Goal: Task Accomplishment & Management: Complete application form

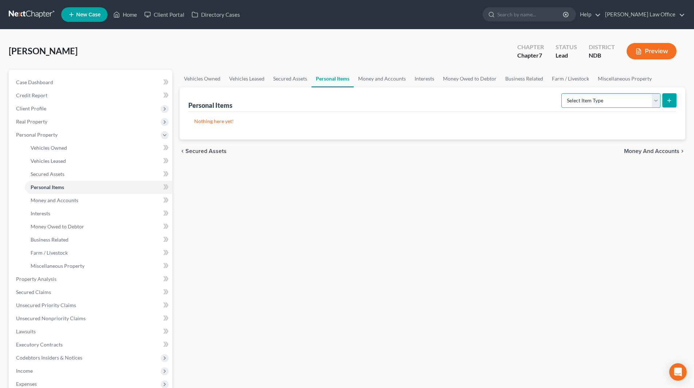
click at [650, 101] on select "Select Item Type Clothing (A/B: 11) Collectibles Of Value (A/B: 8) Electronics …" at bounding box center [610, 100] width 99 height 15
select select "clothing"
click at [563, 93] on select "Select Item Type Clothing (A/B: 11) Collectibles Of Value (A/B: 8) Electronics …" at bounding box center [610, 100] width 99 height 15
click at [666, 101] on button "submit" at bounding box center [669, 100] width 14 height 14
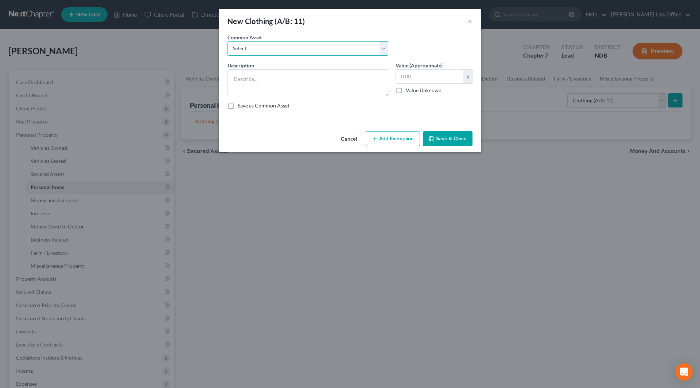
click at [302, 48] on select "Select Clothes, shoes & accessories" at bounding box center [307, 48] width 161 height 15
select select "0"
click at [227, 41] on select "Select Clothes, shoes & accessories" at bounding box center [307, 48] width 161 height 15
type textarea "Clothes, shoes & accessories"
type input "175.00"
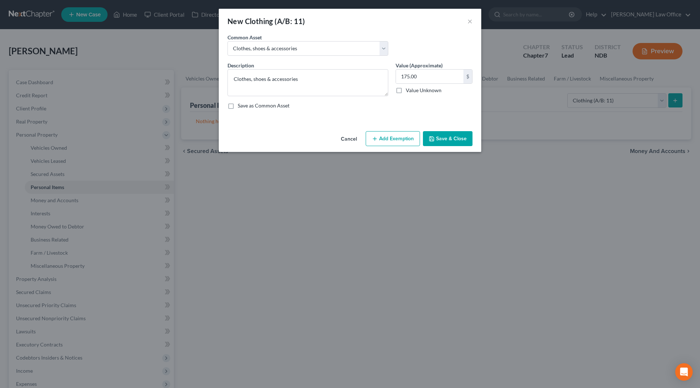
click at [457, 140] on button "Save & Close" at bounding box center [448, 138] width 50 height 15
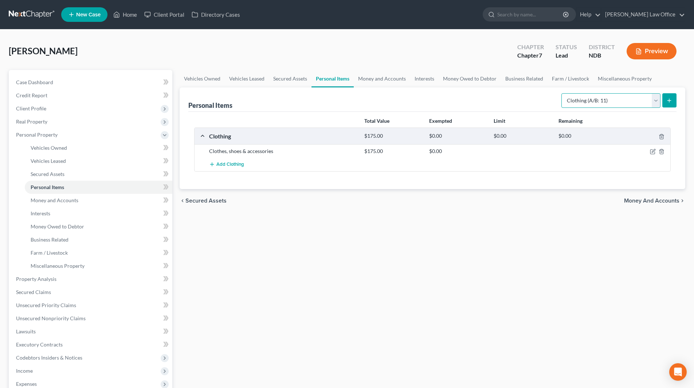
click at [659, 103] on select "Select Item Type Clothing (A/B: 11) Collectibles Of Value (A/B: 8) Electronics …" at bounding box center [610, 100] width 99 height 15
select select "household_goods"
click at [563, 93] on select "Select Item Type Clothing (A/B: 11) Collectibles Of Value (A/B: 8) Electronics …" at bounding box center [610, 100] width 99 height 15
click at [665, 96] on button "submit" at bounding box center [669, 100] width 14 height 14
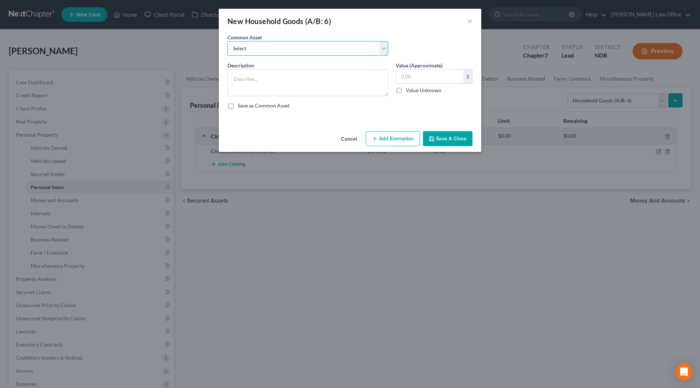
click at [371, 45] on select "Select Household goods & furnishings, including furniture & appliances" at bounding box center [307, 48] width 161 height 15
select select "0"
click at [227, 41] on select "Select Household goods & furnishings, including furniture & appliances" at bounding box center [307, 48] width 161 height 15
type textarea "Household goods & furnishings, including furniture & appliances"
click at [427, 75] on input "1,470.00" at bounding box center [429, 77] width 67 height 14
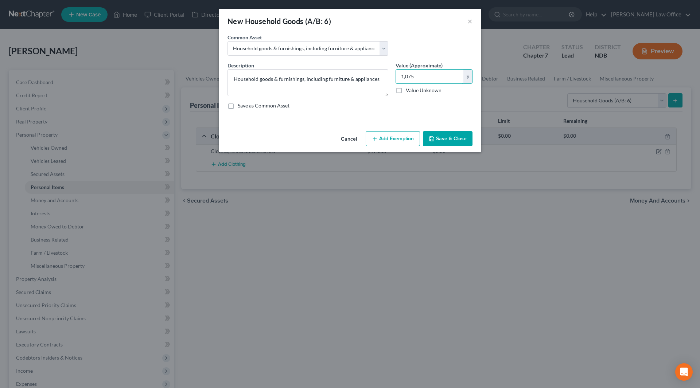
type input "1,075"
click at [440, 137] on button "Save & Close" at bounding box center [448, 138] width 50 height 15
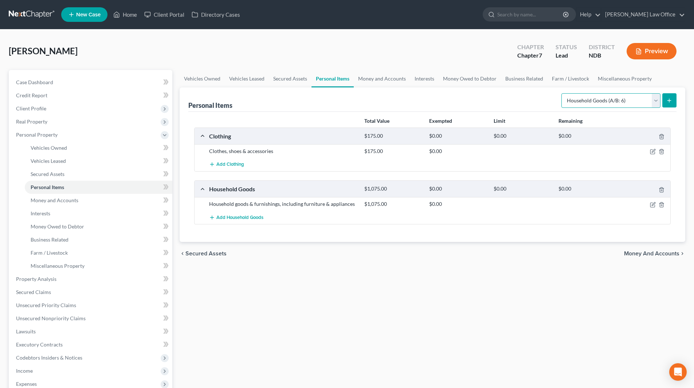
click at [651, 101] on select "Select Item Type Clothing (A/B: 11) Collectibles Of Value (A/B: 8) Electronics …" at bounding box center [610, 100] width 99 height 15
select select "collectibles_of_value"
click at [563, 93] on select "Select Item Type Clothing (A/B: 11) Collectibles Of Value (A/B: 8) Electronics …" at bounding box center [610, 100] width 99 height 15
click at [669, 102] on line "submit" at bounding box center [669, 100] width 0 height 3
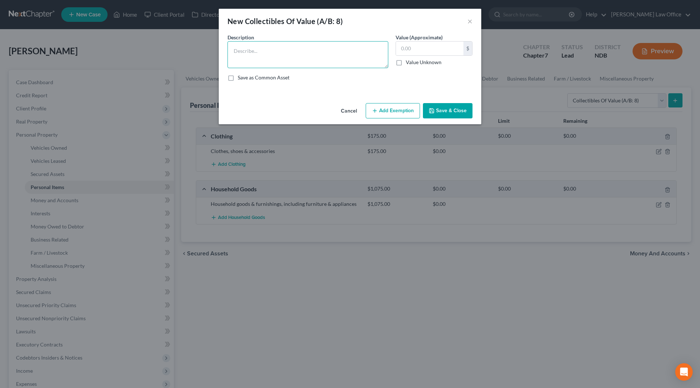
click at [277, 59] on textarea at bounding box center [307, 54] width 161 height 27
type textarea "Antique pie cupboard ($200); and Antique sewing machine cutting board ($350)"
type input "550"
click at [450, 108] on button "Save & Close" at bounding box center [448, 110] width 50 height 15
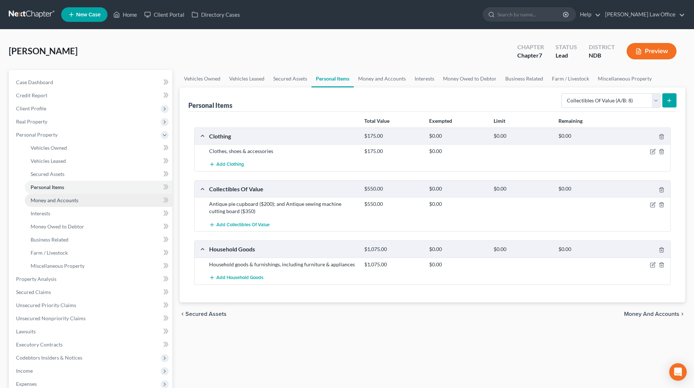
click at [70, 203] on span "Money and Accounts" at bounding box center [55, 200] width 48 height 6
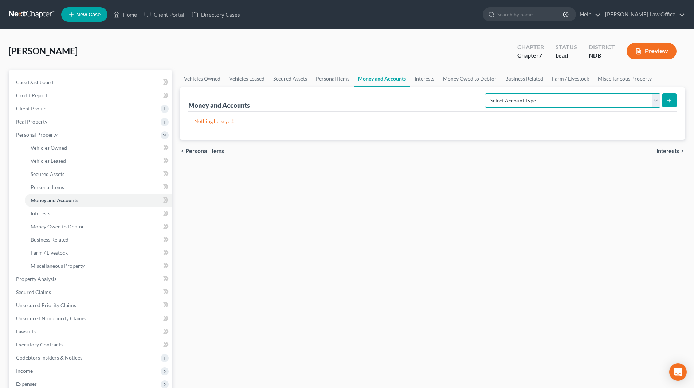
click at [518, 98] on select "Select Account Type Brokerage (A/B: 18, SOFA: 20) Cash on Hand (A/B: 16) Certif…" at bounding box center [573, 100] width 176 height 15
select select "cash_on_hand"
click at [487, 93] on select "Select Account Type Brokerage (A/B: 18, SOFA: 20) Cash on Hand (A/B: 16) Certif…" at bounding box center [573, 100] width 176 height 15
click at [671, 103] on icon "submit" at bounding box center [669, 101] width 6 height 6
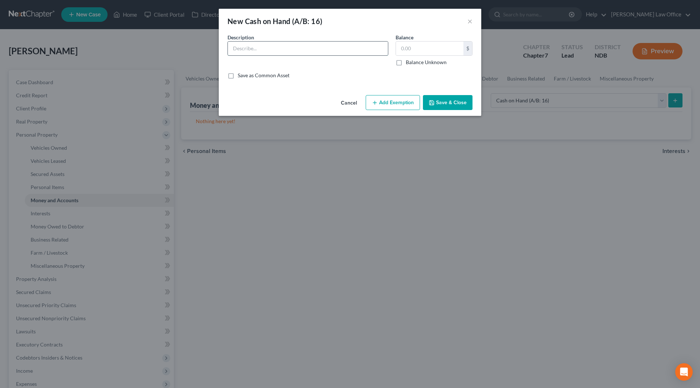
click at [299, 50] on input "text" at bounding box center [308, 49] width 160 height 14
type input "Cash on hand"
click at [423, 49] on input "text" at bounding box center [429, 49] width 67 height 14
type input "1.00"
click at [450, 94] on div "Cancel Add Exemption Save & Close" at bounding box center [350, 104] width 262 height 24
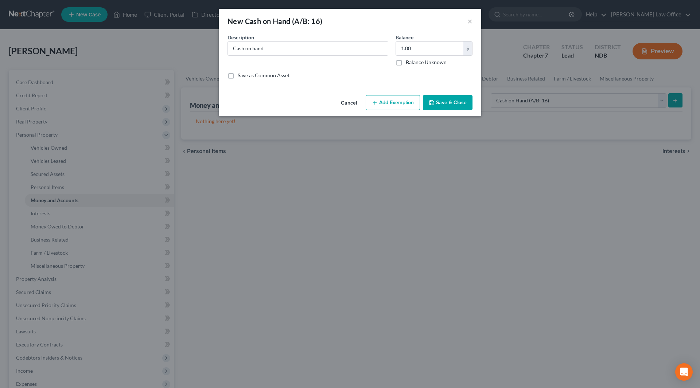
click at [450, 98] on button "Save & Close" at bounding box center [448, 102] width 50 height 15
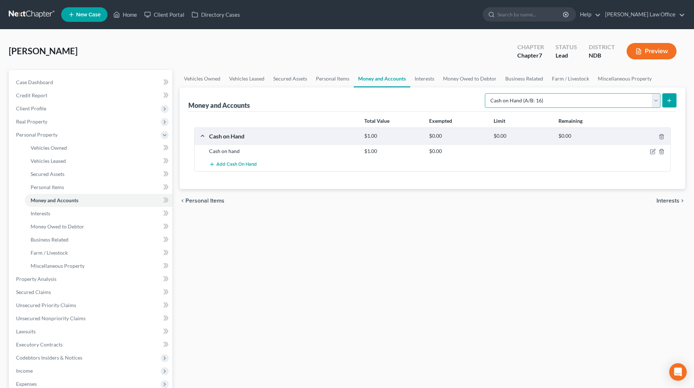
click at [658, 99] on select "Select Account Type Brokerage (A/B: 18, SOFA: 20) Cash on Hand (A/B: 16) Certif…" at bounding box center [573, 100] width 176 height 15
select select "checking"
click at [487, 93] on select "Select Account Type Brokerage (A/B: 18, SOFA: 20) Cash on Hand (A/B: 16) Certif…" at bounding box center [573, 100] width 176 height 15
click at [671, 101] on icon "submit" at bounding box center [669, 101] width 6 height 6
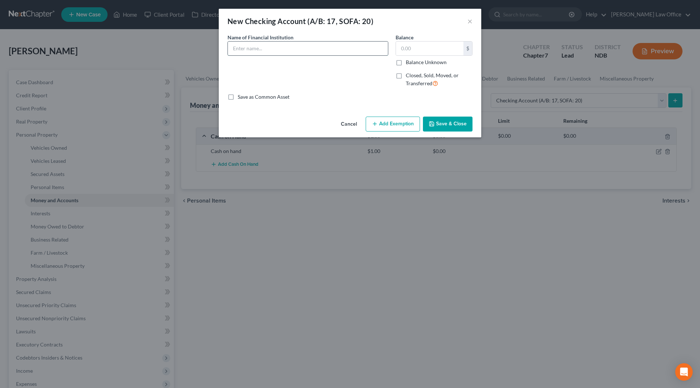
click at [294, 51] on input "text" at bounding box center [308, 49] width 160 height 14
type input "Gate City Bank (#XXXX)"
type input "1.00"
click at [431, 123] on icon "button" at bounding box center [431, 124] width 6 height 6
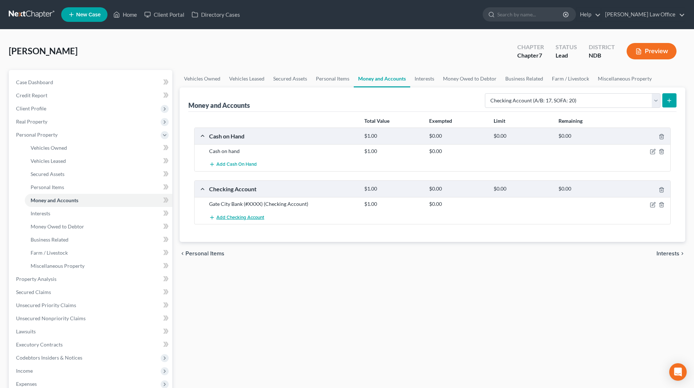
click at [231, 216] on span "Add Checking Account" at bounding box center [240, 218] width 48 height 6
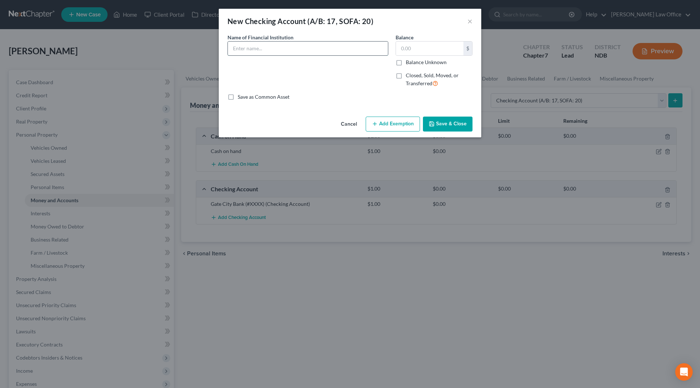
click at [275, 52] on input "text" at bounding box center [308, 49] width 160 height 14
type input "Venmo"
click at [421, 45] on input "text" at bounding box center [429, 49] width 67 height 14
type input "1.00"
click at [449, 127] on button "Save & Close" at bounding box center [448, 124] width 50 height 15
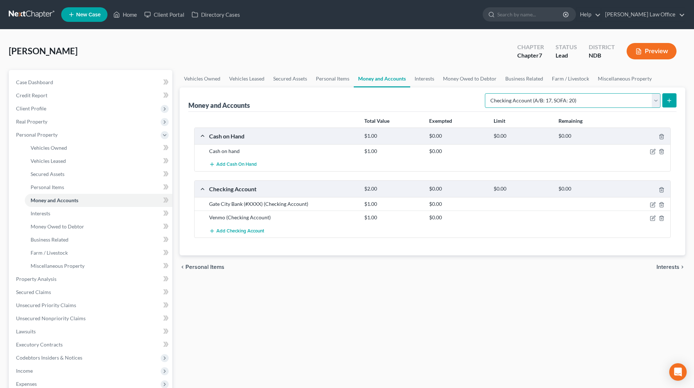
click at [649, 102] on select "Select Account Type Brokerage (A/B: 18, SOFA: 20) Cash on Hand (A/B: 16) Certif…" at bounding box center [573, 100] width 176 height 15
click at [47, 215] on span "Interests" at bounding box center [41, 213] width 20 height 6
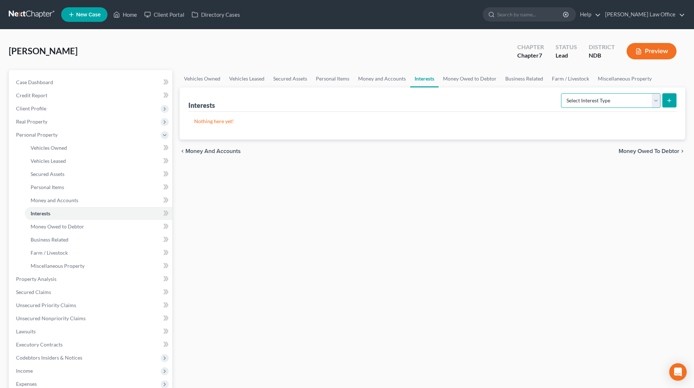
click at [623, 102] on select "Select Interest Type 401K (A/B: 21) Annuity (A/B: 23) Bond (A/B: 18) Education …" at bounding box center [610, 100] width 99 height 15
select select "other_retirement_plan"
click at [562, 93] on select "Select Interest Type 401K (A/B: 21) Annuity (A/B: 23) Bond (A/B: 18) Education …" at bounding box center [610, 100] width 99 height 15
click at [664, 99] on button "submit" at bounding box center [669, 100] width 14 height 14
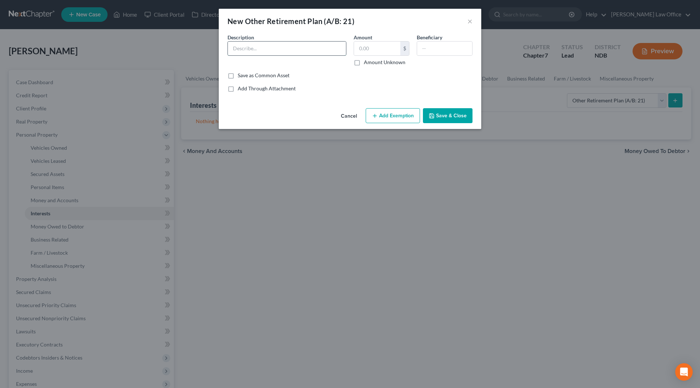
click at [287, 52] on input "text" at bounding box center [287, 49] width 118 height 14
type input "TRA"
type input "1.00"
click at [444, 123] on button "Save & Close" at bounding box center [448, 115] width 50 height 15
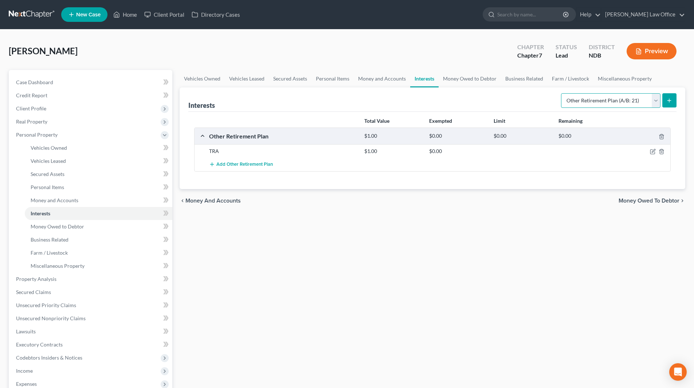
click at [650, 97] on select "Select Interest Type 401K (A/B: 21) Annuity (A/B: 23) Bond (A/B: 18) Education …" at bounding box center [610, 100] width 99 height 15
select select "term_life_insurance"
click at [562, 93] on select "Select Interest Type 401K (A/B: 21) Annuity (A/B: 23) Bond (A/B: 18) Education …" at bounding box center [610, 100] width 99 height 15
click at [57, 228] on span "Money Owed to Debtor" at bounding box center [58, 226] width 54 height 6
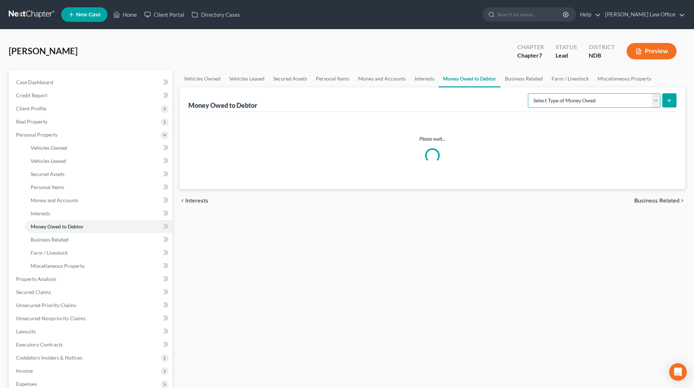
click at [590, 105] on select "Select Type of Money Owed Accounts Receivable (A/B: 38) Alimony (A/B: 29) Child…" at bounding box center [594, 100] width 133 height 15
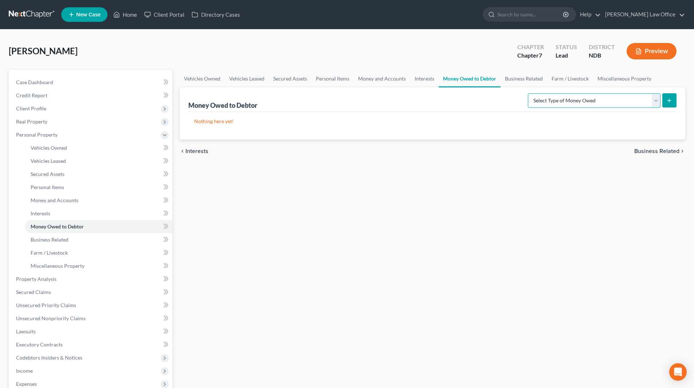
select select "expected_tax_refund"
click at [529, 93] on select "Select Type of Money Owed Accounts Receivable (A/B: 38) Alimony (A/B: 29) Child…" at bounding box center [594, 100] width 133 height 15
click at [672, 101] on icon "submit" at bounding box center [669, 101] width 6 height 6
select select "0"
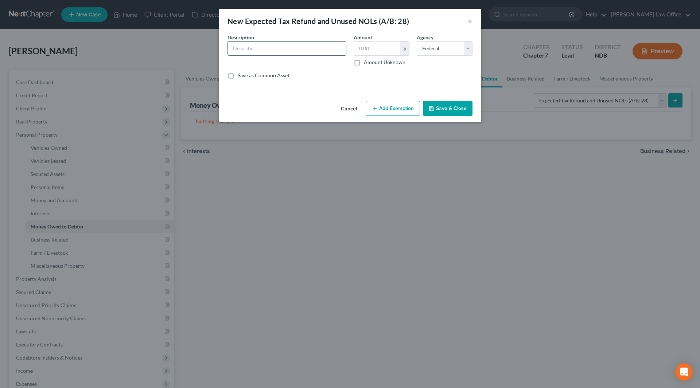
click at [306, 50] on input "text" at bounding box center [287, 49] width 118 height 14
click at [336, 48] on input "Anticipated prorated 2025 federal tax refund (none)" at bounding box center [287, 49] width 118 height 14
click at [329, 42] on input "Anticipated prorated 2025 federal tax refund ($XXXX))" at bounding box center [287, 49] width 118 height 14
type input "Anticipated prorated 2025 federal tax refund ($XXXX)"
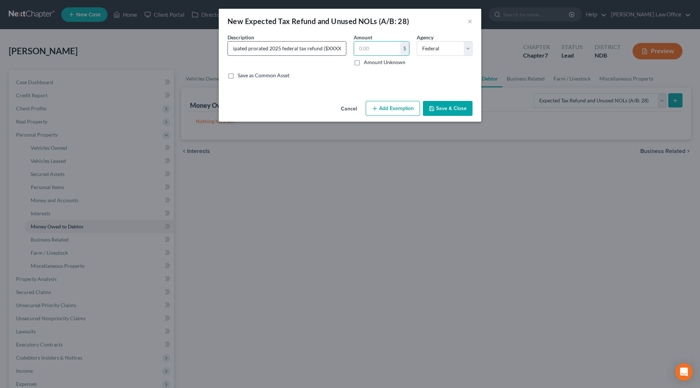
scroll to position [0, 0]
type input "1.00"
click at [444, 113] on button "Save & Close" at bounding box center [448, 108] width 50 height 15
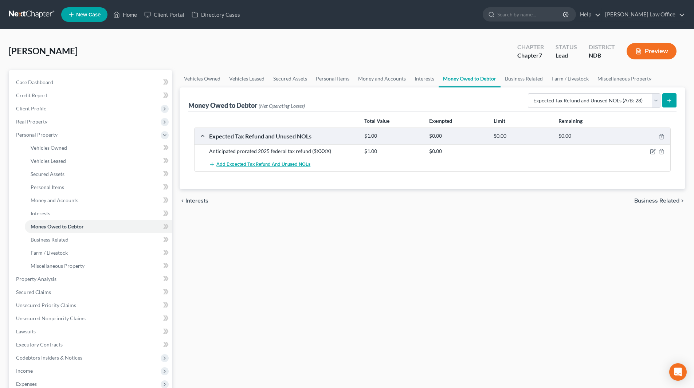
click at [297, 167] on span "Add Expected Tax Refund and Unused NOLs" at bounding box center [263, 165] width 94 height 6
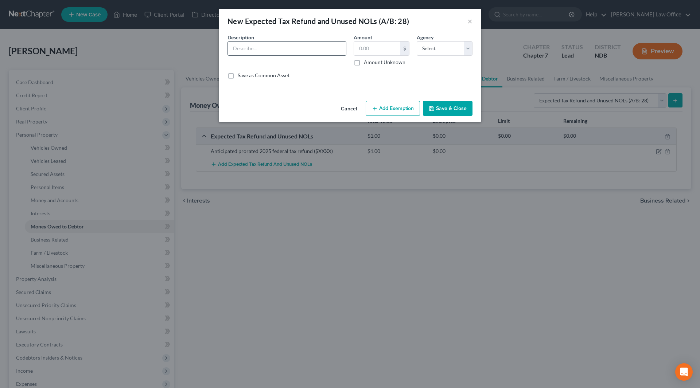
click at [267, 46] on input "text" at bounding box center [287, 49] width 118 height 14
click at [333, 50] on input "Anticipated prorated 2025 state tax refund (none)" at bounding box center [287, 49] width 118 height 14
type input "Anticipated prorated 2025 state tax refund ($XXXX)"
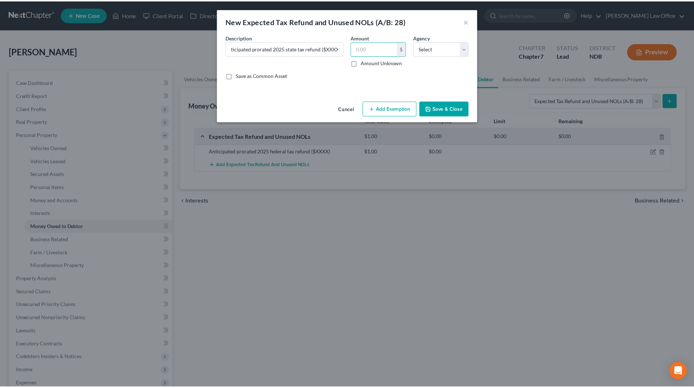
scroll to position [0, 0]
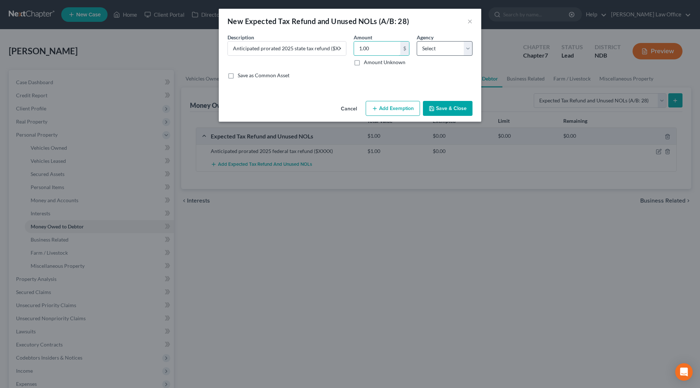
type input "1.00"
click at [458, 46] on select "Select Federal State Local" at bounding box center [444, 48] width 56 height 15
select select "1"
click at [416, 41] on select "Select Federal State Local" at bounding box center [444, 48] width 56 height 15
click at [445, 107] on button "Save & Close" at bounding box center [448, 108] width 50 height 15
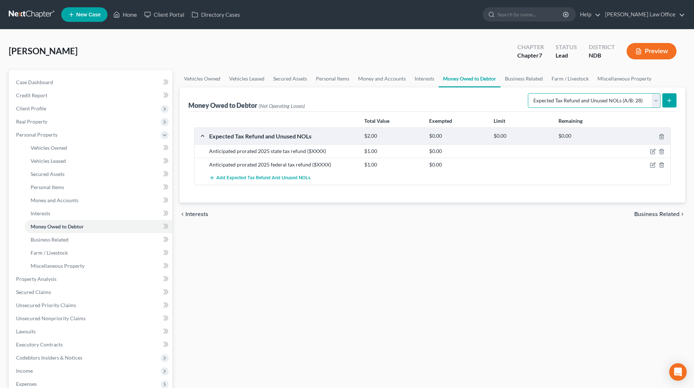
click at [584, 104] on select "Select Type of Money Owed Accounts Receivable (A/B: 38) Alimony (A/B: 29) Child…" at bounding box center [594, 100] width 133 height 15
select select "unpaid_wages"
click at [529, 93] on select "Select Type of Money Owed Accounts Receivable (A/B: 38) Alimony (A/B: 29) Child…" at bounding box center [594, 100] width 133 height 15
click at [664, 102] on button "submit" at bounding box center [669, 100] width 14 height 14
click at [657, 102] on select "Select Type of Money Owed Accounts Receivable (A/B: 38) Alimony (A/B: 29) Child…" at bounding box center [594, 100] width 133 height 15
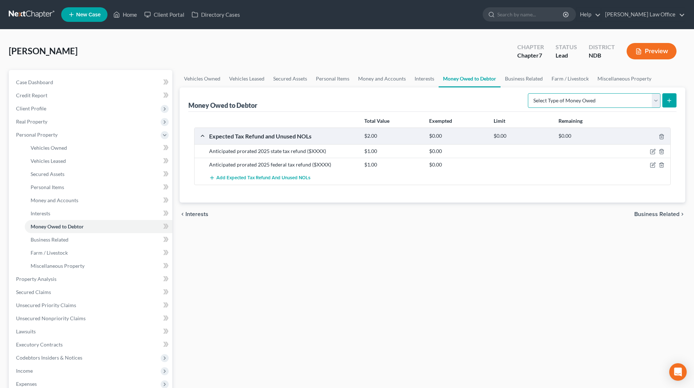
select select "unpaid_wages"
click at [529, 93] on select "Select Type of Money Owed Accounts Receivable (A/B: 38) Alimony (A/B: 29) Child…" at bounding box center [594, 100] width 133 height 15
click at [670, 101] on icon "submit" at bounding box center [669, 101] width 6 height 6
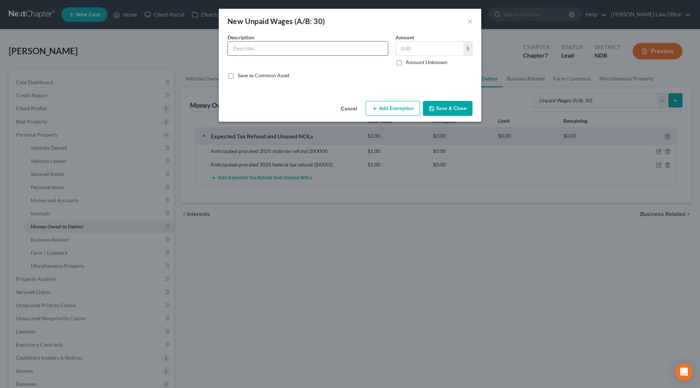
click at [297, 50] on input "text" at bounding box center [308, 49] width 160 height 14
type input "Net wages earned but unpaid"
click at [432, 45] on input "text" at bounding box center [429, 49] width 67 height 14
type input "1.00"
click at [448, 109] on button "Save & Close" at bounding box center [448, 108] width 50 height 15
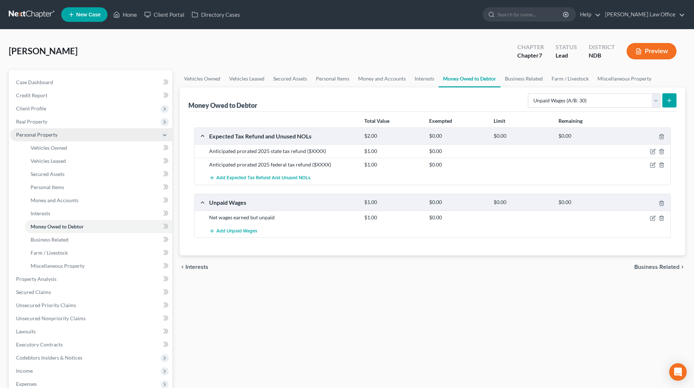
click at [40, 133] on span "Personal Property" at bounding box center [37, 135] width 42 height 6
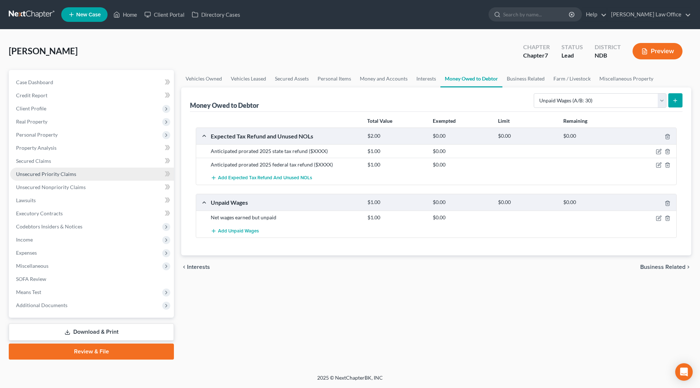
click at [50, 170] on link "Unsecured Priority Claims" at bounding box center [92, 174] width 164 height 13
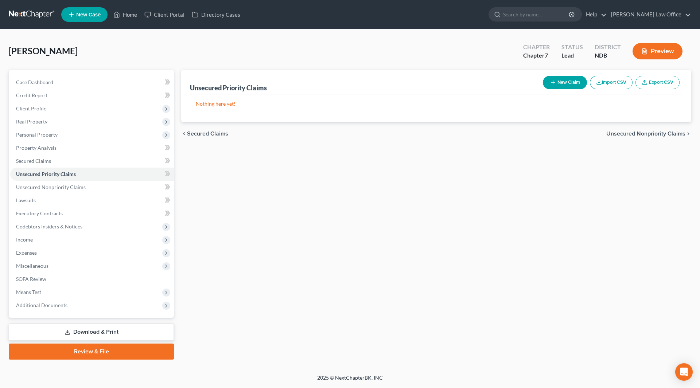
click at [564, 83] on button "New Claim" at bounding box center [565, 82] width 44 height 13
select select "0"
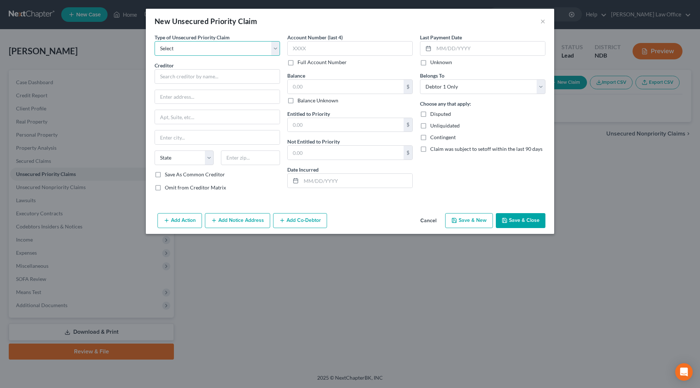
click at [187, 51] on select "Select Taxes & Other Government Units Domestic Support Obligations Extensions o…" at bounding box center [216, 48] width 125 height 15
select select "0"
click at [154, 41] on select "Select Taxes & Other Government Units Domestic Support Obligations Extensions o…" at bounding box center [216, 48] width 125 height 15
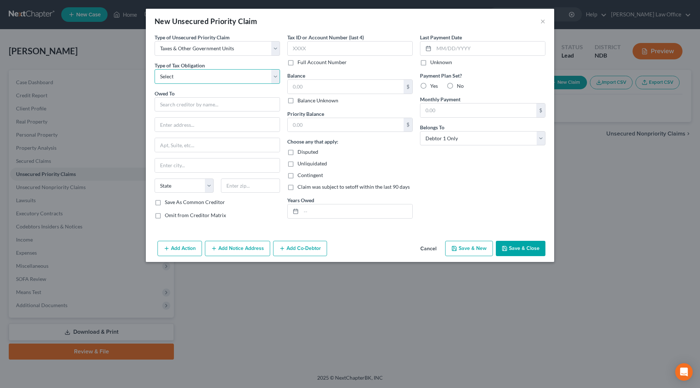
click at [189, 81] on select "Select Federal City State Franchise Tax Board Other" at bounding box center [216, 76] width 125 height 15
select select "0"
click at [154, 69] on select "Select Federal City State Franchise Tax Board Other" at bounding box center [216, 76] width 125 height 15
click at [188, 102] on input "text" at bounding box center [216, 104] width 125 height 15
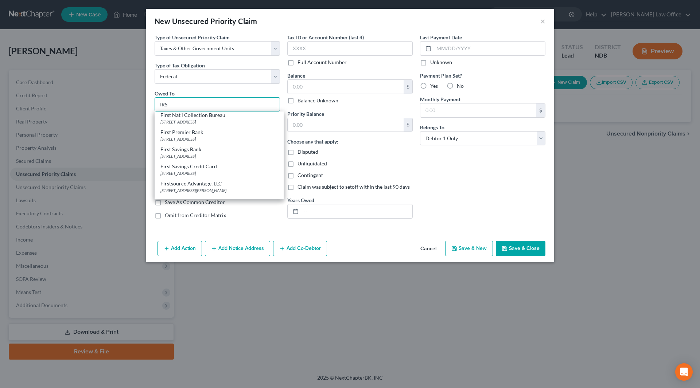
scroll to position [401, 0]
type input "IRS"
click at [192, 174] on div "Centralized Insolvency Op. [STREET_ADDRESS]" at bounding box center [218, 177] width 117 height 6
type input "Centralized Insolvency Op."
type input "PO Box 7346"
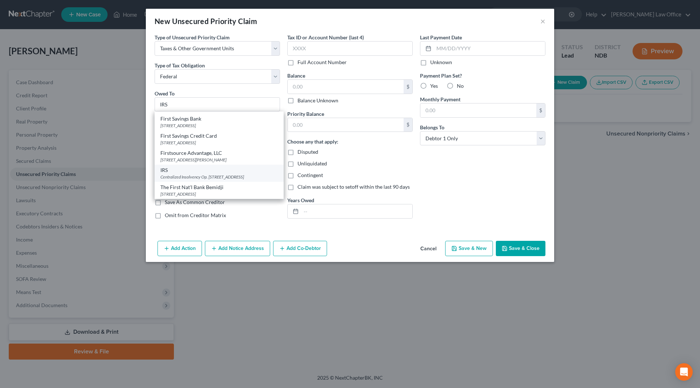
type input "[GEOGRAPHIC_DATA]"
select select "39"
type input "19101-7346"
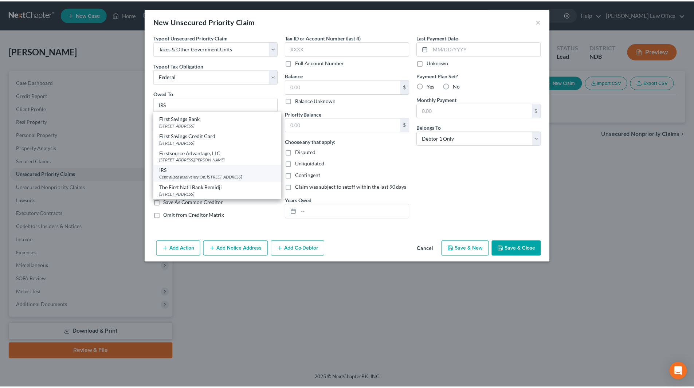
scroll to position [0, 0]
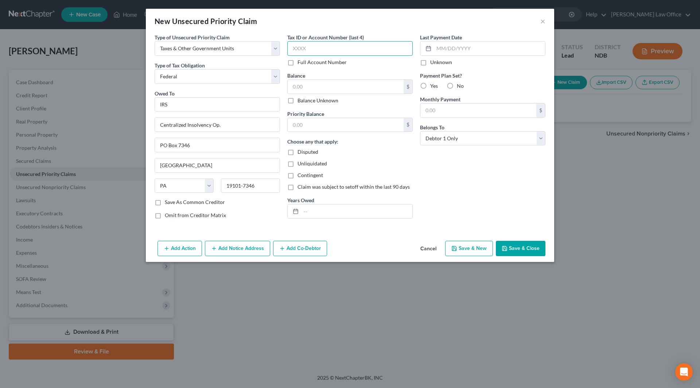
click at [350, 49] on input "text" at bounding box center [349, 48] width 125 height 15
type input "5013"
click at [343, 83] on input "text" at bounding box center [345, 87] width 116 height 14
type input "0.00"
click at [338, 125] on input "text" at bounding box center [345, 125] width 116 height 14
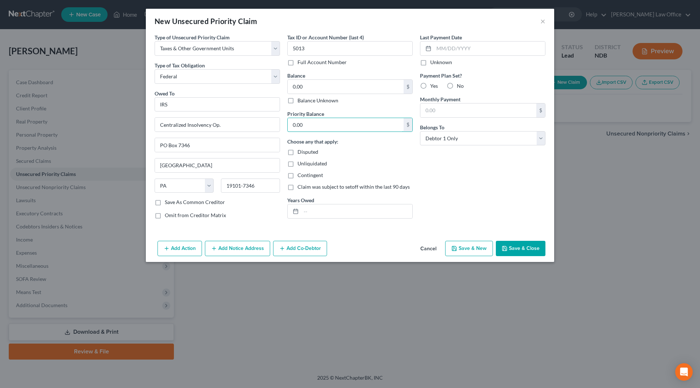
type input "0.00"
click at [509, 242] on button "Save & Close" at bounding box center [521, 248] width 50 height 15
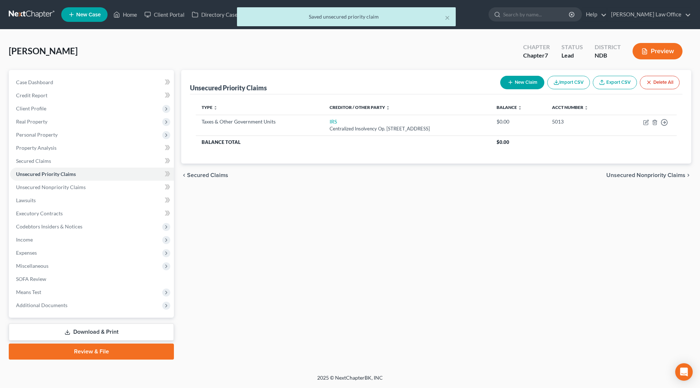
click at [524, 79] on button "New Claim" at bounding box center [522, 82] width 44 height 13
select select "0"
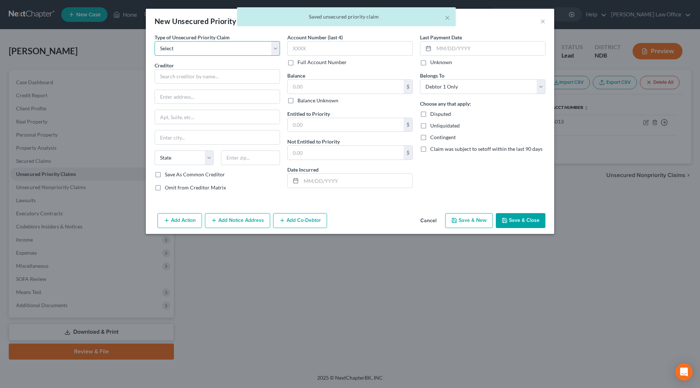
click at [250, 50] on select "Select Taxes & Other Government Units Domestic Support Obligations Extensions o…" at bounding box center [216, 48] width 125 height 15
select select "0"
click at [154, 41] on select "Select Taxes & Other Government Units Domestic Support Obligations Extensions o…" at bounding box center [216, 48] width 125 height 15
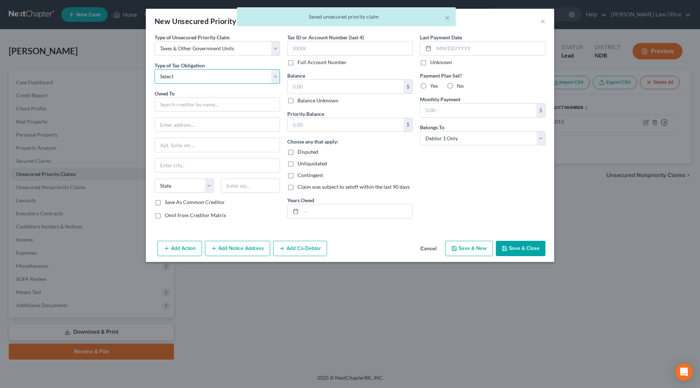
click at [220, 77] on select "Select Federal City State Franchise Tax Board Other" at bounding box center [216, 76] width 125 height 15
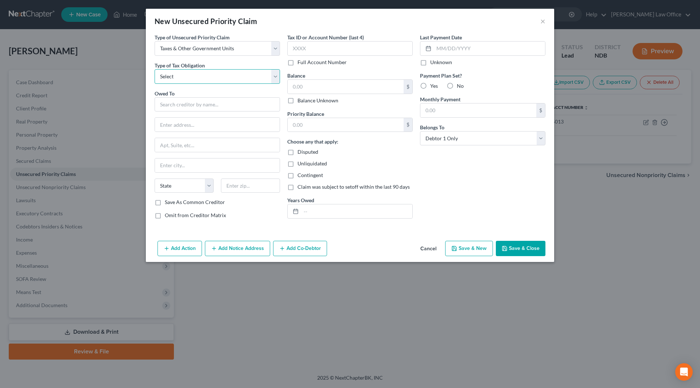
select select "2"
click at [154, 69] on select "Select Federal City State Franchise Tax Board Other" at bounding box center [216, 76] width 125 height 15
click at [214, 104] on input "text" at bounding box center [216, 104] width 125 height 15
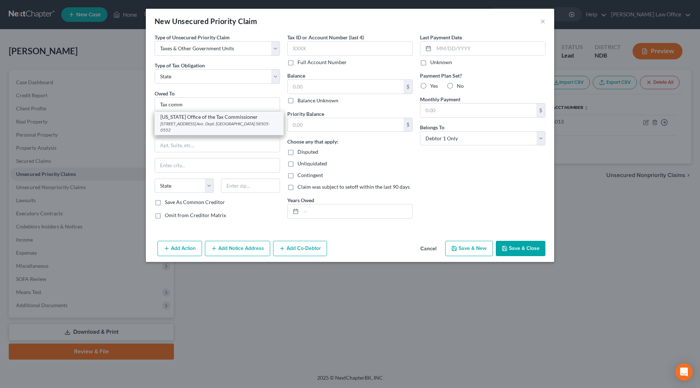
click at [208, 116] on div "[US_STATE] Office of the Tax Commissioner" at bounding box center [218, 116] width 117 height 7
type input "[US_STATE] Office of the Tax Commissioner"
type input "[STREET_ADDRESS] Ave."
type input "Dept. 127"
type input "Bismarck"
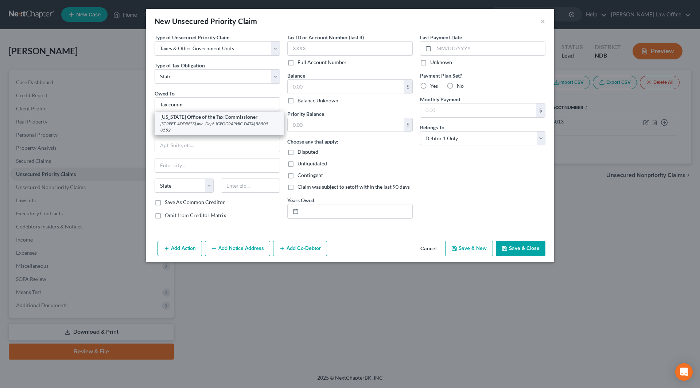
select select "29"
type input "58505-0552"
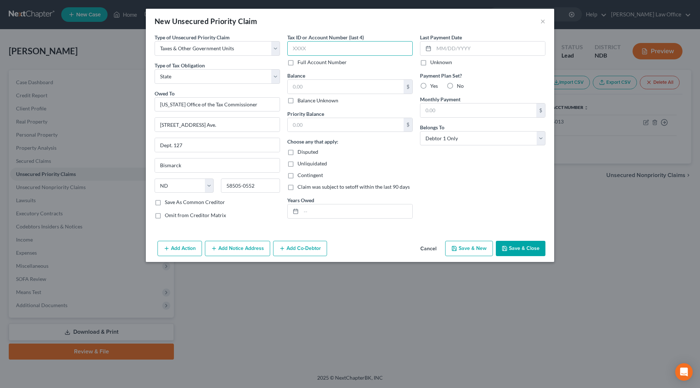
click at [321, 50] on input "text" at bounding box center [349, 48] width 125 height 15
type input "5013"
click at [316, 90] on input "text" at bounding box center [345, 87] width 116 height 14
type input "0.00"
click at [314, 128] on input "text" at bounding box center [345, 125] width 116 height 14
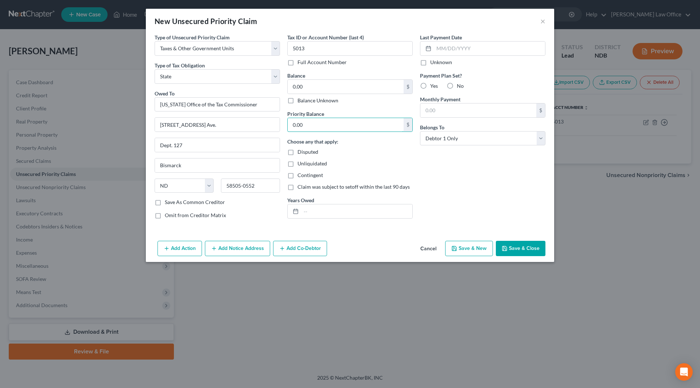
type input "0.00"
click at [510, 248] on button "Save & Close" at bounding box center [521, 248] width 50 height 15
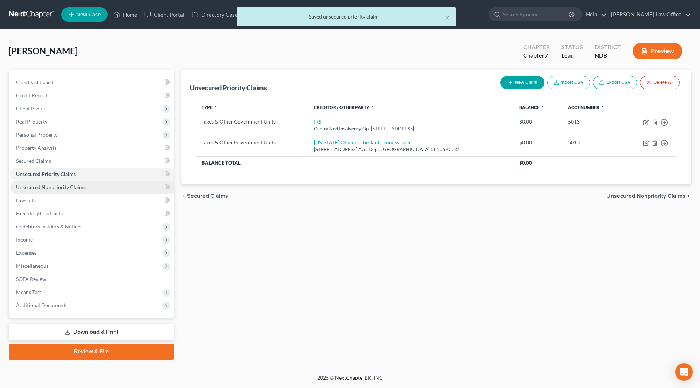
click at [70, 185] on span "Unsecured Nonpriority Claims" at bounding box center [51, 187] width 70 height 6
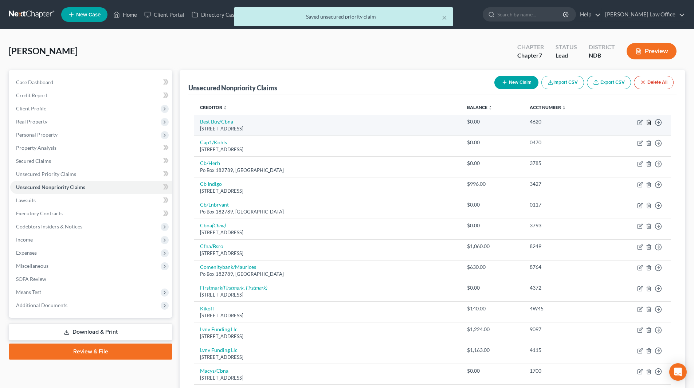
click at [649, 123] on line "button" at bounding box center [649, 122] width 0 height 1
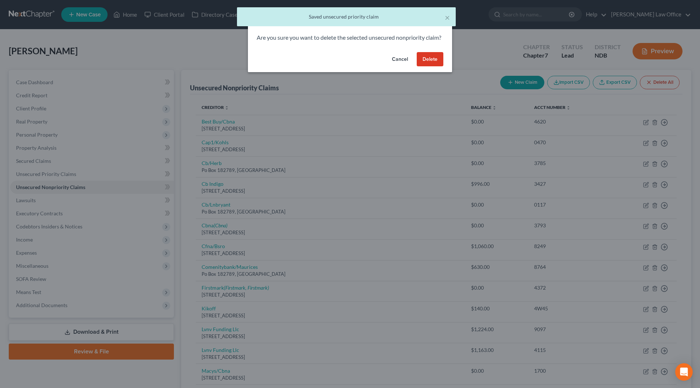
click at [435, 67] on button "Delete" at bounding box center [429, 59] width 27 height 15
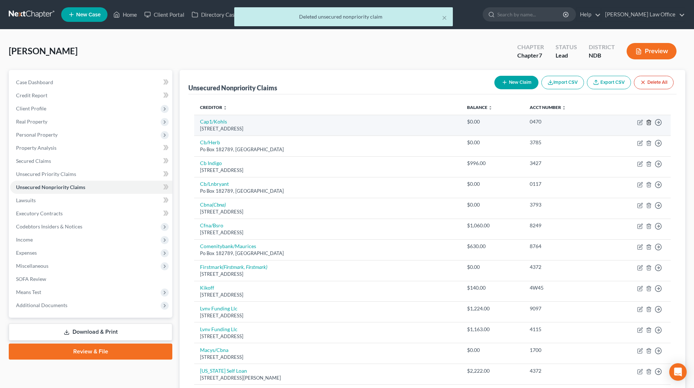
click at [649, 124] on line "button" at bounding box center [649, 122] width 0 height 1
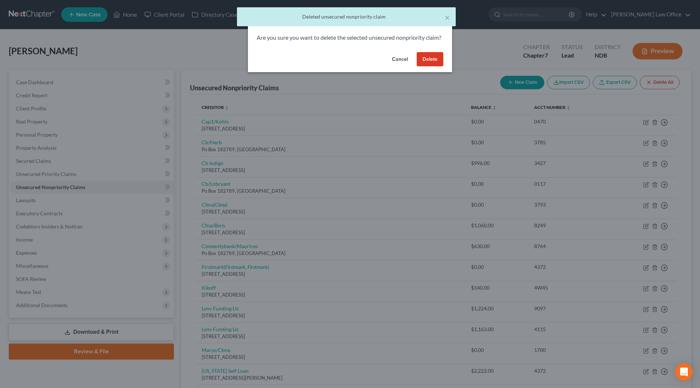
click at [441, 62] on button "Delete" at bounding box center [429, 59] width 27 height 15
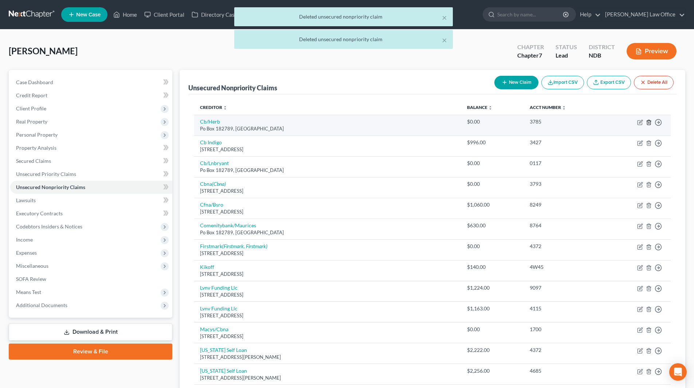
click at [649, 125] on icon "button" at bounding box center [648, 122] width 3 height 5
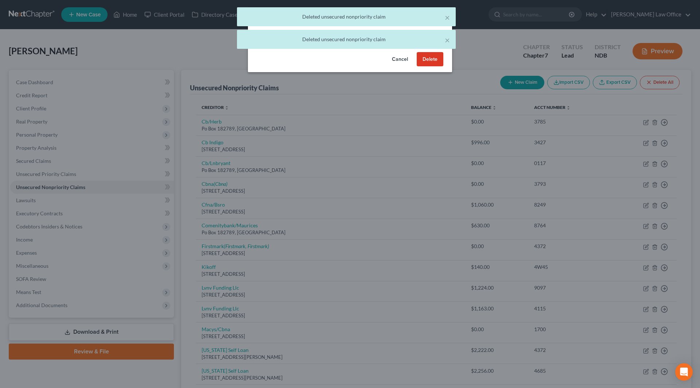
click at [429, 67] on button "Delete" at bounding box center [429, 59] width 27 height 15
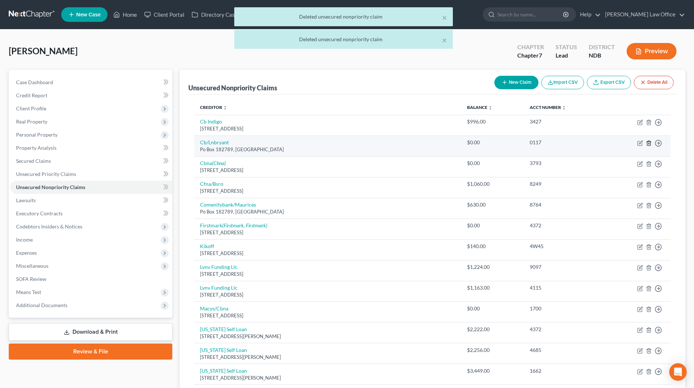
click at [648, 143] on icon "button" at bounding box center [649, 143] width 6 height 6
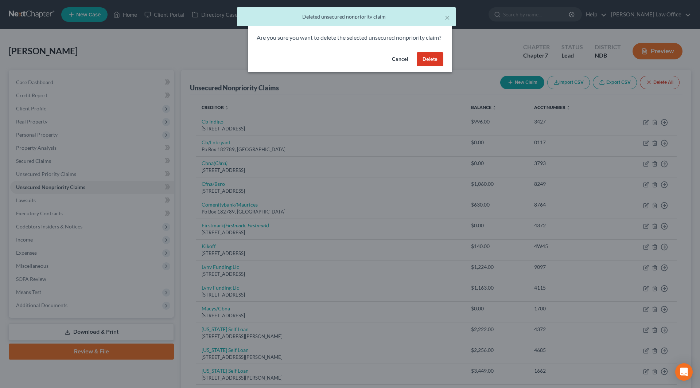
click at [436, 64] on button "Delete" at bounding box center [429, 59] width 27 height 15
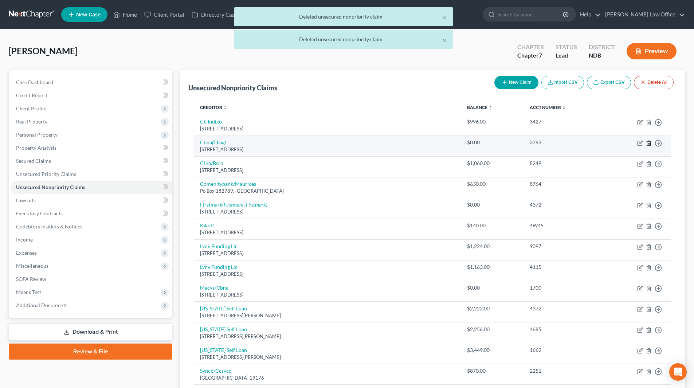
click at [647, 143] on icon "button" at bounding box center [648, 143] width 3 height 5
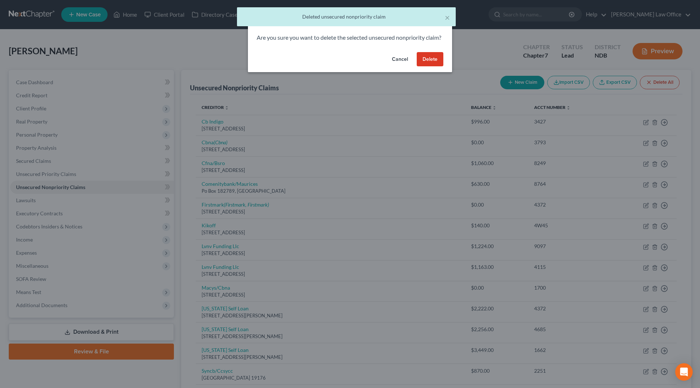
click at [427, 67] on button "Delete" at bounding box center [429, 59] width 27 height 15
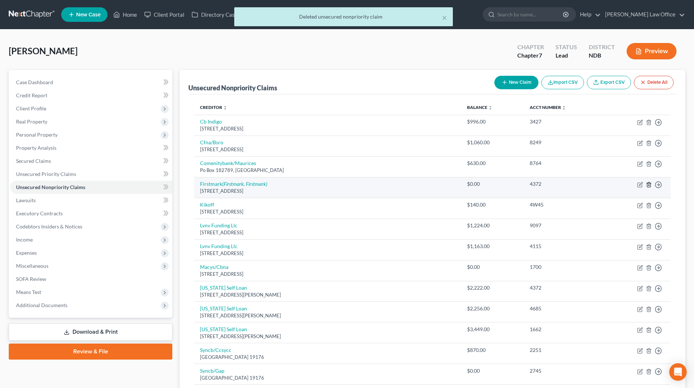
click at [649, 186] on line "button" at bounding box center [649, 184] width 0 height 1
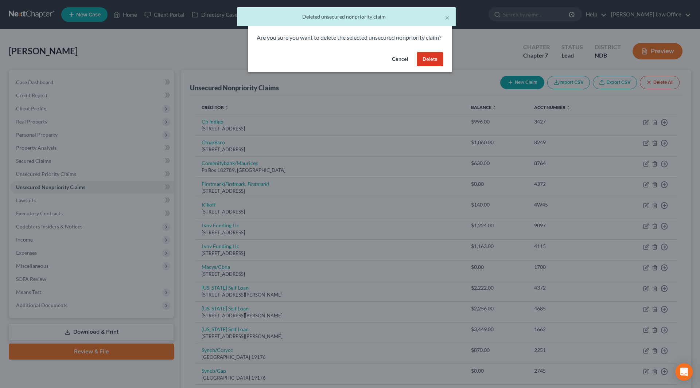
click at [428, 67] on button "Delete" at bounding box center [429, 59] width 27 height 15
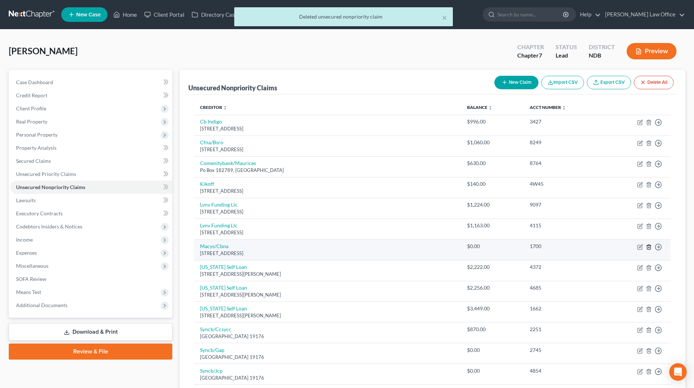
click at [649, 247] on line "button" at bounding box center [649, 247] width 0 height 1
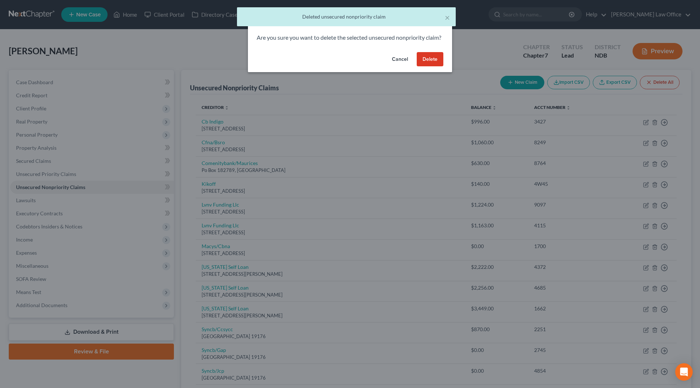
click at [431, 67] on button "Delete" at bounding box center [429, 59] width 27 height 15
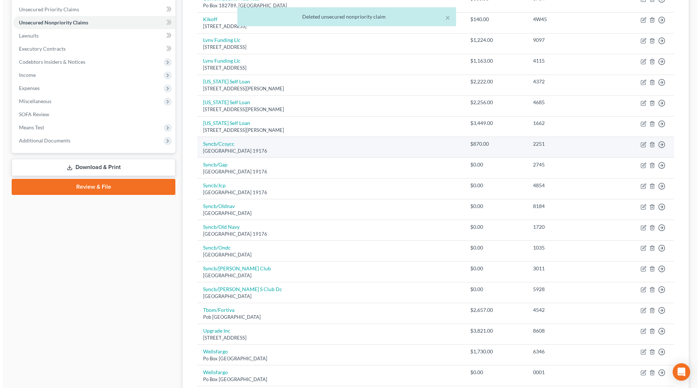
scroll to position [182, 0]
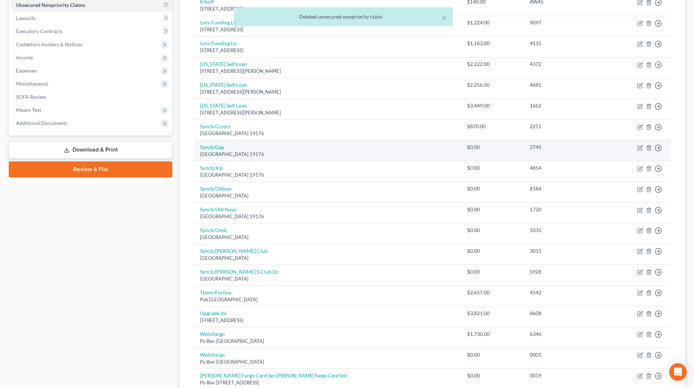
click at [542, 151] on td "2745" at bounding box center [564, 150] width 81 height 21
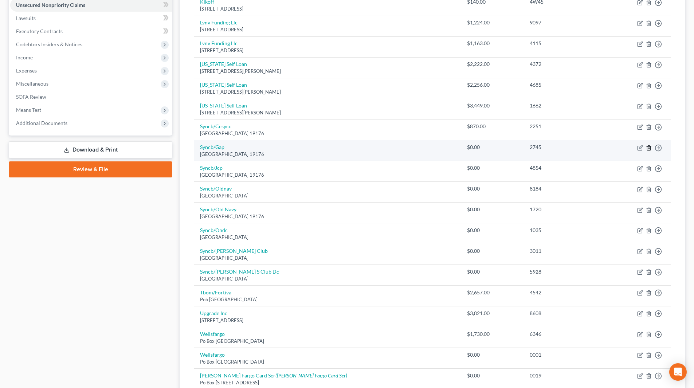
click at [650, 146] on icon "button" at bounding box center [648, 147] width 3 height 5
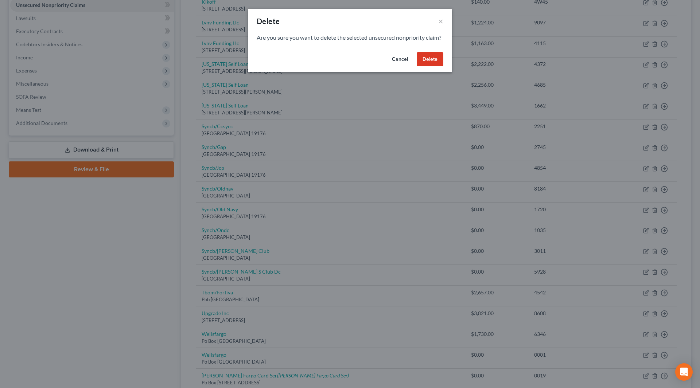
click at [432, 62] on button "Delete" at bounding box center [429, 59] width 27 height 15
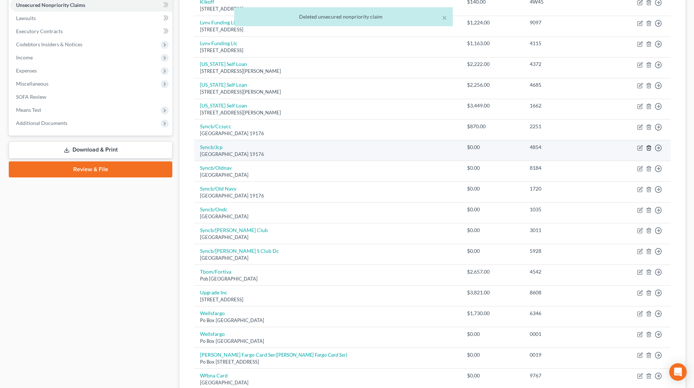
click at [649, 148] on line "button" at bounding box center [649, 148] width 0 height 1
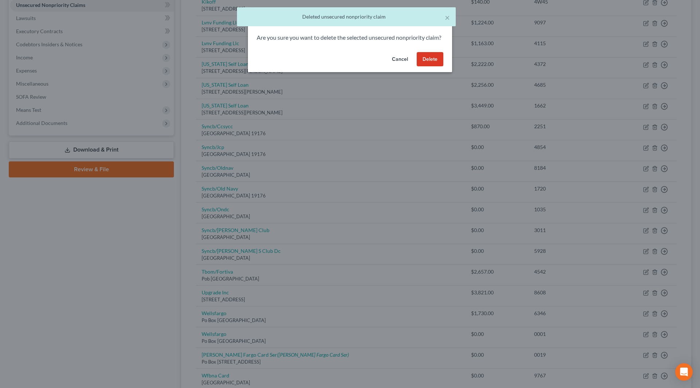
click at [429, 67] on button "Delete" at bounding box center [429, 59] width 27 height 15
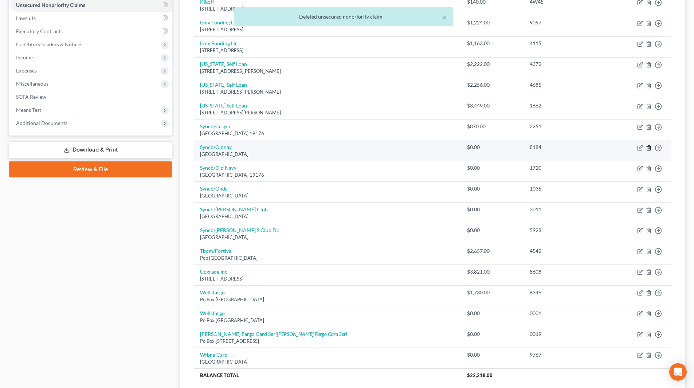
click at [648, 147] on icon "button" at bounding box center [649, 148] width 6 height 6
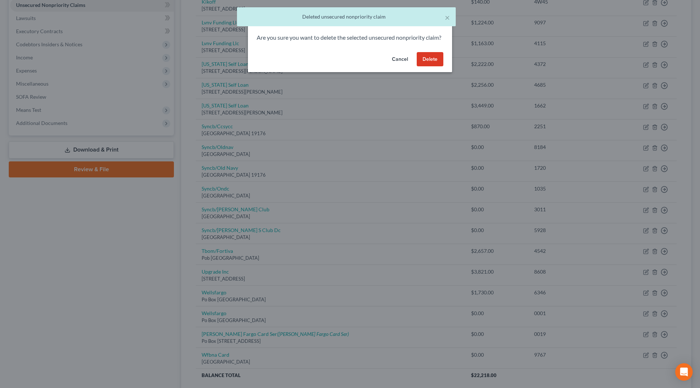
click at [426, 64] on button "Delete" at bounding box center [429, 59] width 27 height 15
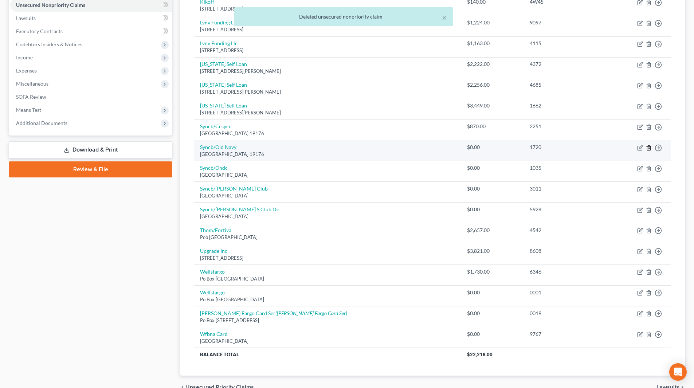
click at [650, 147] on icon "button" at bounding box center [649, 148] width 6 height 6
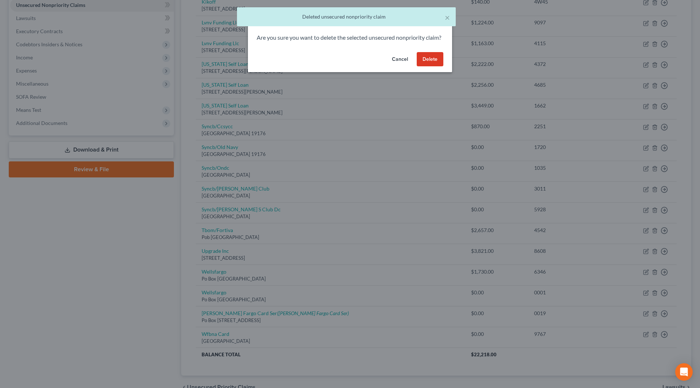
click at [426, 67] on button "Delete" at bounding box center [429, 59] width 27 height 15
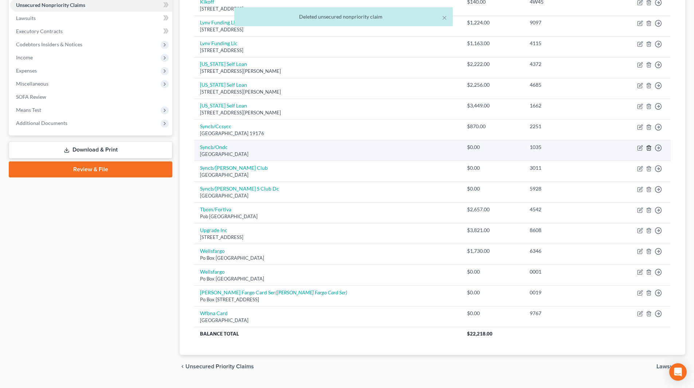
click at [650, 148] on icon "button" at bounding box center [648, 147] width 3 height 5
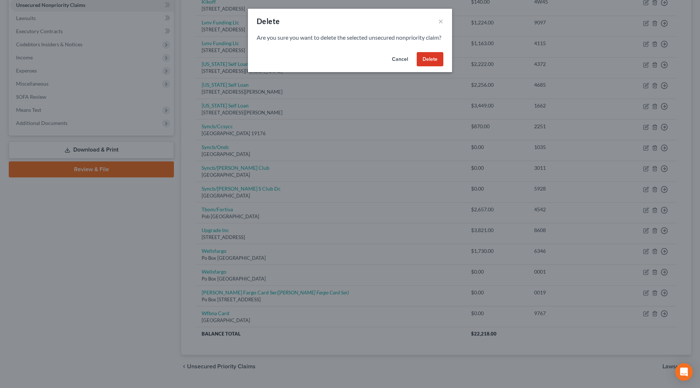
click at [396, 64] on button "Cancel" at bounding box center [400, 59] width 28 height 15
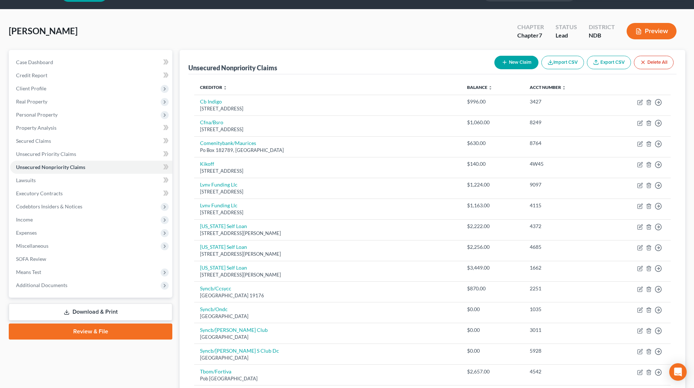
scroll to position [36, 0]
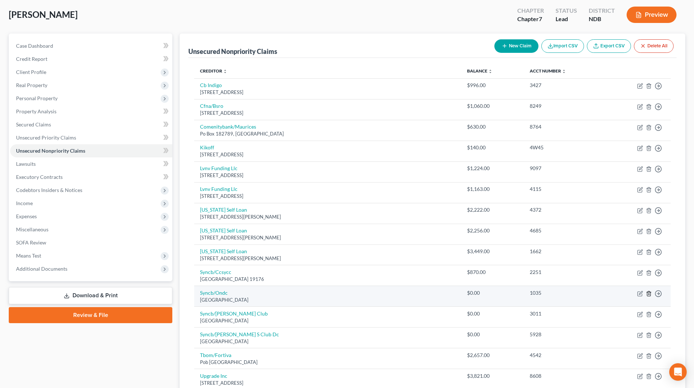
click at [649, 295] on icon "button" at bounding box center [649, 294] width 6 height 6
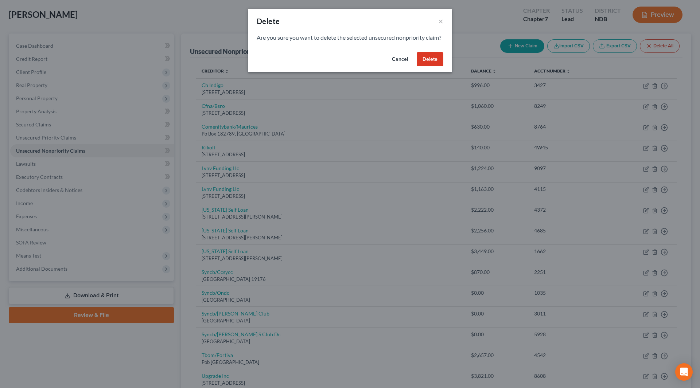
click at [435, 67] on button "Delete" at bounding box center [429, 59] width 27 height 15
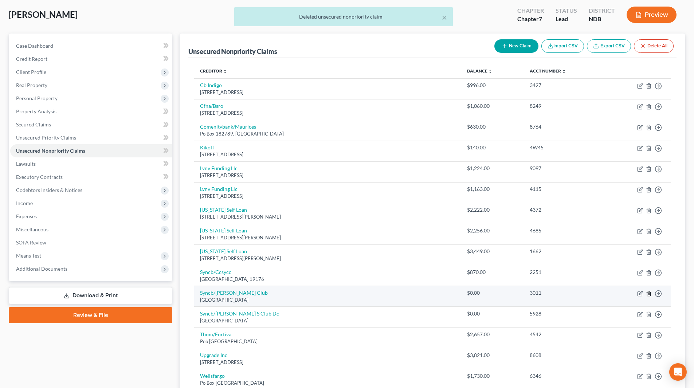
click at [649, 294] on line "button" at bounding box center [649, 293] width 0 height 1
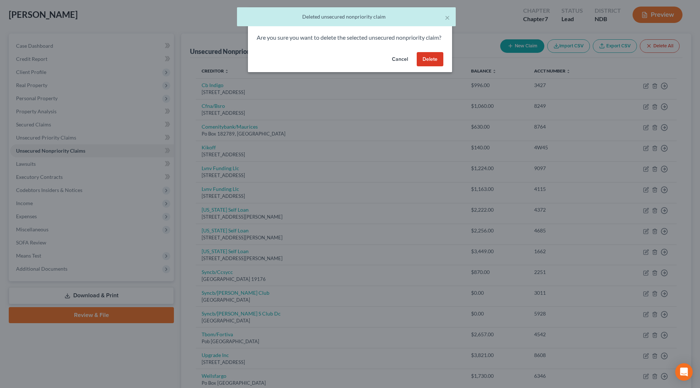
click at [433, 66] on button "Delete" at bounding box center [429, 59] width 27 height 15
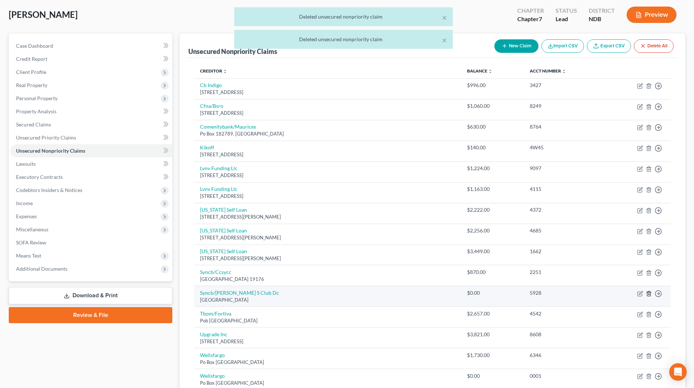
click at [650, 292] on icon "button" at bounding box center [648, 293] width 3 height 5
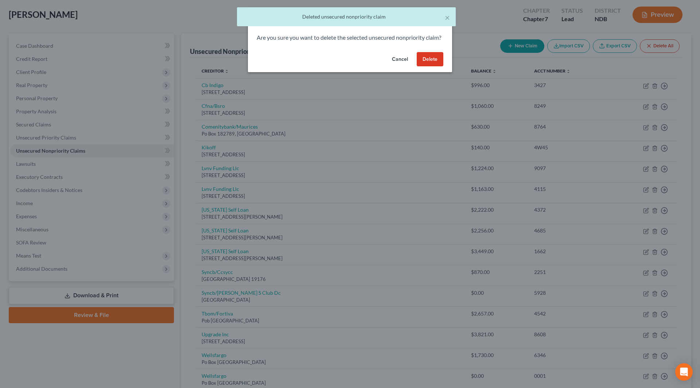
click at [420, 67] on button "Delete" at bounding box center [429, 59] width 27 height 15
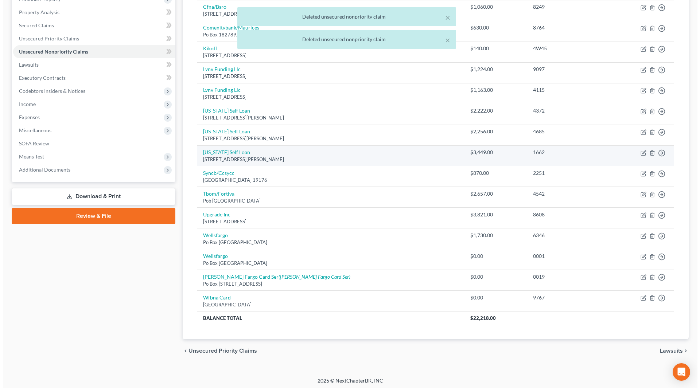
scroll to position [138, 0]
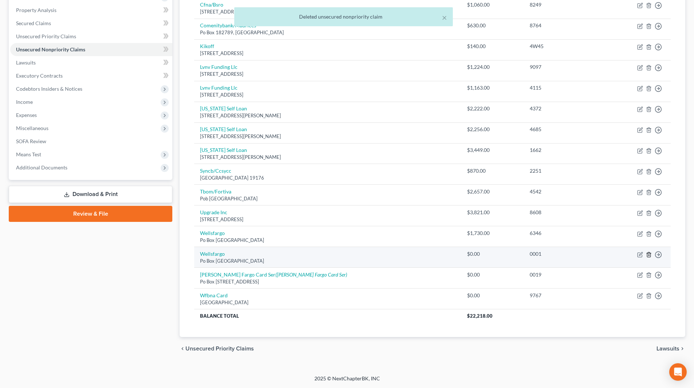
click at [648, 256] on icon "button" at bounding box center [649, 255] width 6 height 6
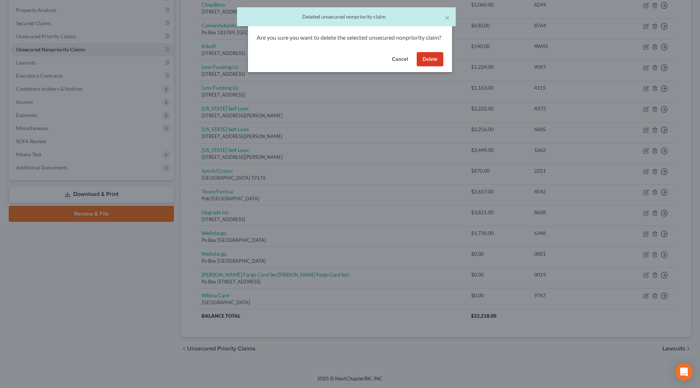
click at [433, 67] on button "Delete" at bounding box center [429, 59] width 27 height 15
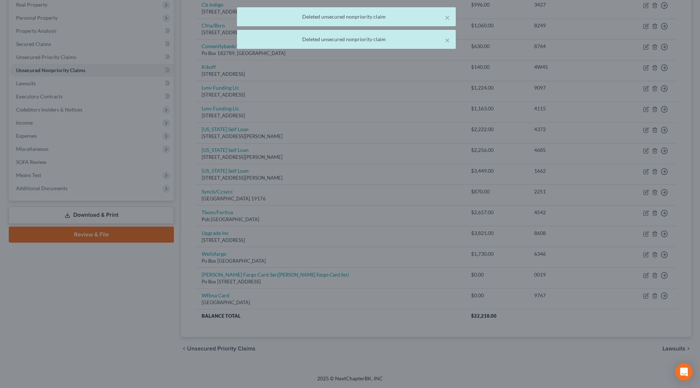
scroll to position [117, 0]
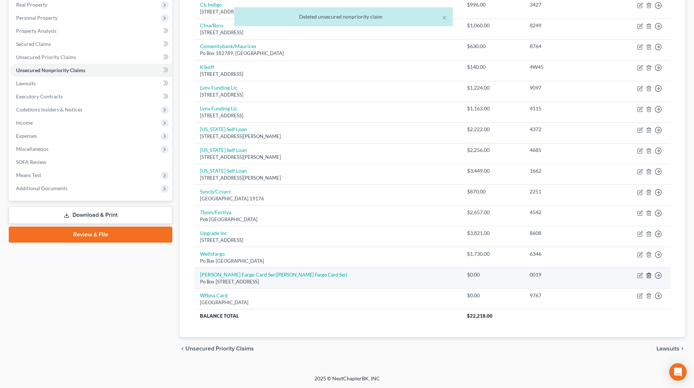
click at [648, 274] on icon "button" at bounding box center [649, 276] width 6 height 6
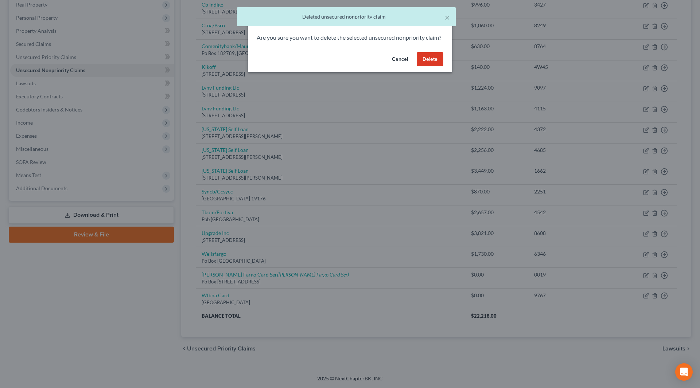
click at [426, 67] on button "Delete" at bounding box center [429, 59] width 27 height 15
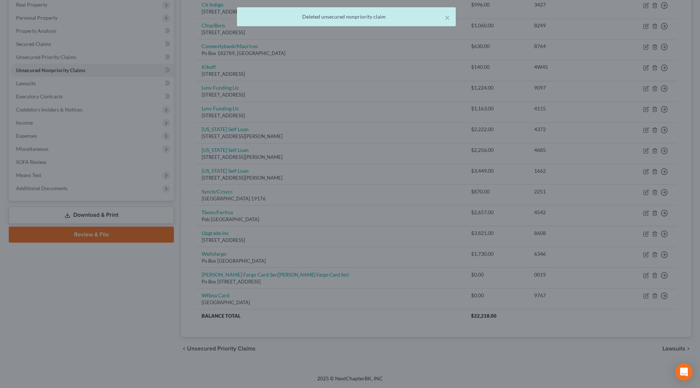
scroll to position [96, 0]
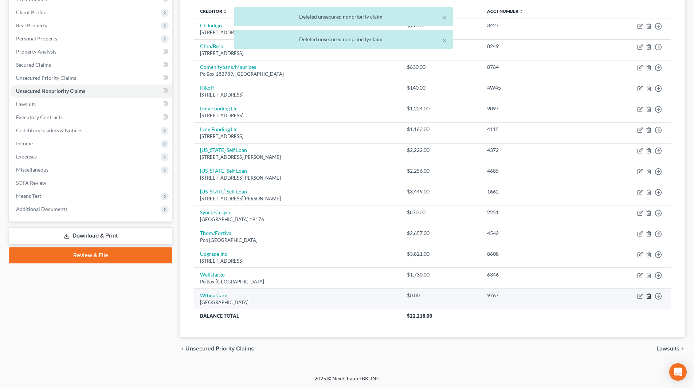
click at [648, 295] on icon "button" at bounding box center [649, 296] width 6 height 6
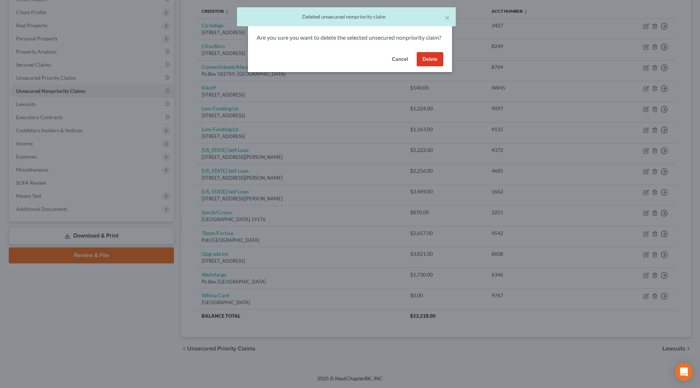
click at [432, 67] on button "Delete" at bounding box center [429, 59] width 27 height 15
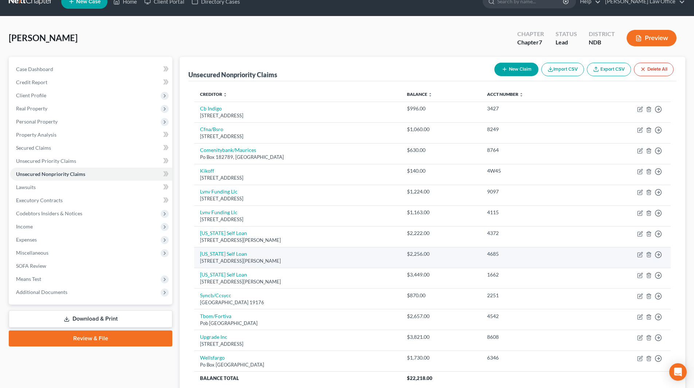
scroll to position [0, 0]
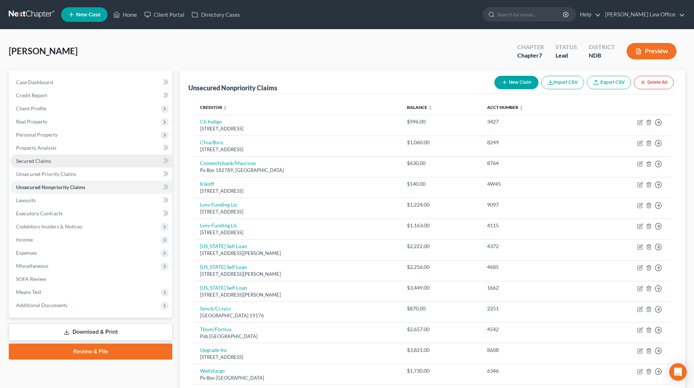
click at [45, 154] on link "Secured Claims" at bounding box center [91, 160] width 162 height 13
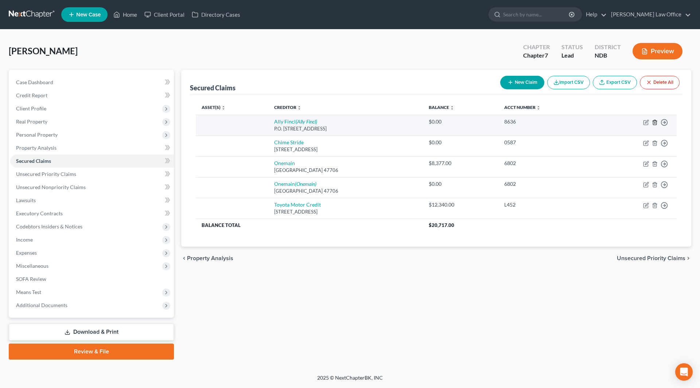
click at [654, 123] on line "button" at bounding box center [654, 122] width 0 height 1
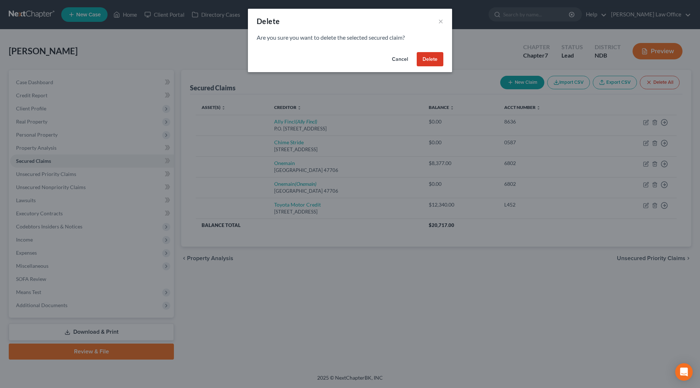
click at [425, 57] on button "Delete" at bounding box center [429, 59] width 27 height 15
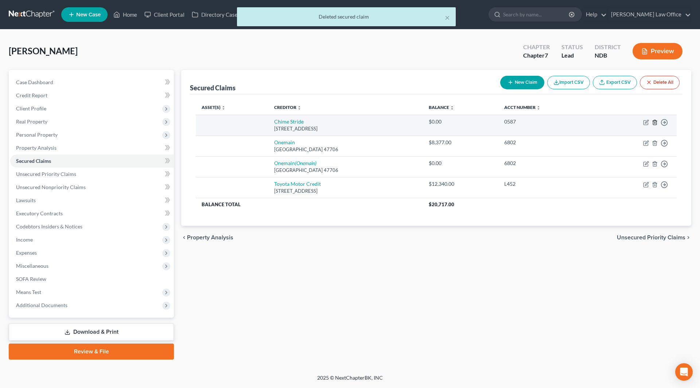
click at [655, 122] on line "button" at bounding box center [655, 122] width 0 height 1
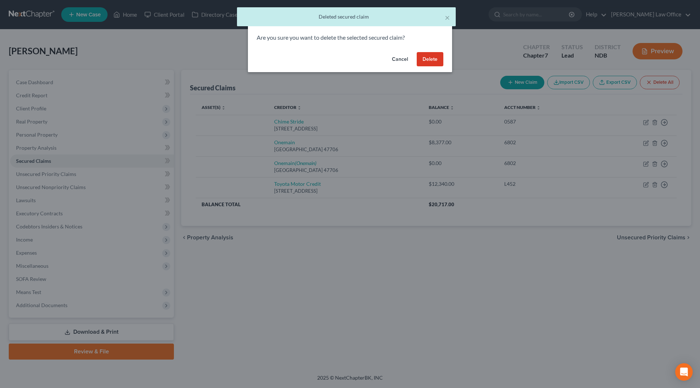
click at [435, 55] on button "Delete" at bounding box center [429, 59] width 27 height 15
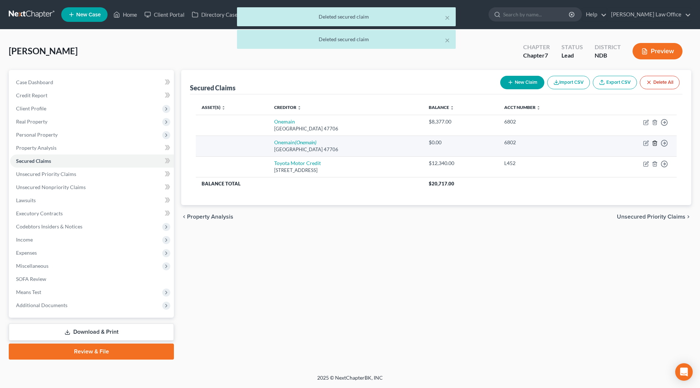
click at [656, 142] on icon "button" at bounding box center [654, 143] width 3 height 5
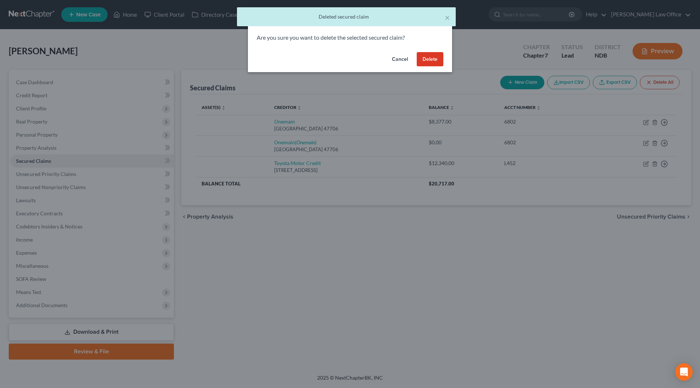
click at [440, 58] on button "Delete" at bounding box center [429, 59] width 27 height 15
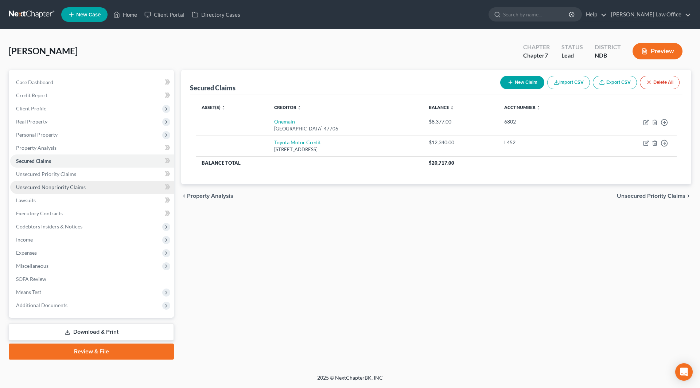
click at [63, 186] on span "Unsecured Nonpriority Claims" at bounding box center [51, 187] width 70 height 6
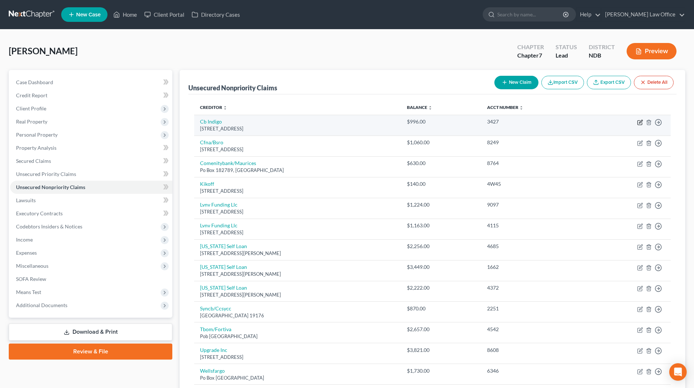
click at [641, 123] on icon "button" at bounding box center [640, 123] width 6 height 6
select select "38"
select select "2"
select select "0"
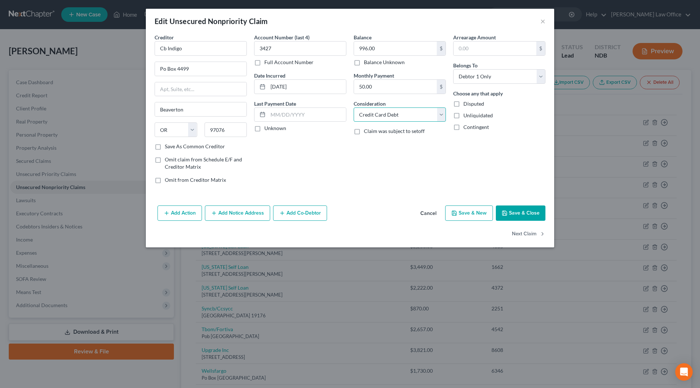
click at [379, 116] on select "Select Cable / Satellite Services Collection Agency Credit Card Debt Debt Couns…" at bounding box center [399, 114] width 92 height 15
select select "14"
click at [353, 107] on select "Select Cable / Satellite Services Collection Agency Credit Card Debt Debt Couns…" at bounding box center [399, 114] width 92 height 15
click at [383, 145] on input "text" at bounding box center [399, 143] width 91 height 14
type input "Indigo"
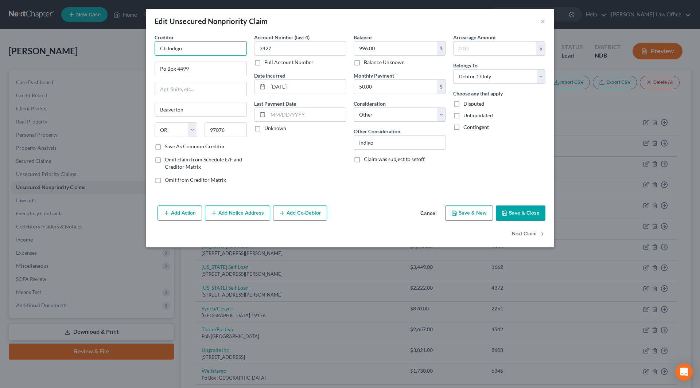
drag, startPoint x: 205, startPoint y: 51, endPoint x: 136, endPoint y: 50, distance: 69.6
click at [136, 50] on div "Edit Unsecured Nonpriority Claim × Creditor * Cb Indigo Po Box [GEOGRAPHIC_DATA…" at bounding box center [350, 194] width 700 height 388
click at [188, 66] on div "[STREET_ADDRESS][PERSON_NAME]" at bounding box center [198, 68] width 76 height 6
type input "Celtic Bank"
type input "[STREET_ADDRESS][PERSON_NAME]"
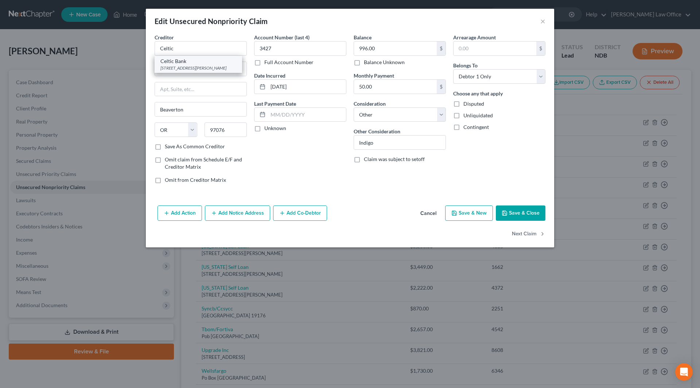
type input "Wilmington"
select select "7"
type input "19808"
click at [237, 212] on button "Add Notice Address" at bounding box center [237, 212] width 65 height 15
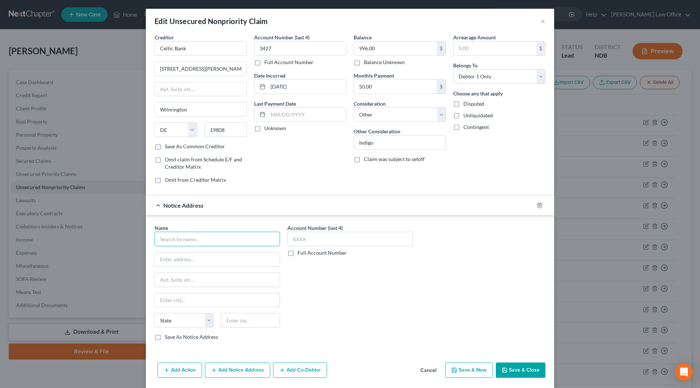
click at [220, 239] on input "text" at bounding box center [216, 239] width 125 height 15
click at [198, 257] on div "[STREET_ADDRESS]" at bounding box center [198, 258] width 76 height 6
type input "Concora Credit"
type input "PO Box 4477"
type input "Beaverton"
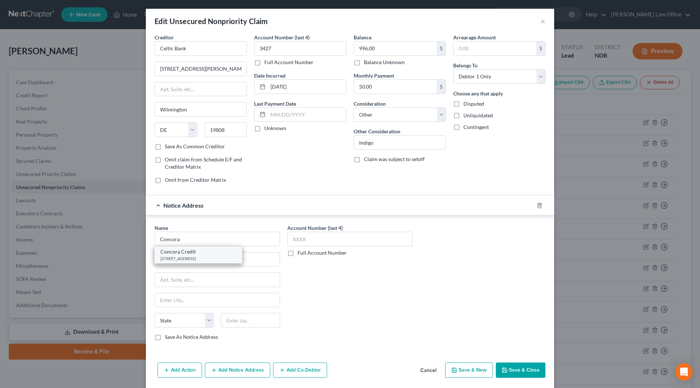
select select "38"
type input "97076-4477"
drag, startPoint x: 295, startPoint y: 86, endPoint x: 249, endPoint y: 86, distance: 46.3
click at [250, 86] on div "Account Number (last 4) 3427 Full Account Number Date Incurred [DATE] Last Paym…" at bounding box center [299, 112] width 99 height 156
type input "2025"
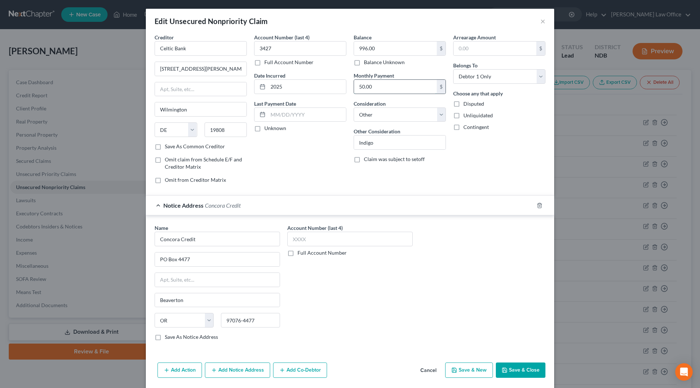
click at [389, 85] on input "50.00" at bounding box center [395, 87] width 83 height 14
click at [508, 362] on div "Add Action Add Notice Address Add Co-Debtor Cancel Save & New Save & Close" at bounding box center [350, 372] width 408 height 24
click at [509, 370] on button "Save & Close" at bounding box center [521, 370] width 50 height 15
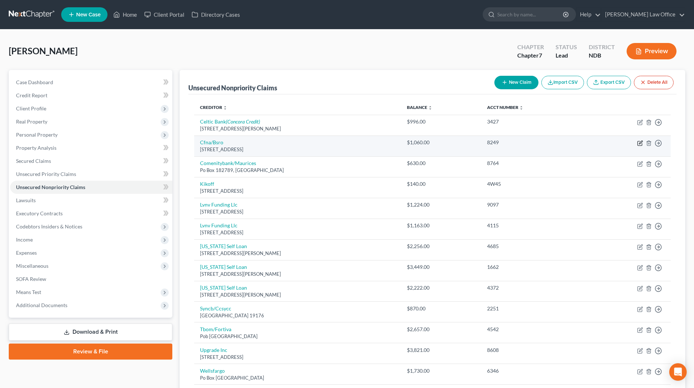
click at [640, 143] on icon "button" at bounding box center [640, 143] width 6 height 6
select select "36"
select select "2"
select select "0"
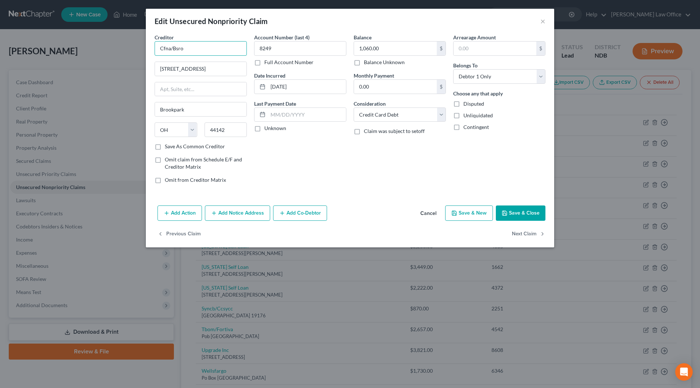
drag, startPoint x: 207, startPoint y: 52, endPoint x: 148, endPoint y: 47, distance: 58.9
click at [148, 47] on div "Creditor * Cfna/Bsro [STREET_ADDRESS][GEOGRAPHIC_DATA] [US_STATE][GEOGRAPHIC_DA…" at bounding box center [350, 118] width 408 height 169
click at [193, 63] on div "Credit First National Associates" at bounding box center [201, 61] width 83 height 7
type input "Credit First National Associates"
type input "Attn: BK Credit Operations"
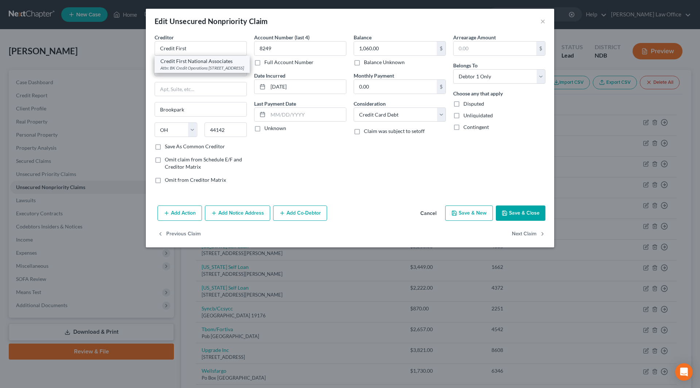
type input "PO Box 81315"
type input "[GEOGRAPHIC_DATA]"
type input "44181"
click at [242, 215] on button "Add Notice Address" at bounding box center [237, 212] width 65 height 15
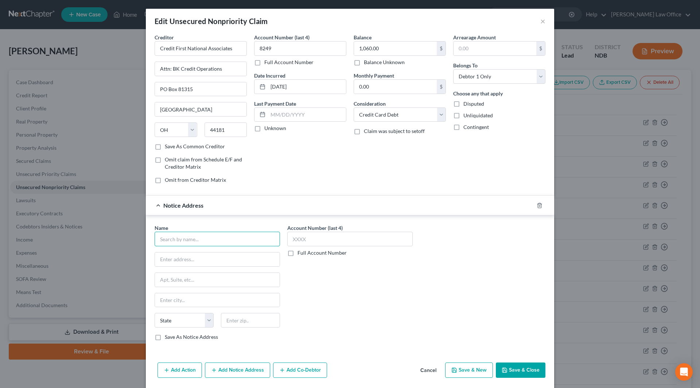
click at [218, 238] on input "text" at bounding box center [216, 239] width 125 height 15
type input "Bridgestone"
click at [537, 205] on icon "button" at bounding box center [538, 205] width 3 height 5
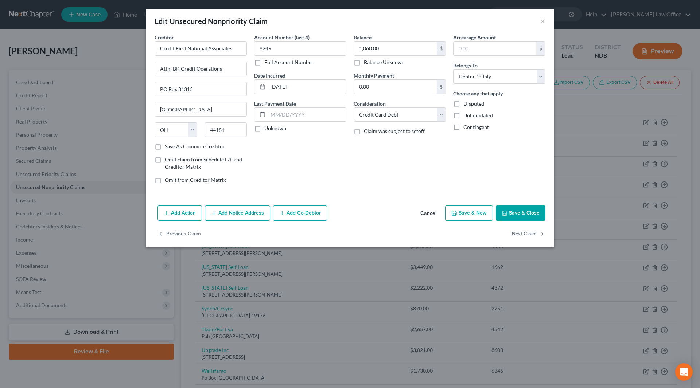
click at [245, 212] on button "Add Notice Address" at bounding box center [237, 212] width 65 height 15
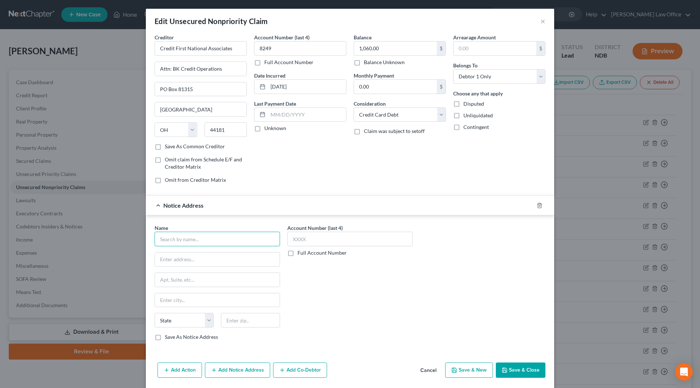
click at [213, 239] on input "text" at bounding box center [216, 239] width 125 height 15
type input "Firestone"
click at [540, 204] on div at bounding box center [543, 206] width 20 height 12
click at [538, 204] on icon "button" at bounding box center [538, 205] width 3 height 5
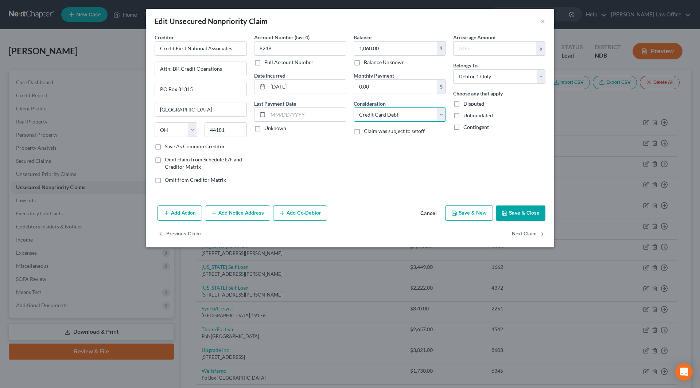
click at [430, 113] on select "Select Cable / Satellite Services Collection Agency Credit Card Debt Debt Couns…" at bounding box center [399, 114] width 92 height 15
select select "14"
click at [353, 107] on select "Select Cable / Satellite Services Collection Agency Credit Card Debt Debt Couns…" at bounding box center [399, 114] width 92 height 15
click at [374, 142] on input "text" at bounding box center [399, 143] width 91 height 14
type input "Firestone credit card"
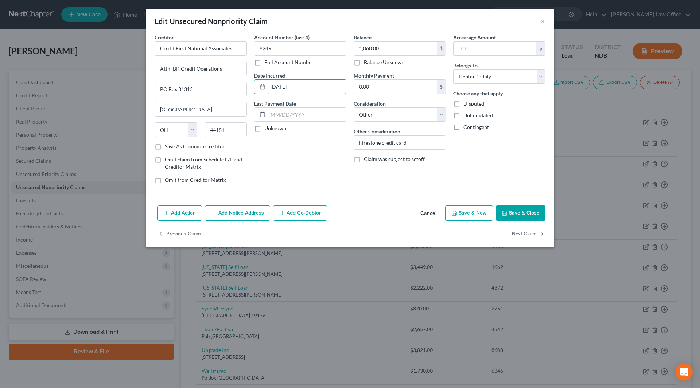
drag, startPoint x: 317, startPoint y: 87, endPoint x: 249, endPoint y: 87, distance: 67.8
click at [249, 87] on div "Creditor * Credit First National Associates Attn: BK Credit Operations [GEOGRAP…" at bounding box center [350, 112] width 398 height 156
type input "2025"
click at [510, 210] on button "Save & Close" at bounding box center [521, 212] width 50 height 15
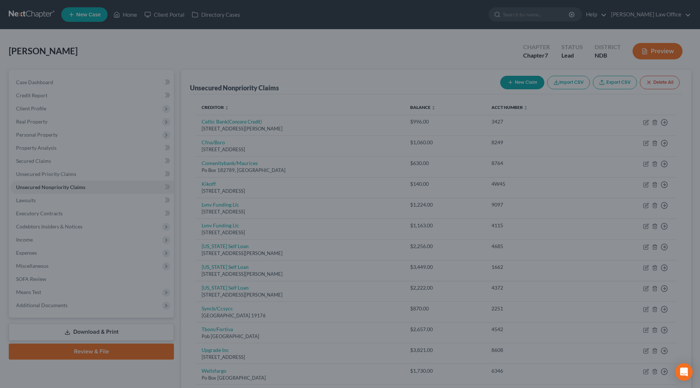
type input "0"
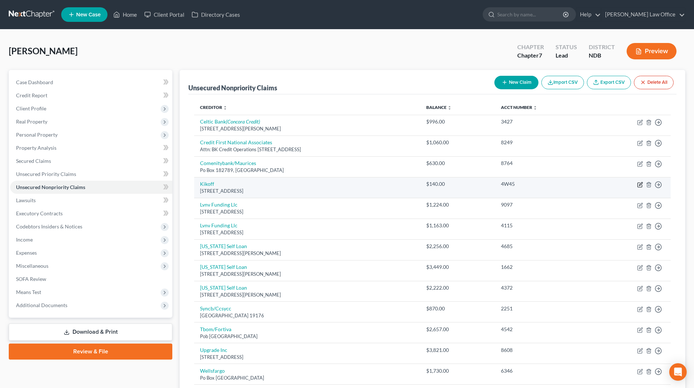
click at [639, 185] on icon "button" at bounding box center [640, 185] width 6 height 6
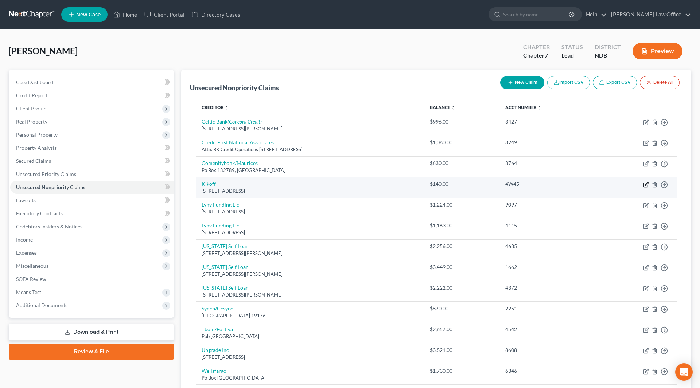
select select "4"
select select "2"
select select "0"
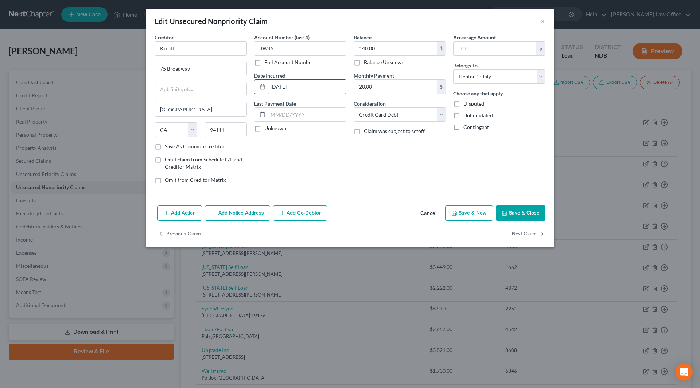
drag, startPoint x: 301, startPoint y: 84, endPoint x: 271, endPoint y: 85, distance: 30.3
click at [271, 85] on input "[DATE]" at bounding box center [307, 87] width 78 height 14
type input "2024"
click at [436, 115] on select "Select Cable / Satellite Services Collection Agency Credit Card Debt Debt Couns…" at bounding box center [399, 114] width 92 height 15
select select "14"
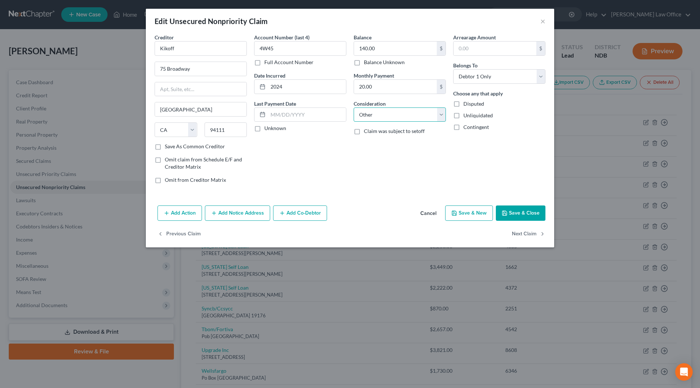
click at [353, 107] on select "Select Cable / Satellite Services Collection Agency Credit Card Debt Debt Couns…" at bounding box center [399, 114] width 92 height 15
click at [387, 143] on input "text" at bounding box center [399, 143] width 91 height 14
click at [422, 145] on input "Credit building" at bounding box center [399, 143] width 91 height 14
type input "Credit building credit card"
click at [526, 217] on button "Save & Close" at bounding box center [521, 212] width 50 height 15
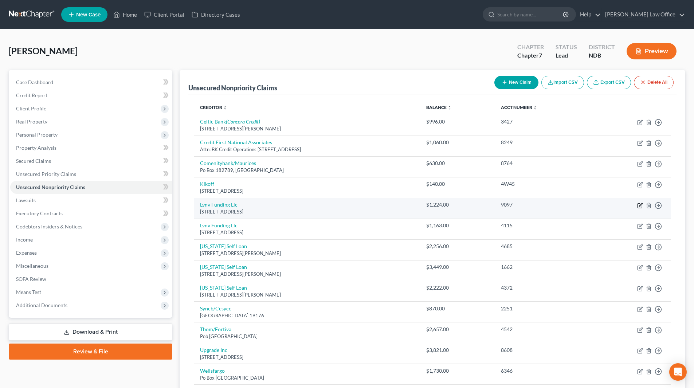
click at [639, 204] on icon "button" at bounding box center [640, 205] width 4 height 4
select select "42"
select select "0"
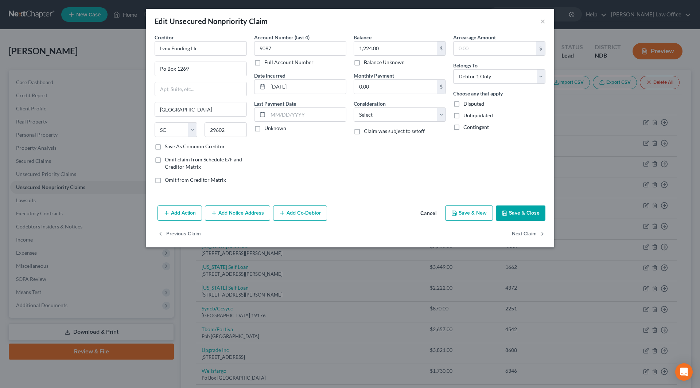
click at [228, 210] on button "Add Notice Address" at bounding box center [237, 212] width 65 height 15
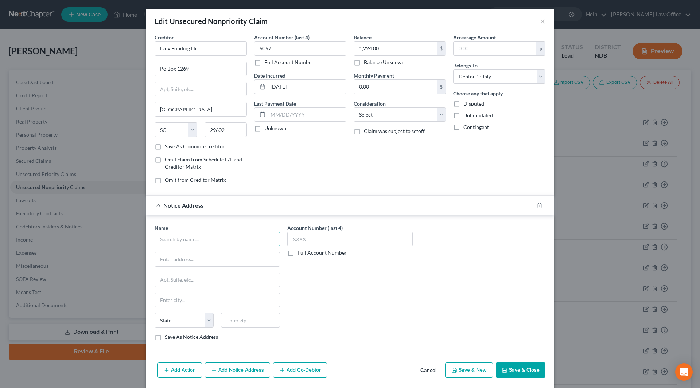
click at [224, 241] on input "text" at bounding box center [216, 239] width 125 height 15
type input "K"
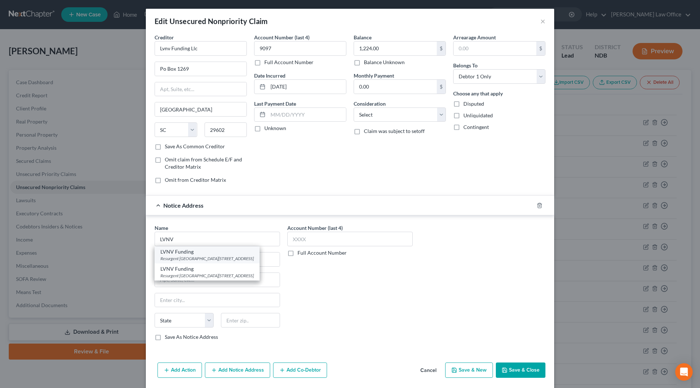
click at [220, 257] on div "Resurgent [GEOGRAPHIC_DATA][STREET_ADDRESS]" at bounding box center [206, 258] width 93 height 6
type input "LVNV Funding"
type input "Resurgent Capital"
type input "PO Box 10497"
type input "[GEOGRAPHIC_DATA]"
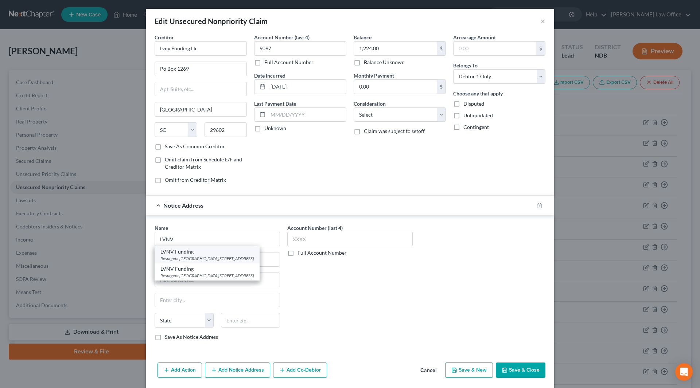
select select "42"
type input "29603"
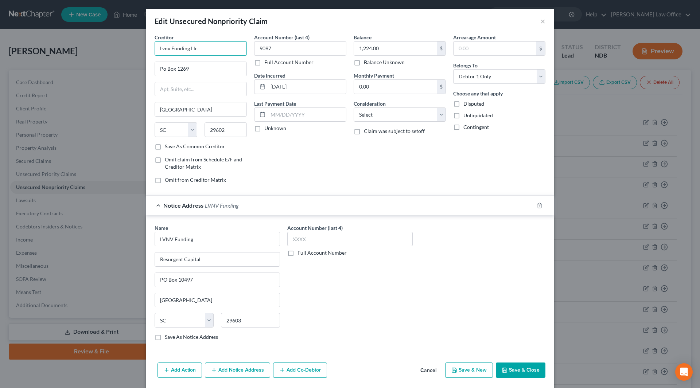
drag, startPoint x: 211, startPoint y: 47, endPoint x: 137, endPoint y: 47, distance: 74.0
click at [137, 47] on div "Edit Unsecured Nonpriority Claim × Creditor * Lvnv Funding Llc Po Box 1269 [GEO…" at bounding box center [350, 194] width 700 height 388
click at [185, 64] on div "Credit One Bank" at bounding box center [198, 61] width 76 height 7
type input "Credit One Bank"
type input "PO Box 98873"
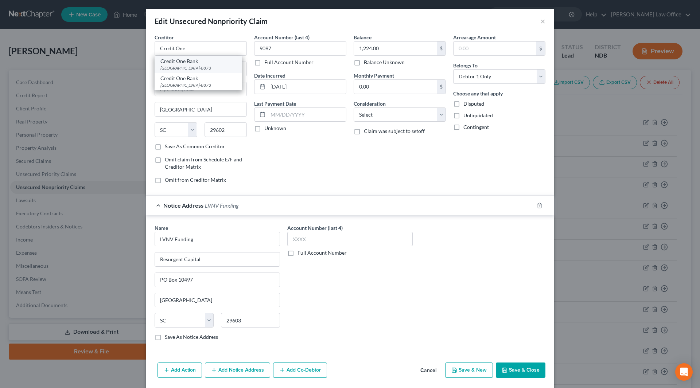
type input "[GEOGRAPHIC_DATA]"
select select "31"
type input "89193-8873"
drag, startPoint x: 303, startPoint y: 84, endPoint x: 268, endPoint y: 84, distance: 35.3
click at [268, 84] on input "[DATE]" at bounding box center [307, 87] width 78 height 14
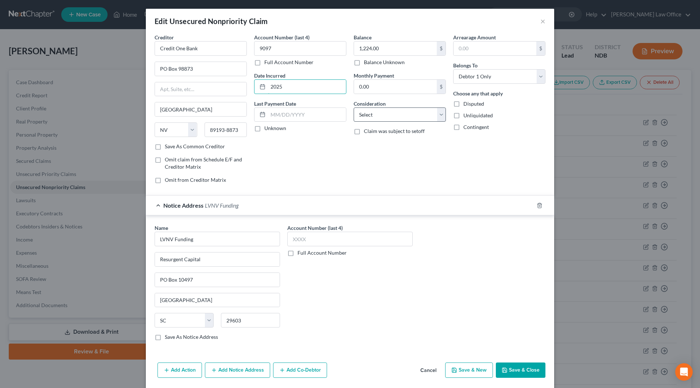
type input "2025"
click at [396, 109] on select "Select Cable / Satellite Services Collection Agency Credit Card Debt Debt Couns…" at bounding box center [399, 114] width 92 height 15
select select "2"
click at [353, 107] on select "Select Cable / Satellite Services Collection Agency Credit Card Debt Debt Couns…" at bounding box center [399, 114] width 92 height 15
click at [510, 370] on button "Save & Close" at bounding box center [521, 370] width 50 height 15
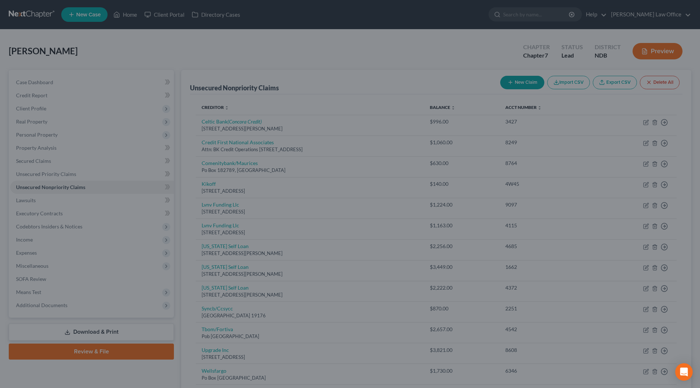
type input "0"
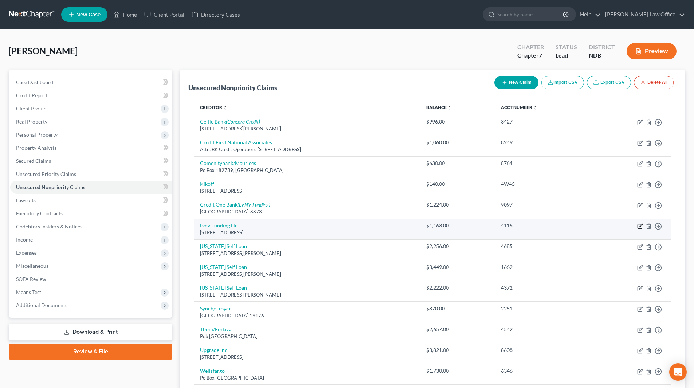
click at [641, 227] on icon "button" at bounding box center [640, 225] width 3 height 3
select select "42"
select select "0"
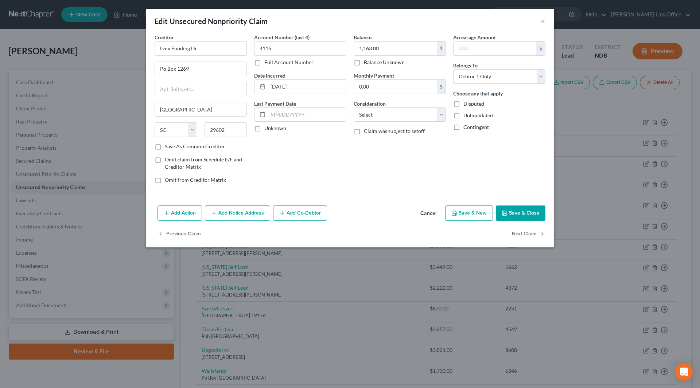
click at [244, 215] on button "Add Notice Address" at bounding box center [237, 212] width 65 height 15
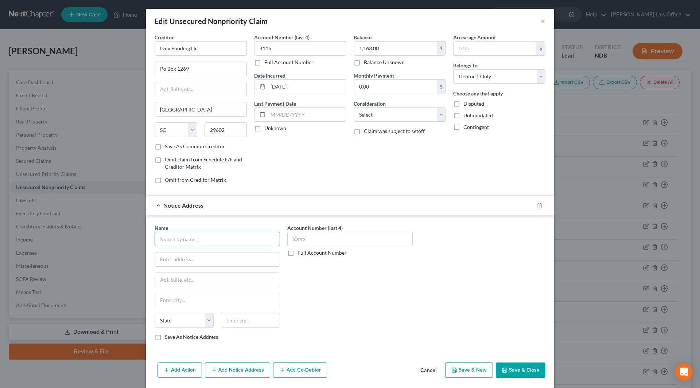
click at [240, 236] on input "text" at bounding box center [216, 239] width 125 height 15
type input ":"
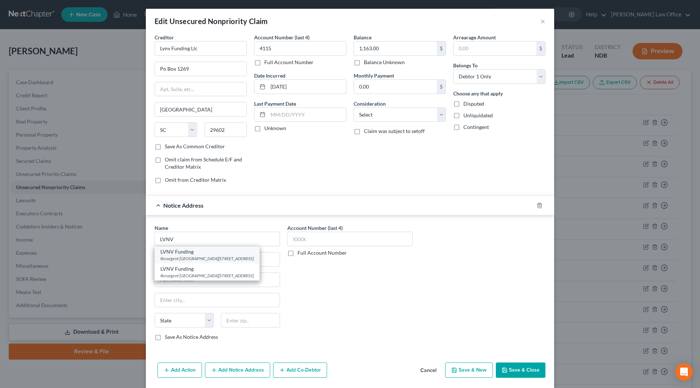
click at [224, 256] on div "Resurgent [GEOGRAPHIC_DATA][STREET_ADDRESS]" at bounding box center [206, 258] width 93 height 6
type input "LVNV Funding"
type input "Resurgent Capital"
type input "PO Box 10497"
type input "[GEOGRAPHIC_DATA]"
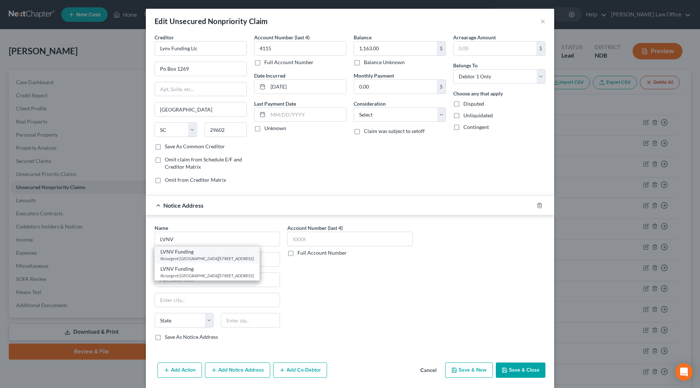
select select "42"
type input "29603"
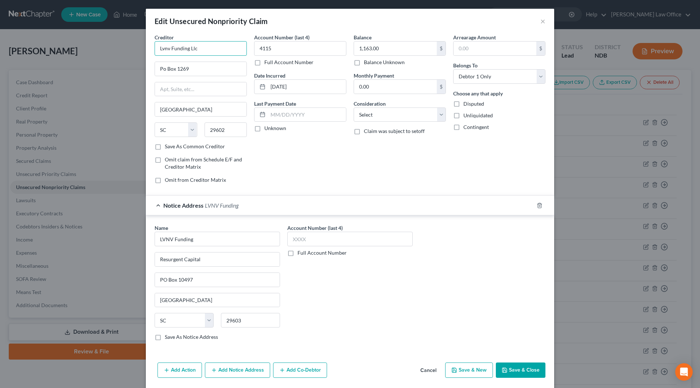
drag, startPoint x: 207, startPoint y: 52, endPoint x: 134, endPoint y: 44, distance: 72.9
click at [134, 44] on div "Edit Unsecured Nonpriority Claim × Creditor * Lvnv Funding Llc Po Box 1269 [GEO…" at bounding box center [350, 194] width 700 height 388
click at [179, 60] on div "Credit One Bank" at bounding box center [198, 61] width 76 height 7
type input "Credit One Bank"
type input "PO Box 98873"
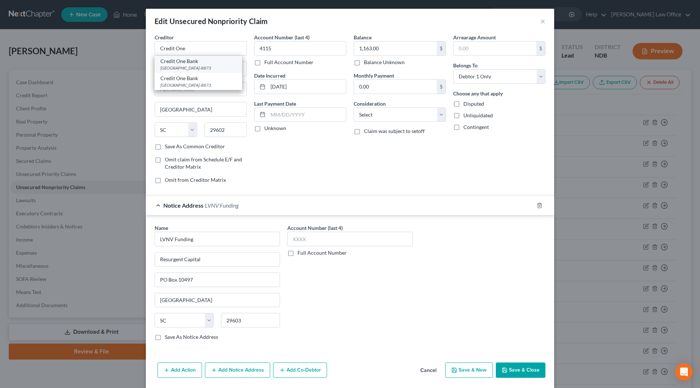
type input "[GEOGRAPHIC_DATA]"
select select "31"
type input "89193-8873"
drag, startPoint x: 306, startPoint y: 86, endPoint x: 258, endPoint y: 87, distance: 48.1
click at [258, 87] on div "[DATE]" at bounding box center [300, 86] width 92 height 15
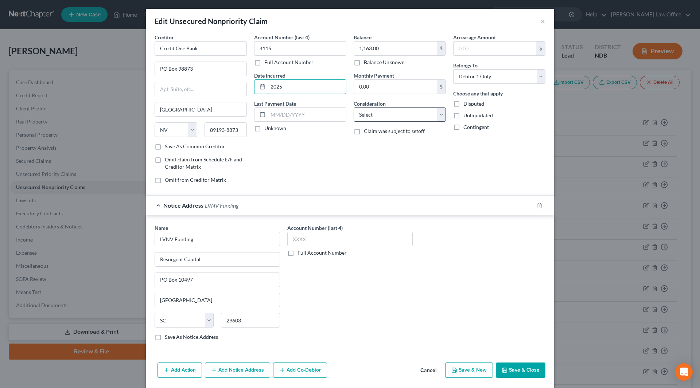
type input "2025"
click at [357, 110] on select "Select Cable / Satellite Services Collection Agency Credit Card Debt Debt Couns…" at bounding box center [399, 114] width 92 height 15
select select "2"
click at [353, 107] on select "Select Cable / Satellite Services Collection Agency Credit Card Debt Debt Couns…" at bounding box center [399, 114] width 92 height 15
click at [505, 374] on button "Save & Close" at bounding box center [521, 370] width 50 height 15
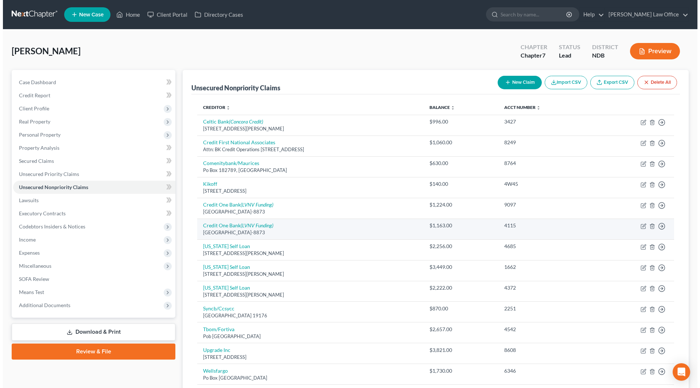
scroll to position [36, 0]
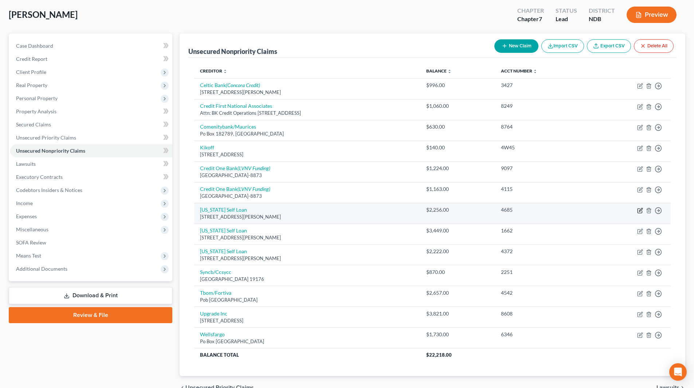
click at [640, 209] on icon "button" at bounding box center [640, 211] width 6 height 6
select select "24"
select select "1"
select select "0"
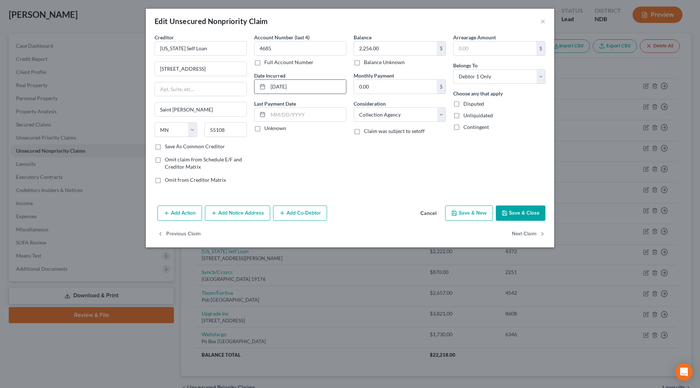
drag, startPoint x: 320, startPoint y: 91, endPoint x: 265, endPoint y: 86, distance: 55.6
click at [265, 86] on div "[DATE]" at bounding box center [300, 86] width 92 height 15
type input "2012"
click at [410, 115] on select "Select Cable / Satellite Services Collection Agency Credit Card Debt Debt Couns…" at bounding box center [399, 114] width 92 height 15
select select "14"
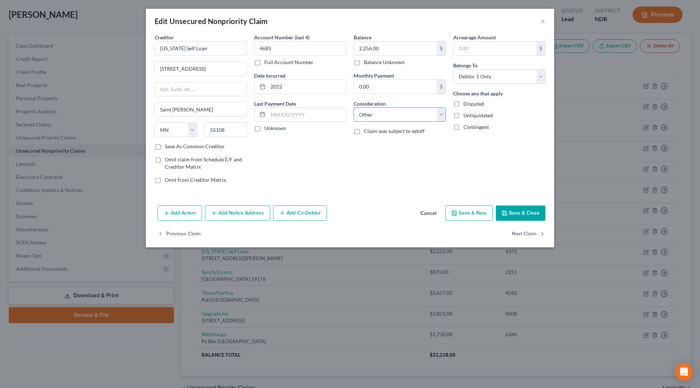
click at [353, 107] on select "Select Cable / Satellite Services Collection Agency Credit Card Debt Debt Couns…" at bounding box center [399, 114] width 92 height 15
click at [384, 143] on input "text" at bounding box center [399, 143] width 91 height 14
drag, startPoint x: 185, startPoint y: 47, endPoint x: 215, endPoint y: 48, distance: 29.9
click at [215, 48] on input "[US_STATE] Self Loan" at bounding box center [200, 48] width 92 height 15
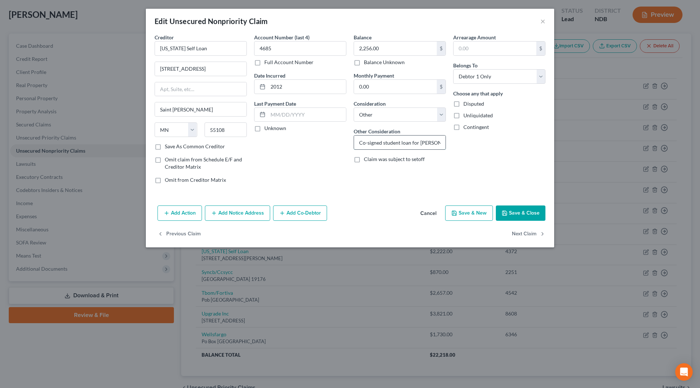
click at [374, 137] on input "Co-signed student loan for [PERSON_NAME]" at bounding box center [399, 143] width 91 height 14
click at [424, 143] on input "Co-signed student loan for [PERSON_NAME] (Self loan)" at bounding box center [399, 143] width 91 height 14
type input "Co-signed student loan for [PERSON_NAME] (SELF loan)"
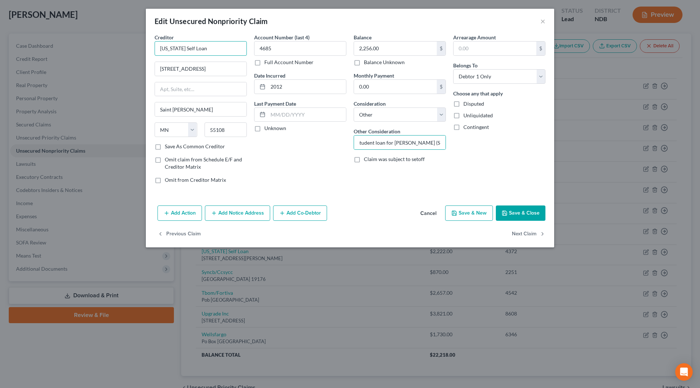
scroll to position [0, 0]
drag, startPoint x: 185, startPoint y: 48, endPoint x: 236, endPoint y: 54, distance: 50.9
click at [236, 54] on input "[US_STATE] Self Loan" at bounding box center [200, 48] width 92 height 15
type input "[US_STATE] Office of Higher Education"
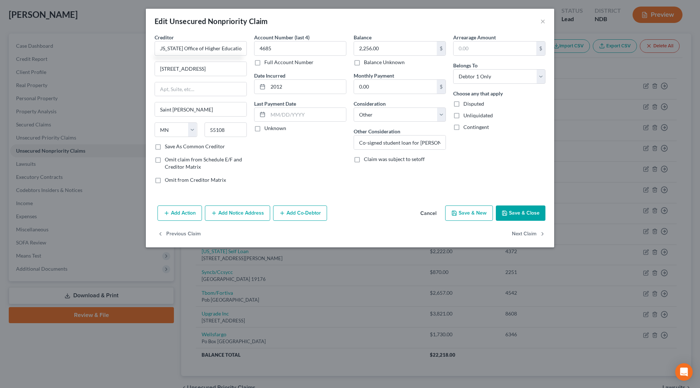
click at [165, 148] on label "Save As Common Creditor" at bounding box center [195, 146] width 60 height 7
click at [168, 148] on input "Save As Common Creditor" at bounding box center [170, 145] width 5 height 5
checkbox input "true"
click at [304, 85] on input "2012" at bounding box center [307, 87] width 78 height 14
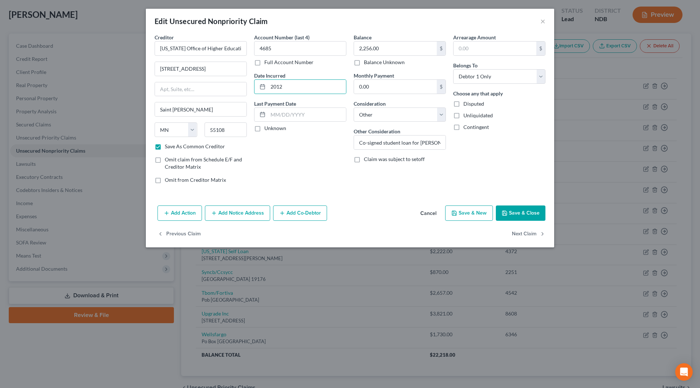
click at [304, 214] on button "Add Co-Debtor" at bounding box center [300, 212] width 54 height 15
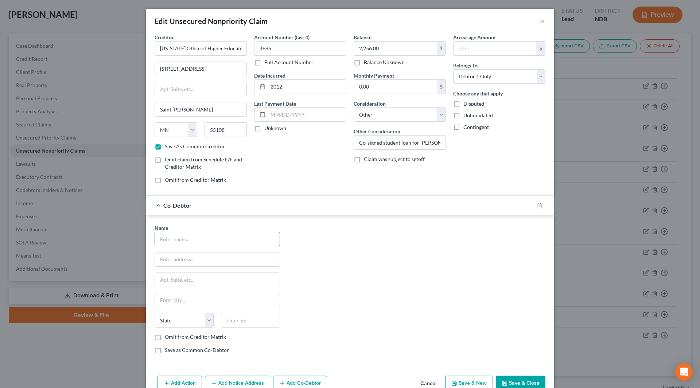
click at [222, 233] on input "text" at bounding box center [217, 239] width 125 height 14
type input "[PERSON_NAME]"
type input "[STREET_ADDRESS] W."
type input "West Fargo"
select select "29"
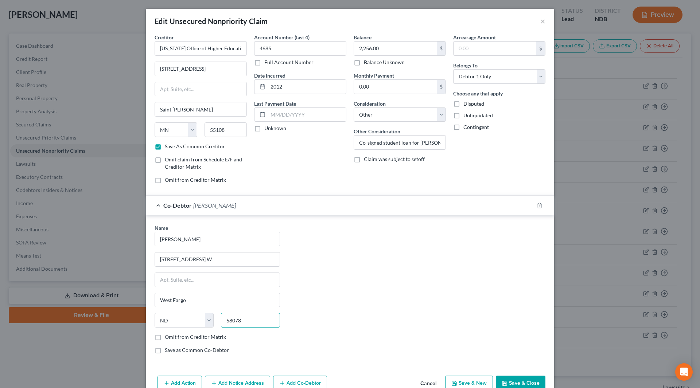
type input "58078"
drag, startPoint x: 155, startPoint y: 351, endPoint x: 198, endPoint y: 349, distance: 43.4
click at [165, 351] on label "Save as Common Co-Debtor" at bounding box center [197, 349] width 64 height 7
click at [168, 351] on input "Save as Common Co-Debtor" at bounding box center [170, 348] width 5 height 5
checkbox input "true"
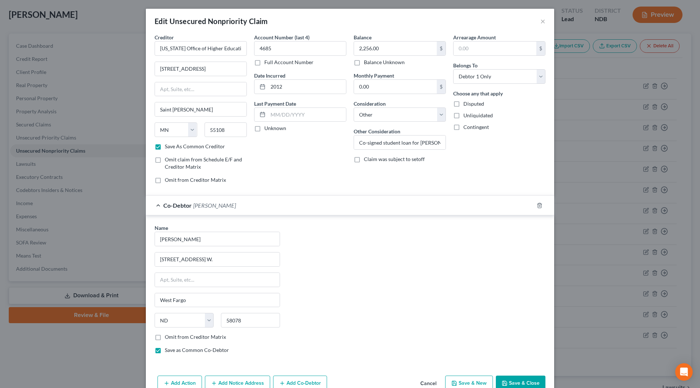
scroll to position [36, 0]
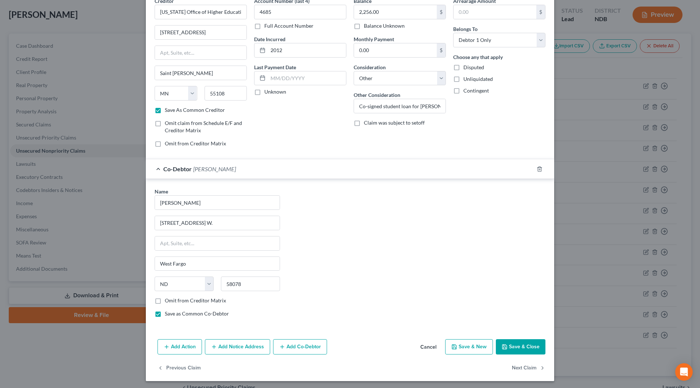
click at [243, 346] on button "Add Notice Address" at bounding box center [237, 346] width 65 height 15
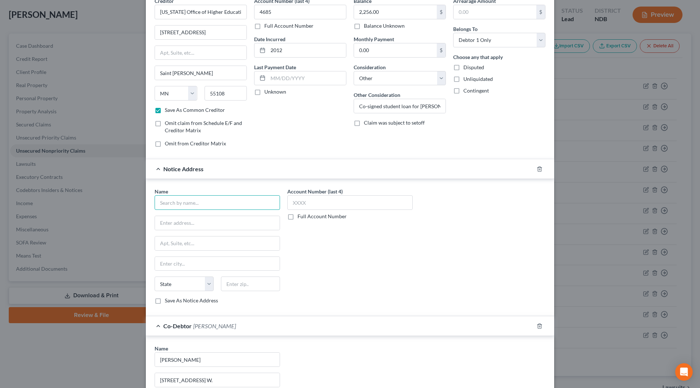
click at [190, 207] on input "text" at bounding box center [216, 202] width 125 height 15
type input "[PERSON_NAME]"
click at [184, 219] on input "text" at bounding box center [217, 223] width 125 height 14
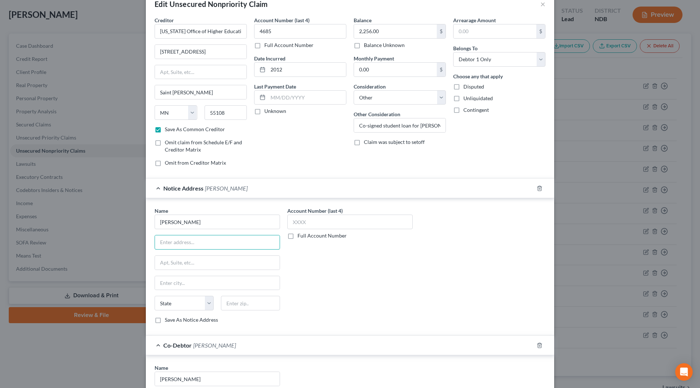
scroll to position [0, 0]
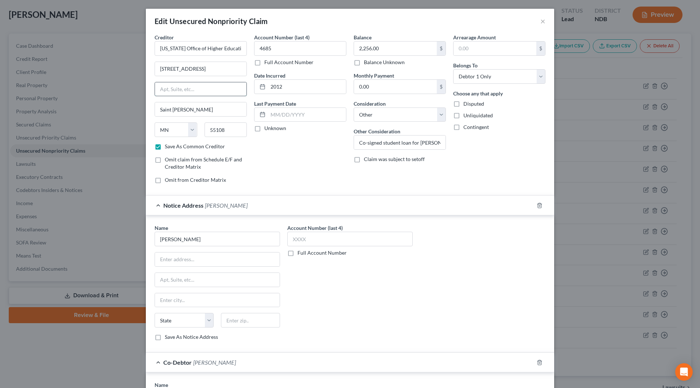
drag, startPoint x: 167, startPoint y: 90, endPoint x: 169, endPoint y: 86, distance: 5.0
click at [167, 90] on input "text" at bounding box center [200, 89] width 91 height 14
type input "[STREET_ADDRESS]"
drag, startPoint x: 168, startPoint y: 68, endPoint x: 142, endPoint y: 68, distance: 26.2
click at [141, 68] on div "Edit Unsecured Nonpriority Claim × Creditor * [US_STATE] Office of Higher Educa…" at bounding box center [350, 194] width 700 height 388
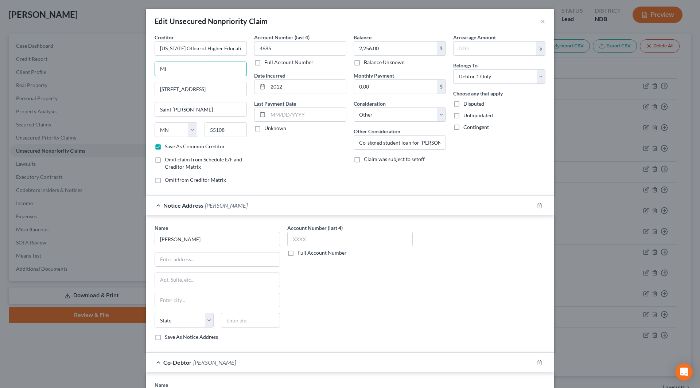
type input "M"
type input "C"
type input "ATTN: [PERSON_NAME]"
click at [537, 207] on icon "button" at bounding box center [539, 206] width 6 height 6
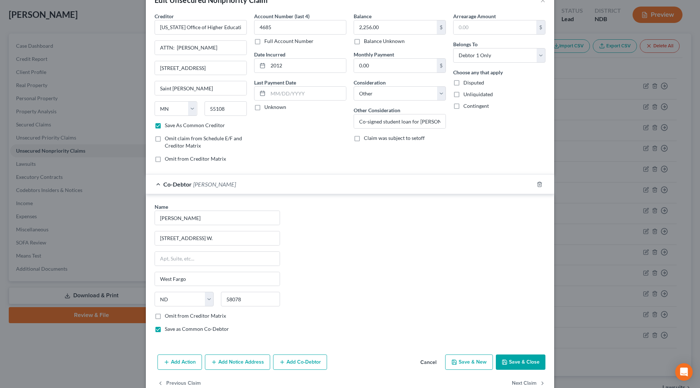
scroll to position [38, 0]
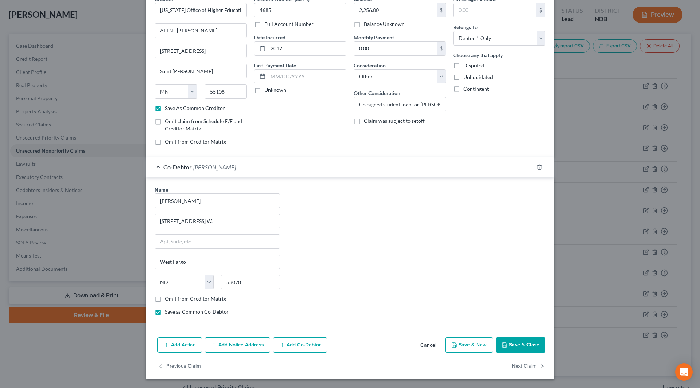
click at [514, 349] on button "Save & Close" at bounding box center [521, 344] width 50 height 15
checkbox input "false"
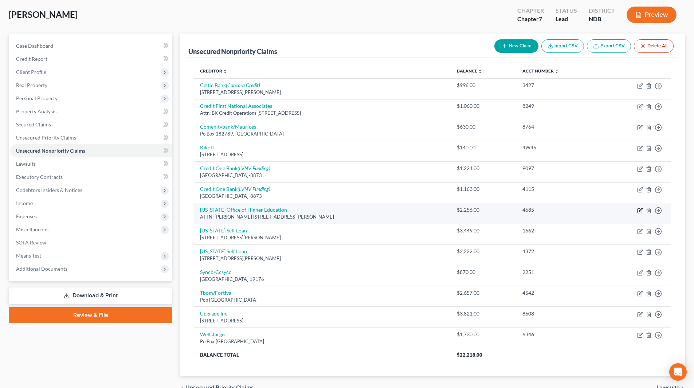
click at [641, 211] on icon "button" at bounding box center [640, 209] width 3 height 3
select select "24"
select select "14"
select select "0"
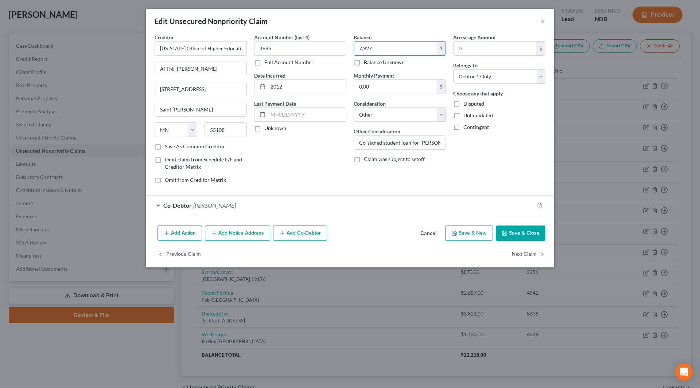
type input "7,927"
click at [529, 235] on button "Save & Close" at bounding box center [521, 233] width 50 height 15
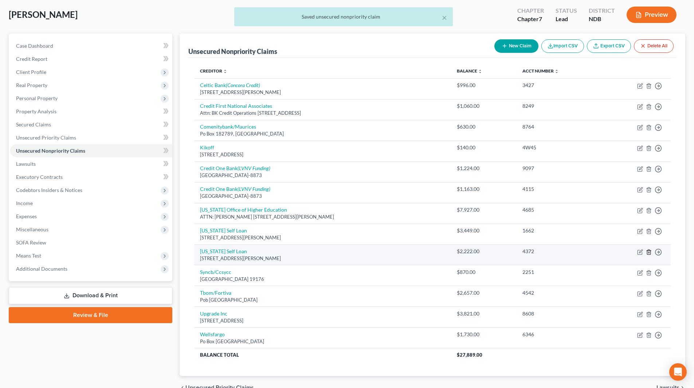
click at [648, 251] on icon "button" at bounding box center [649, 252] width 6 height 6
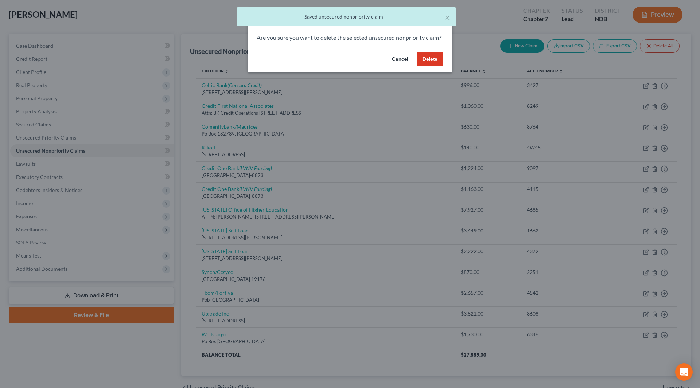
click at [431, 64] on button "Delete" at bounding box center [429, 59] width 27 height 15
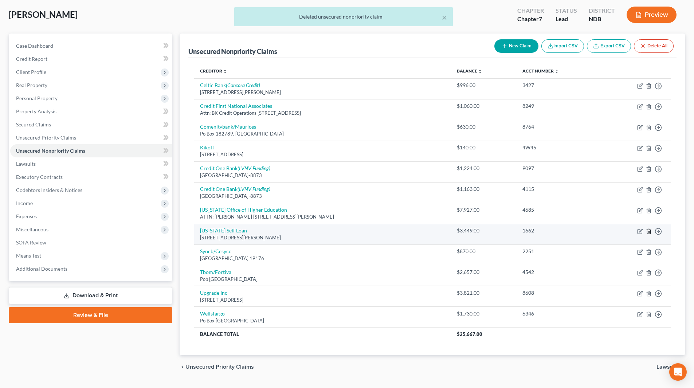
click at [646, 231] on icon "button" at bounding box center [649, 231] width 6 height 6
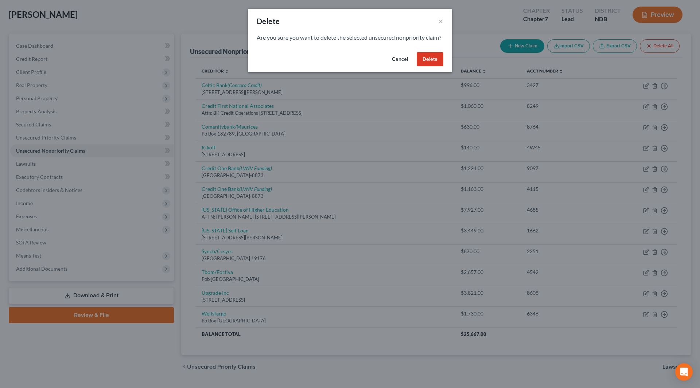
click at [431, 63] on button "Delete" at bounding box center [429, 59] width 27 height 15
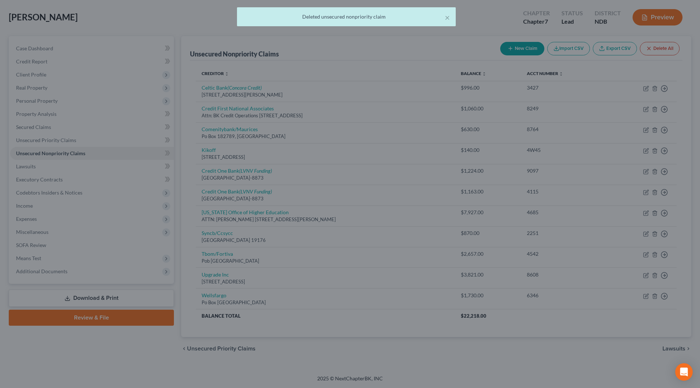
scroll to position [34, 0]
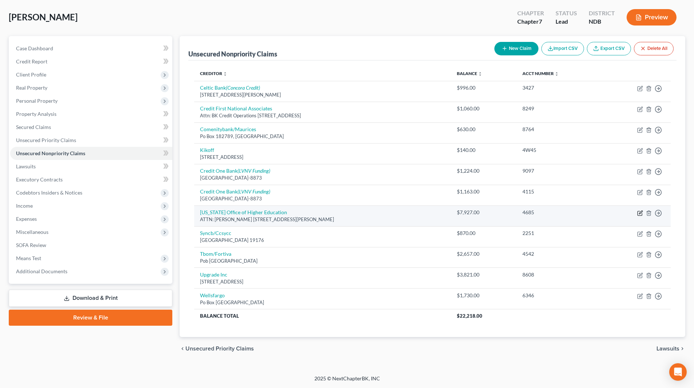
click at [641, 215] on icon "button" at bounding box center [640, 213] width 4 height 4
select select "24"
select select "14"
select select "0"
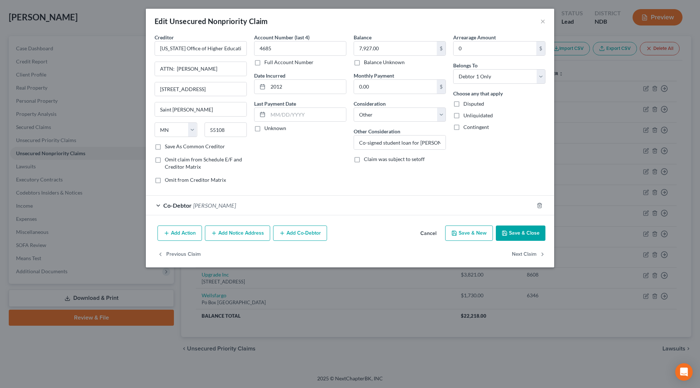
click at [218, 240] on button "Add Notice Address" at bounding box center [237, 233] width 65 height 15
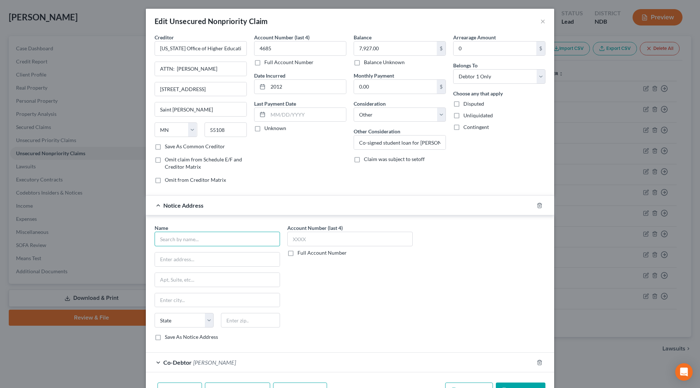
click at [199, 242] on input "text" at bounding box center [216, 239] width 125 height 15
click at [199, 242] on input "First" at bounding box center [216, 239] width 125 height 15
click at [197, 253] on div "Firstmark Serviced Trust" at bounding box center [198, 251] width 76 height 7
type input "Firstmark Serviced Trust"
type input "PO Box 82522"
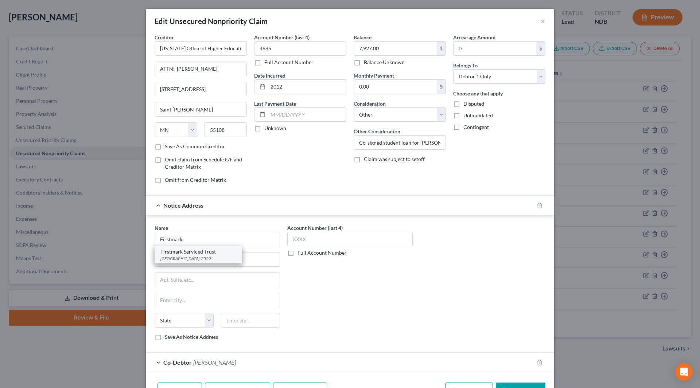
type input "Lincoln"
select select "30"
type input "68501-2522"
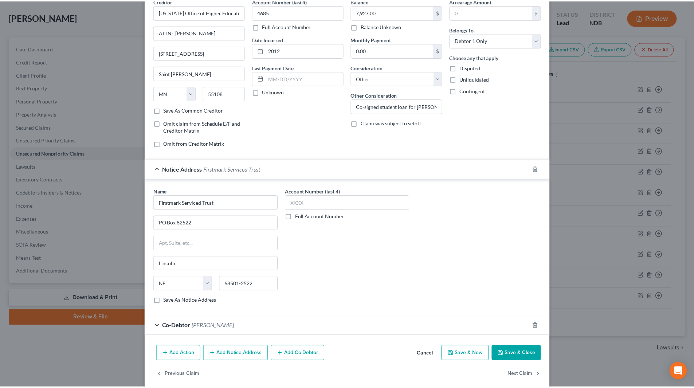
scroll to position [46, 0]
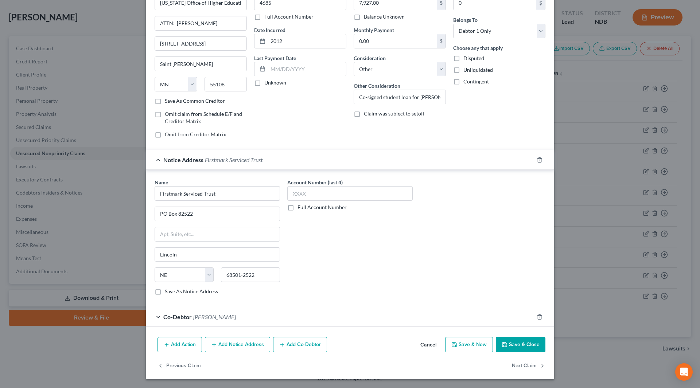
click at [515, 341] on button "Save & Close" at bounding box center [521, 344] width 50 height 15
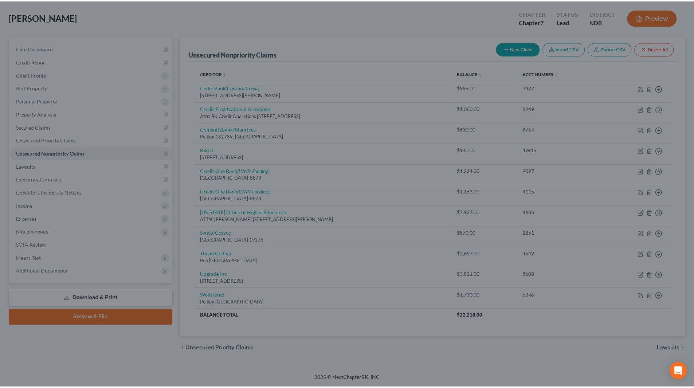
scroll to position [0, 0]
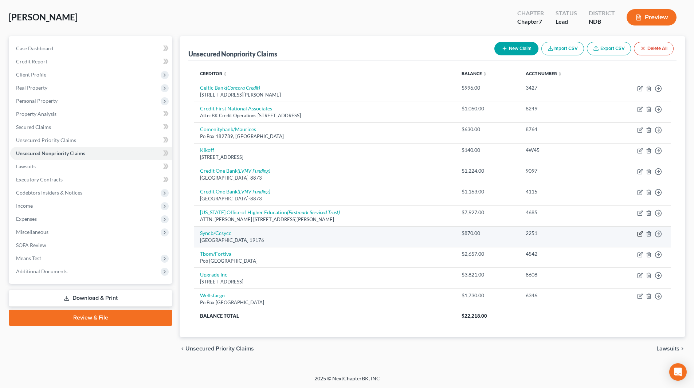
click at [639, 233] on icon "button" at bounding box center [640, 234] width 6 height 6
select select "39"
select select "2"
select select "0"
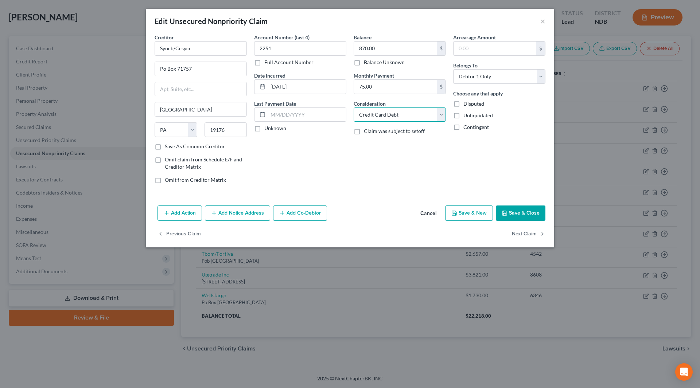
click at [381, 120] on select "Select Cable / Satellite Services Collection Agency Credit Card Debt Debt Couns…" at bounding box center [399, 114] width 92 height 15
select select "14"
click at [353, 107] on select "Select Cable / Satellite Services Collection Agency Credit Card Debt Debt Couns…" at bounding box center [399, 114] width 92 height 15
click at [377, 142] on input "text" at bounding box center [399, 143] width 91 height 14
type input "Care Credit"
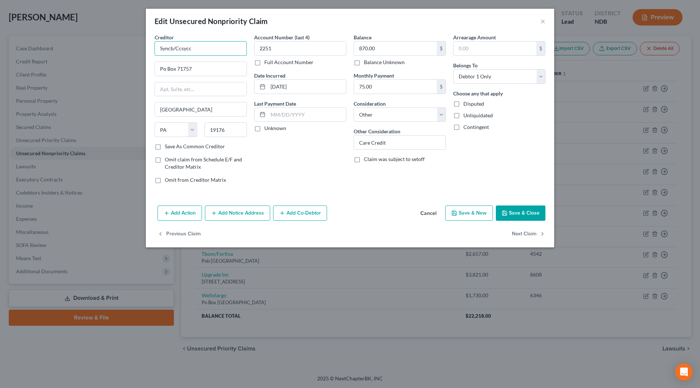
drag, startPoint x: 206, startPoint y: 53, endPoint x: 151, endPoint y: 53, distance: 55.0
click at [150, 56] on div "Creditor * Syncb/Ccsycc Po Box 71757 [GEOGRAPHIC_DATA] [US_STATE] AK AR AZ CA C…" at bounding box center [350, 118] width 408 height 169
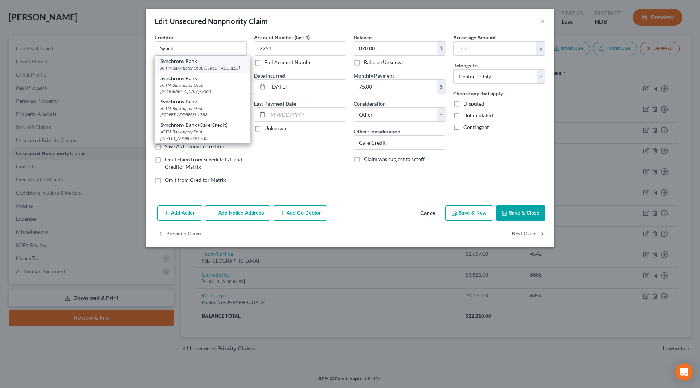
click at [197, 70] on div "ATTN: Bankruptcy Dept. [STREET_ADDRESS]" at bounding box center [202, 68] width 84 height 6
type input "Synchrony Bank"
type input "ATTN: Bankruptcy Dept."
type input "PO Box 965064"
type input "Orlando"
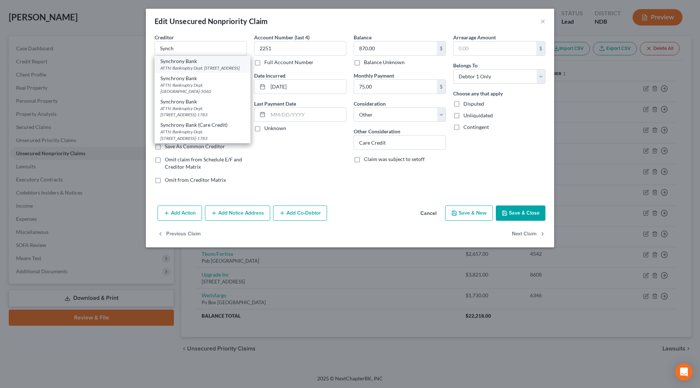
select select "9"
type input "32896-5008"
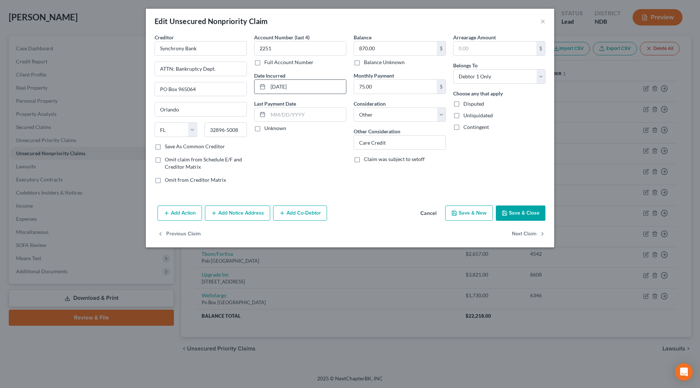
drag, startPoint x: 320, startPoint y: 82, endPoint x: 261, endPoint y: 93, distance: 60.7
click at [261, 93] on div "[DATE]" at bounding box center [300, 86] width 92 height 15
type input "2025"
click at [525, 217] on button "Save & Close" at bounding box center [521, 212] width 50 height 15
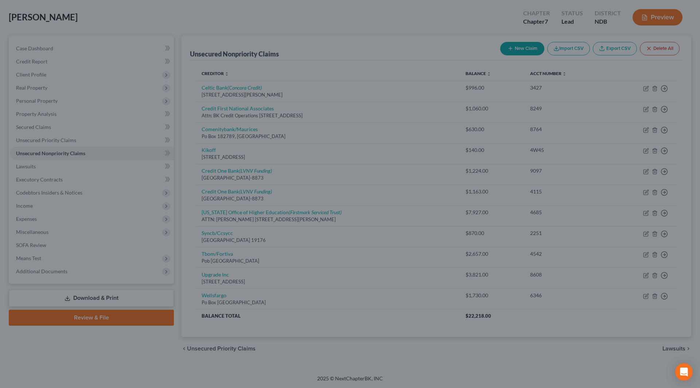
type input "0"
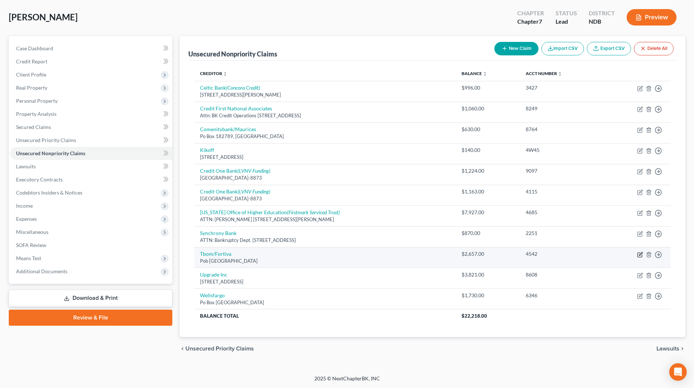
click at [640, 256] on icon "button" at bounding box center [640, 255] width 6 height 6
select select "10"
select select "2"
select select "0"
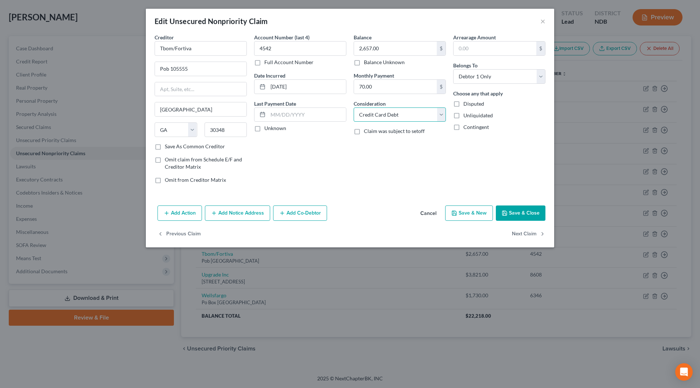
click at [423, 110] on select "Select Cable / Satellite Services Collection Agency Credit Card Debt Debt Couns…" at bounding box center [399, 114] width 92 height 15
select select "14"
click at [353, 107] on select "Select Cable / Satellite Services Collection Agency Credit Card Debt Debt Couns…" at bounding box center [399, 114] width 92 height 15
click at [388, 145] on input "text" at bounding box center [399, 143] width 91 height 14
type input "Fortiva credit card"
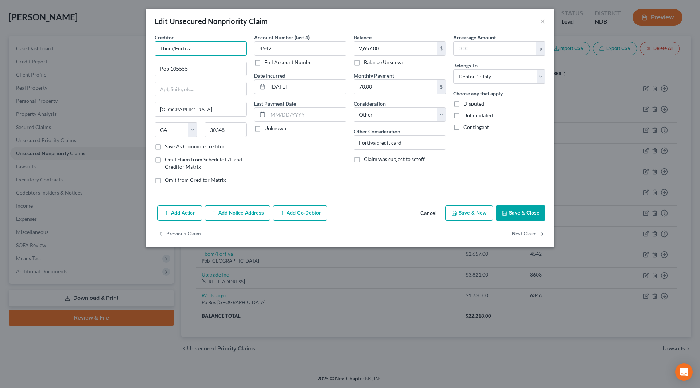
drag, startPoint x: 210, startPoint y: 49, endPoint x: 153, endPoint y: 49, distance: 56.8
click at [153, 49] on div "Creditor * Tbom/Fortiva Pob 105555 [GEOGRAPHIC_DATA] [US_STATE] AK AR [GEOGRAPH…" at bounding box center [200, 112] width 99 height 156
type input "Fortiva"
click at [193, 87] on div "Cardholder Services [GEOGRAPHIC_DATA]-5374" at bounding box center [202, 88] width 84 height 12
type input "Cardholder Services"
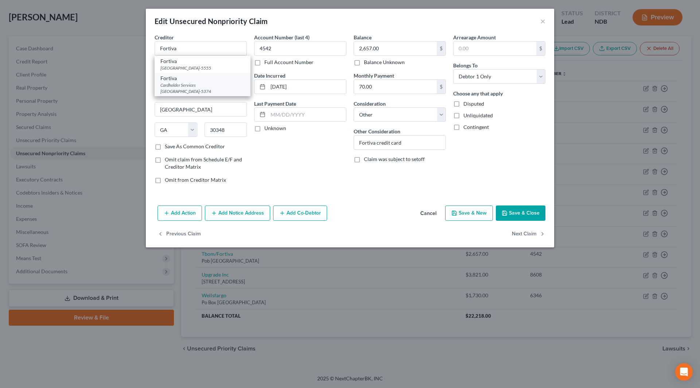
type input "PO Box 105555"
type input "30348-5374"
click at [534, 212] on button "Save & Close" at bounding box center [521, 212] width 50 height 15
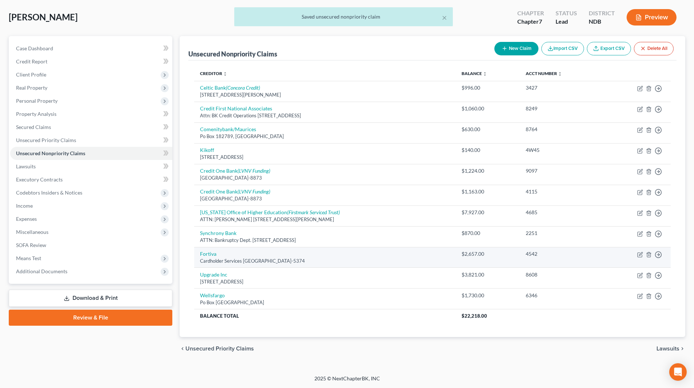
click at [637, 254] on td "Move to D Move to E Move to G Move to Notice Only" at bounding box center [637, 257] width 68 height 21
click at [639, 254] on icon "button" at bounding box center [640, 255] width 6 height 6
select select "10"
select select "14"
select select "0"
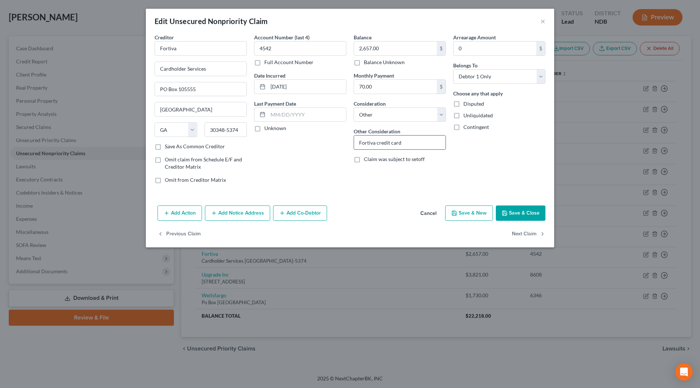
click at [377, 144] on input "Fortiva credit card" at bounding box center [399, 143] width 91 height 14
type input "Credit card"
click at [506, 210] on icon "button" at bounding box center [504, 213] width 6 height 6
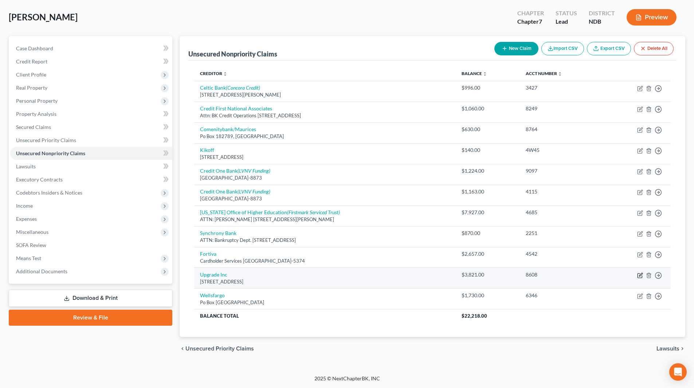
click at [639, 277] on icon "button" at bounding box center [640, 276] width 6 height 6
select select "4"
select select "2"
select select "0"
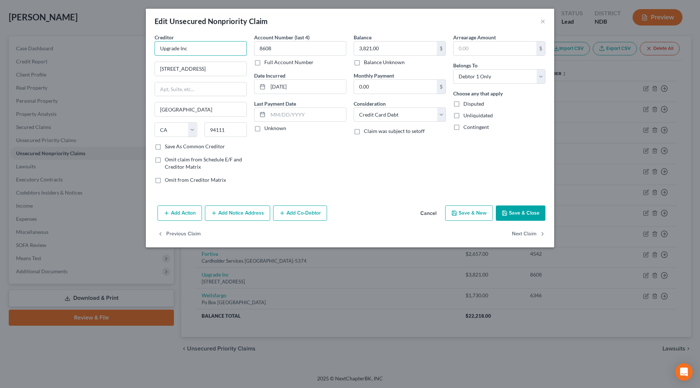
drag, startPoint x: 202, startPoint y: 51, endPoint x: 136, endPoint y: 46, distance: 66.1
click at [136, 46] on div "Edit Unsecured Nonpriority Claim × Creditor * Upgrade Inc [STREET_ADDRESS] [GEO…" at bounding box center [350, 194] width 700 height 388
click at [178, 64] on div "Upgrade Inc." at bounding box center [198, 61] width 76 height 7
type input "Upgrade Inc."
drag, startPoint x: 307, startPoint y: 87, endPoint x: 257, endPoint y: 85, distance: 50.0
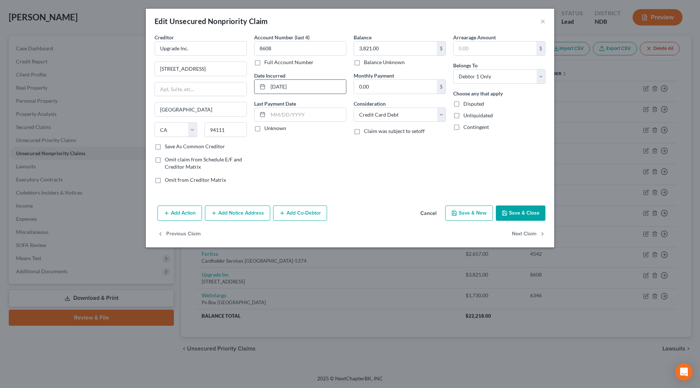
click at [257, 85] on div "[DATE]" at bounding box center [300, 86] width 92 height 15
type input "2025"
click at [423, 114] on select "Select Cable / Satellite Services Collection Agency Credit Card Debt Debt Couns…" at bounding box center [399, 114] width 92 height 15
select select "14"
click at [353, 107] on select "Select Cable / Satellite Services Collection Agency Credit Card Debt Debt Couns…" at bounding box center [399, 114] width 92 height 15
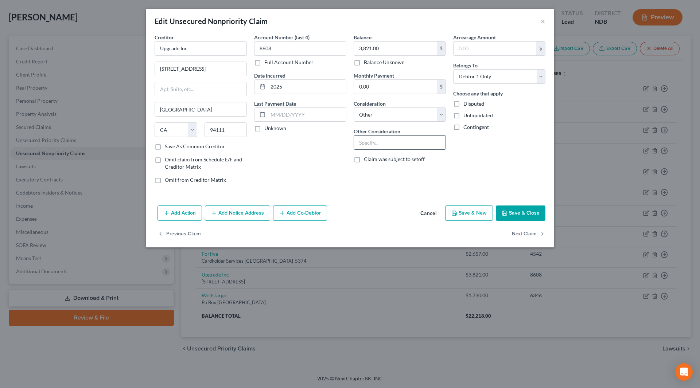
click at [375, 142] on input "text" at bounding box center [399, 143] width 91 height 14
type input "Online unsecured loan"
click at [518, 213] on button "Save & Close" at bounding box center [521, 212] width 50 height 15
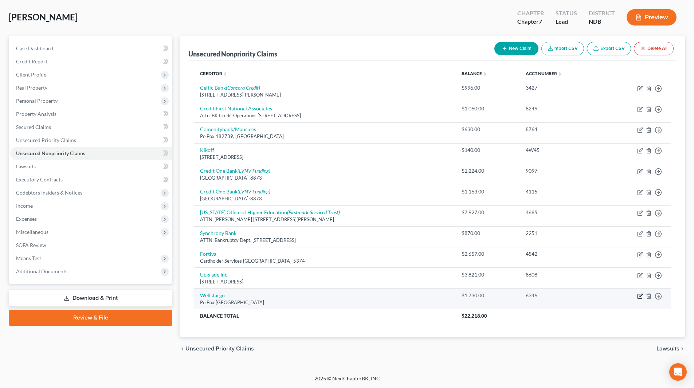
click at [638, 294] on icon "button" at bounding box center [640, 296] width 4 height 4
select select "28"
select select "2"
select select "0"
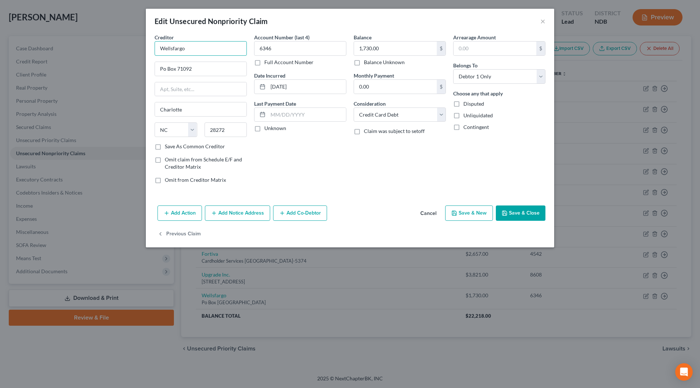
drag, startPoint x: 210, startPoint y: 42, endPoint x: 128, endPoint y: 40, distance: 82.4
click at [128, 40] on div "Edit Unsecured Nonpriority Claim × Creditor * Wellsfargo Po Box 71092 [GEOGRAPH…" at bounding box center [350, 194] width 700 height 388
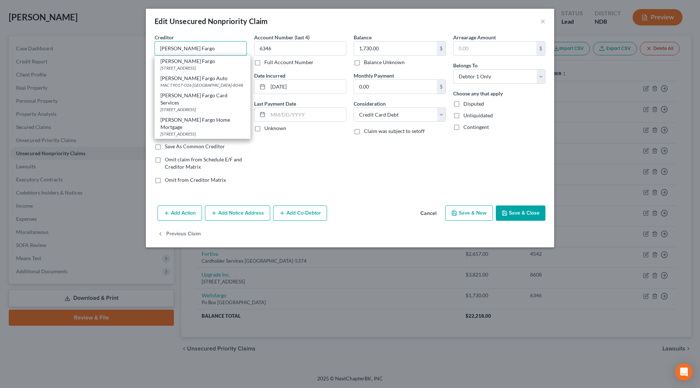
type input "[PERSON_NAME] Fargo"
click at [290, 160] on div "Account Number (last 4) 6346 Full Account Number Date Incurred [DATE] Last Paym…" at bounding box center [299, 112] width 99 height 156
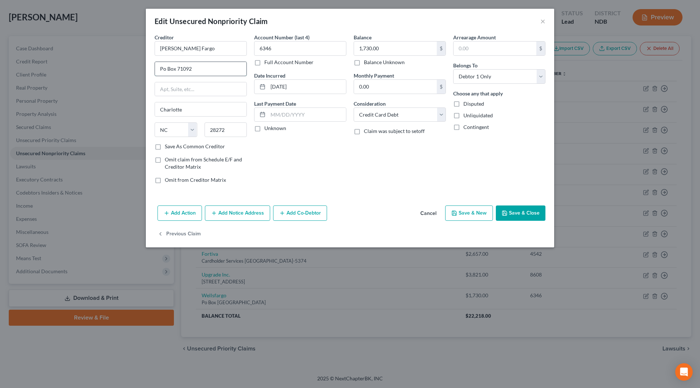
drag, startPoint x: 163, startPoint y: 67, endPoint x: 227, endPoint y: 68, distance: 64.1
click at [164, 67] on input "Po Box 71092" at bounding box center [200, 69] width 91 height 14
type input "PO Box 71092"
drag, startPoint x: 309, startPoint y: 87, endPoint x: 263, endPoint y: 86, distance: 45.6
click at [263, 86] on div "[DATE]" at bounding box center [300, 86] width 92 height 15
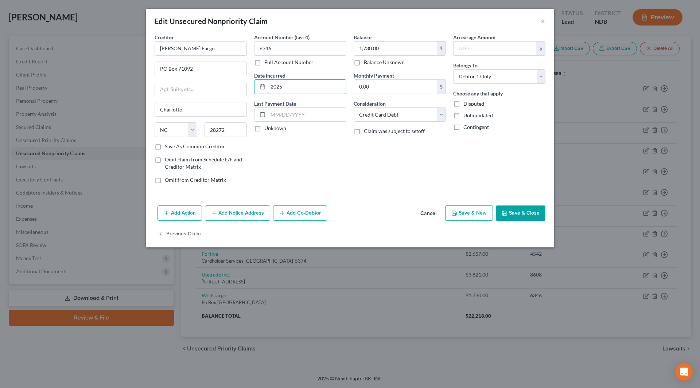
type input "2025"
click at [518, 211] on button "Save & Close" at bounding box center [521, 212] width 50 height 15
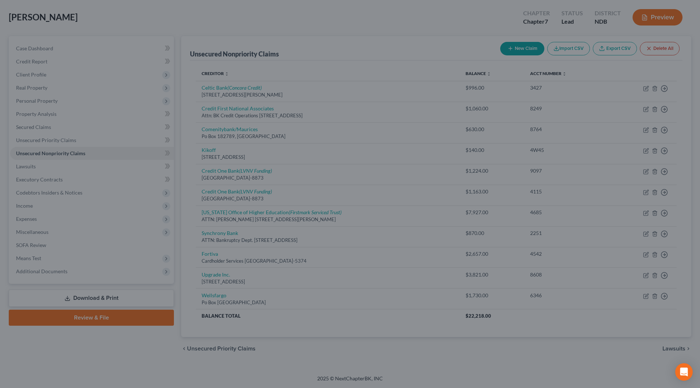
type input "0"
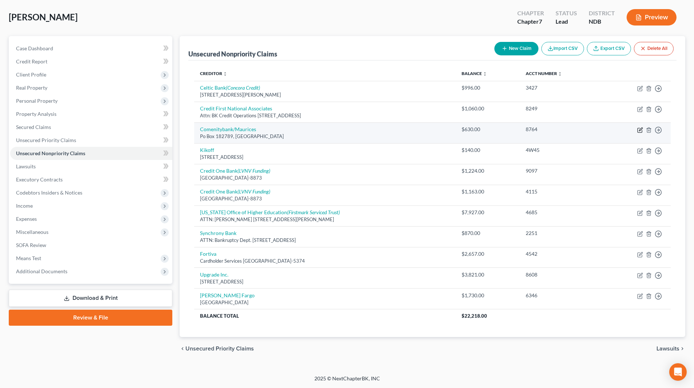
click at [639, 129] on icon "button" at bounding box center [640, 130] width 6 height 6
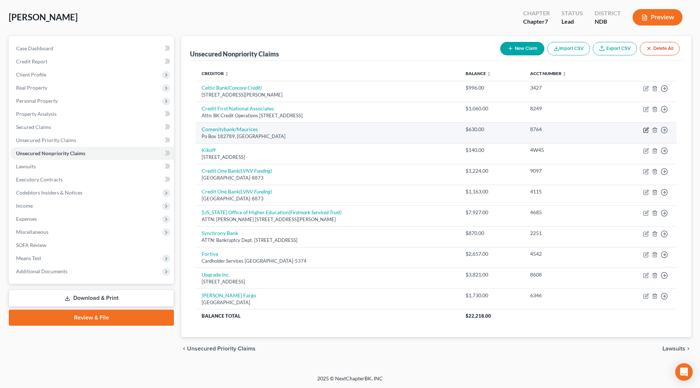
select select "36"
select select "2"
select select "0"
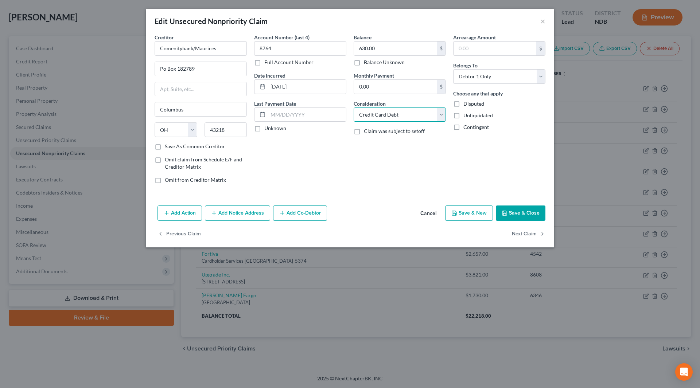
click at [395, 115] on select "Select Cable / Satellite Services Collection Agency Credit Card Debt Debt Couns…" at bounding box center [399, 114] width 92 height 15
select select "14"
click at [353, 107] on select "Select Cable / Satellite Services Collection Agency Credit Card Debt Debt Couns…" at bounding box center [399, 114] width 92 height 15
click at [391, 146] on input "text" at bounding box center [399, 143] width 91 height 14
type input "Maurices"
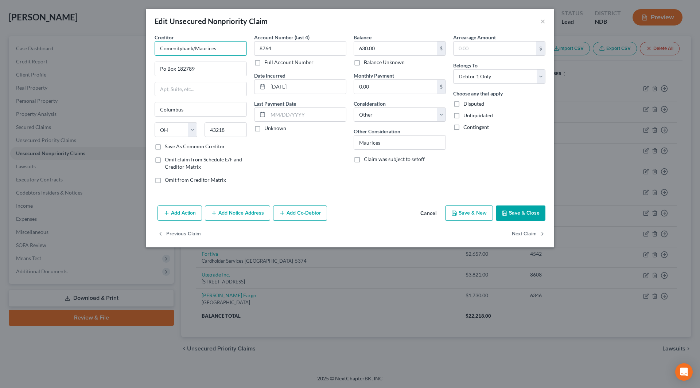
drag, startPoint x: 208, startPoint y: 48, endPoint x: 143, endPoint y: 47, distance: 65.2
click at [143, 47] on div "Edit Unsecured Nonpriority Claim × Creditor * Comenitybank/Maurices Po Box 1827…" at bounding box center [350, 194] width 700 height 388
click at [183, 58] on div "Comenity Bank" at bounding box center [198, 61] width 76 height 7
type input "Comenity Bank"
type input "Bankruptcy Dept."
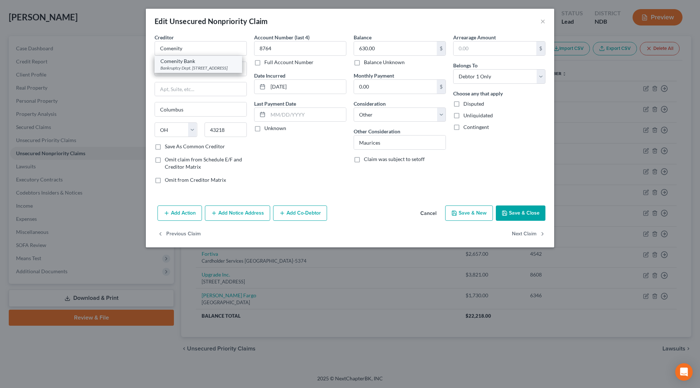
type input "PO Box 182125"
type input "43218-2125"
drag, startPoint x: 302, startPoint y: 85, endPoint x: 271, endPoint y: 87, distance: 31.1
click at [270, 87] on input "[DATE]" at bounding box center [307, 87] width 78 height 14
type input "2025"
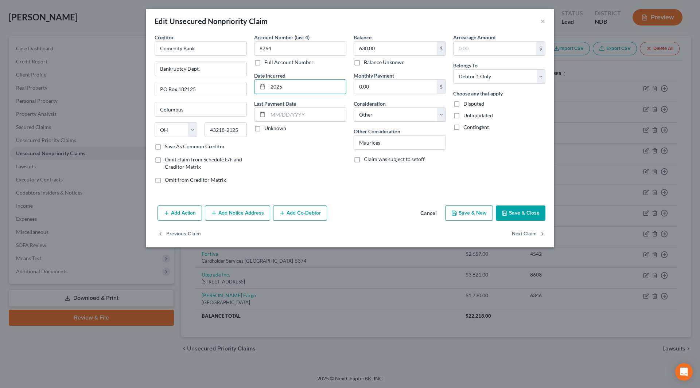
click at [511, 210] on button "Save & Close" at bounding box center [521, 212] width 50 height 15
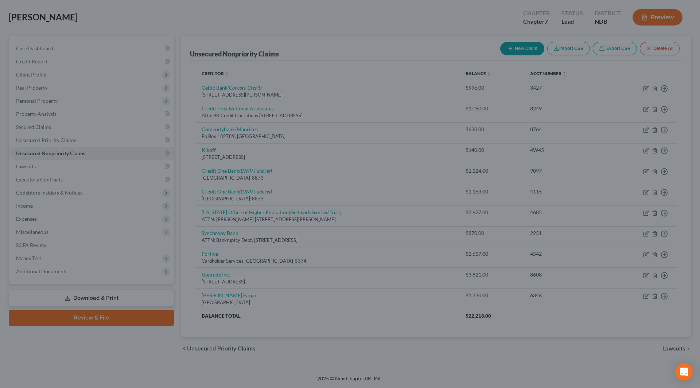
type input "0"
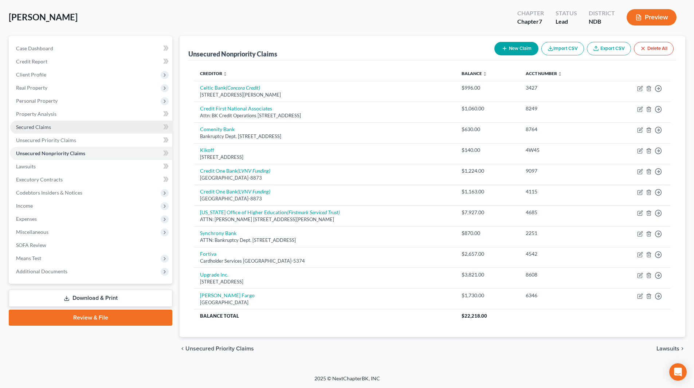
click at [31, 124] on span "Secured Claims" at bounding box center [33, 127] width 35 height 6
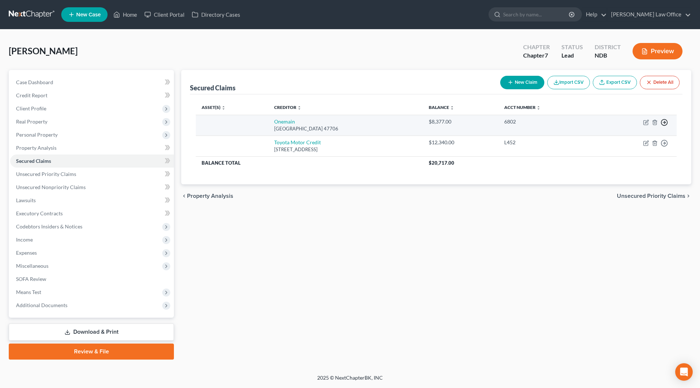
click at [665, 121] on icon "button" at bounding box center [663, 122] width 7 height 7
click at [620, 126] on link "Move to E" at bounding box center [630, 127] width 61 height 12
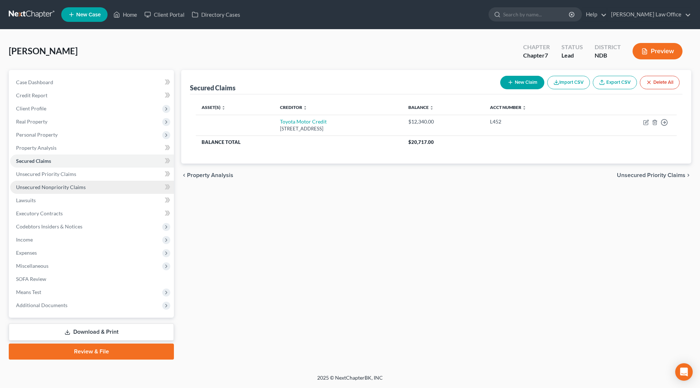
click at [75, 188] on span "Unsecured Nonpriority Claims" at bounding box center [51, 187] width 70 height 6
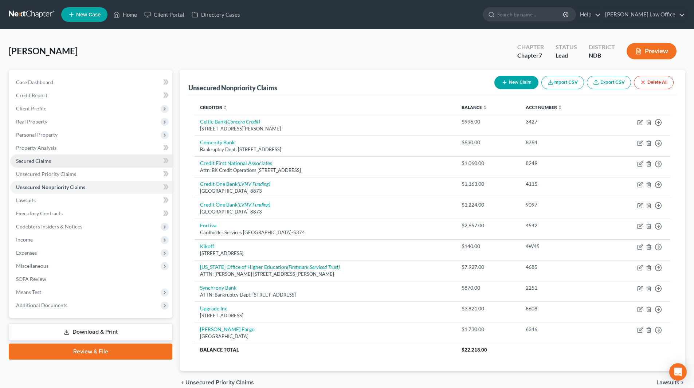
click at [42, 161] on span "Secured Claims" at bounding box center [33, 161] width 35 height 6
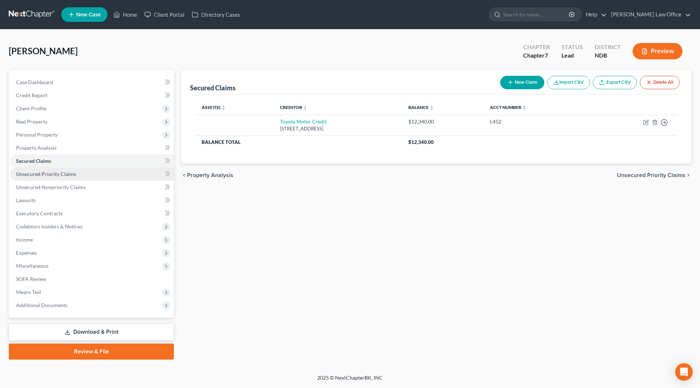
click at [41, 169] on link "Unsecured Priority Claims" at bounding box center [92, 174] width 164 height 13
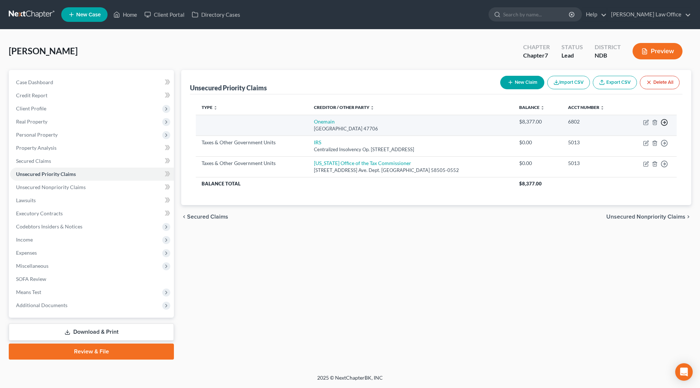
click at [662, 120] on circle "button" at bounding box center [664, 123] width 6 height 6
click at [622, 142] on link "Move to F" at bounding box center [630, 140] width 61 height 12
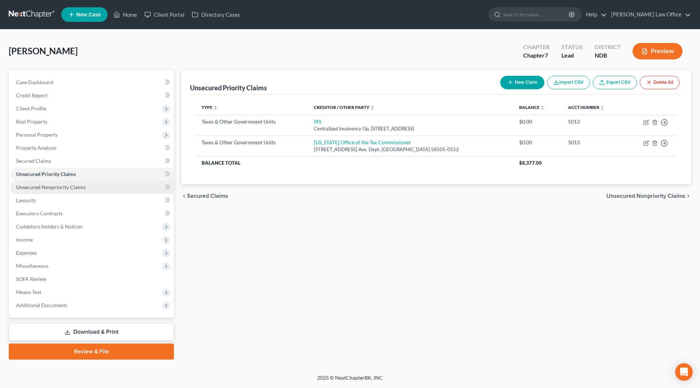
click at [64, 185] on span "Unsecured Nonpriority Claims" at bounding box center [51, 187] width 70 height 6
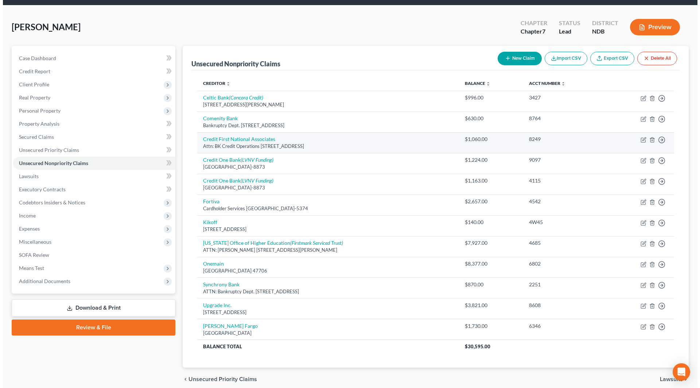
scroll to position [36, 0]
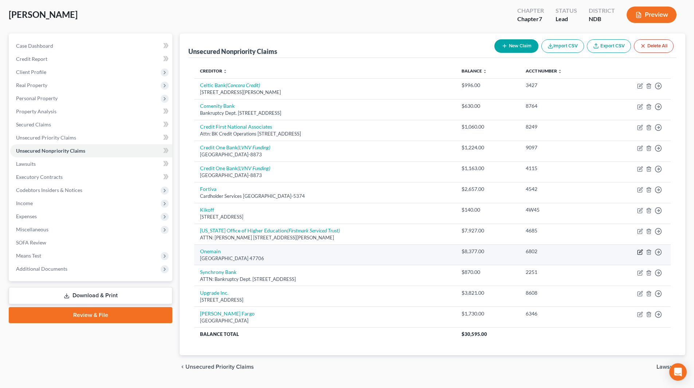
click at [640, 252] on icon "button" at bounding box center [640, 252] width 6 height 6
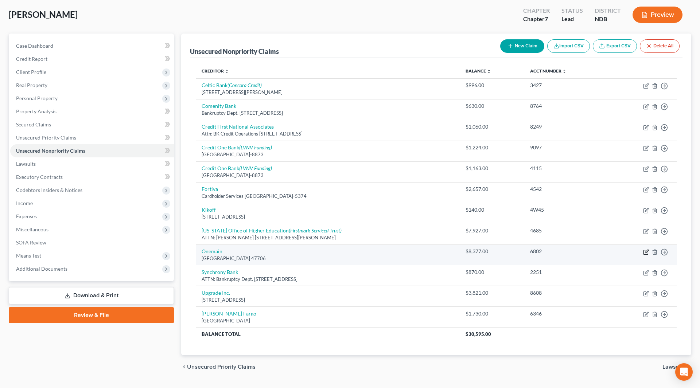
select select "15"
select select "0"
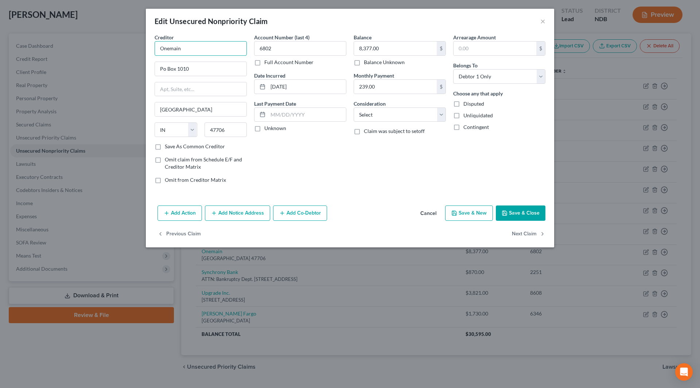
drag, startPoint x: 200, startPoint y: 49, endPoint x: 145, endPoint y: 46, distance: 54.3
click at [145, 46] on div "Edit Unsecured Nonpriority Claim × Creditor * Onemain Po [GEOGRAPHIC_DATA] [US_…" at bounding box center [350, 194] width 700 height 388
click at [204, 64] on div "OneMain" at bounding box center [198, 61] width 76 height 7
type input "OneMain"
type input "PO Box 1010"
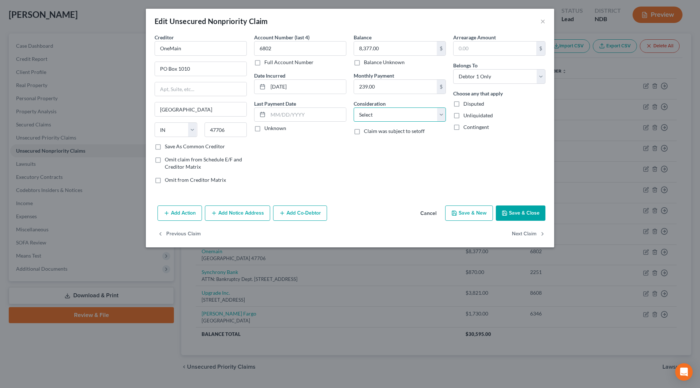
click at [380, 121] on select "Select Cable / Satellite Services Collection Agency Credit Card Debt Debt Couns…" at bounding box center [399, 114] width 92 height 15
select select "14"
click at [353, 107] on select "Select Cable / Satellite Services Collection Agency Credit Card Debt Debt Couns…" at bounding box center [399, 114] width 92 height 15
click at [386, 141] on input "text" at bounding box center [399, 143] width 91 height 14
type input "Online unsecured loan"
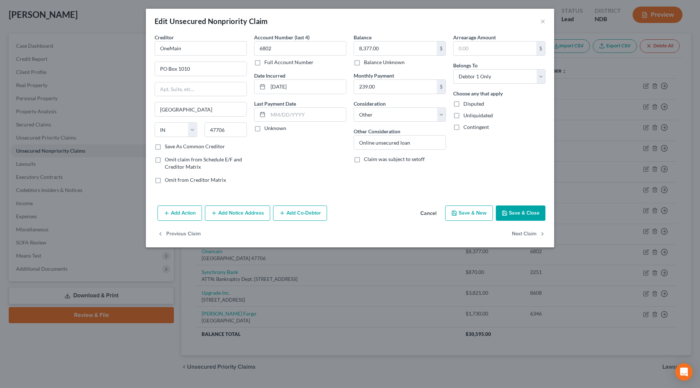
click at [520, 210] on button "Save & Close" at bounding box center [521, 212] width 50 height 15
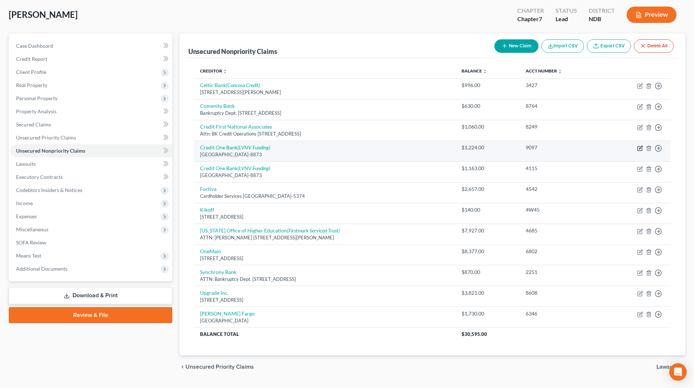
click at [640, 147] on icon "button" at bounding box center [640, 147] width 3 height 3
select select "31"
select select "2"
select select "0"
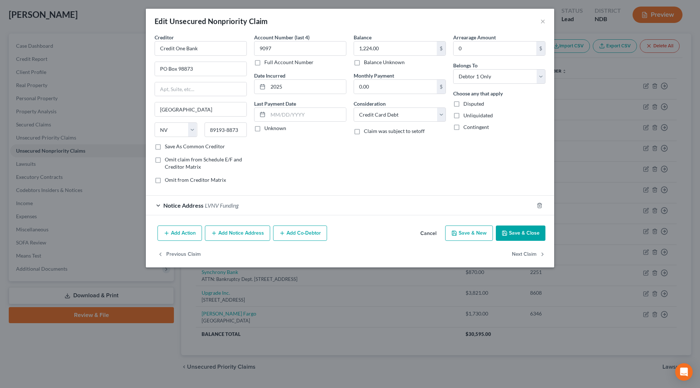
click at [244, 230] on button "Add Notice Address" at bounding box center [237, 233] width 65 height 15
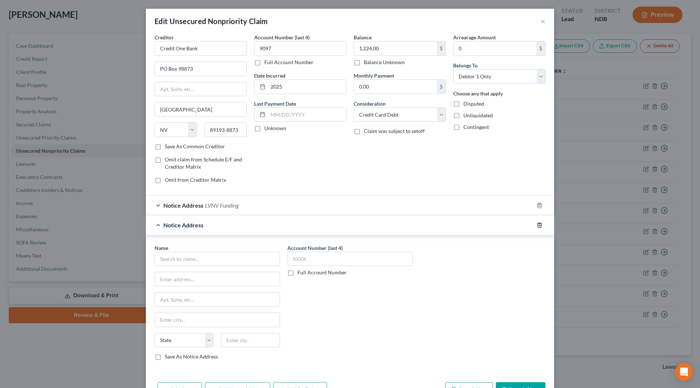
click at [540, 226] on line "button" at bounding box center [540, 225] width 0 height 1
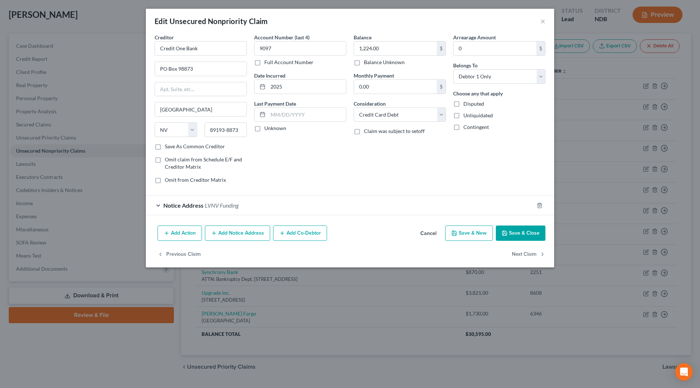
click at [229, 205] on span "LVNV Funding" at bounding box center [222, 205] width 34 height 7
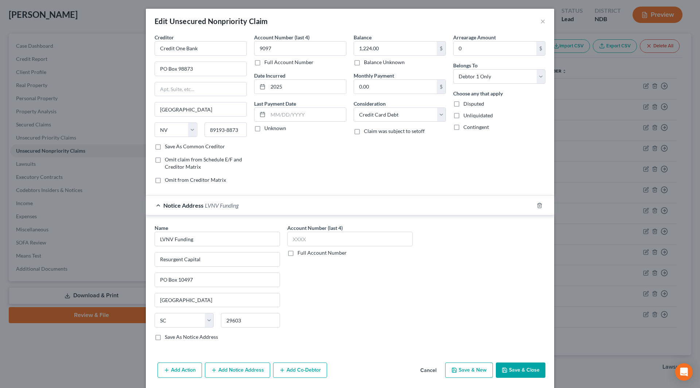
click at [511, 372] on button "Save & Close" at bounding box center [521, 370] width 50 height 15
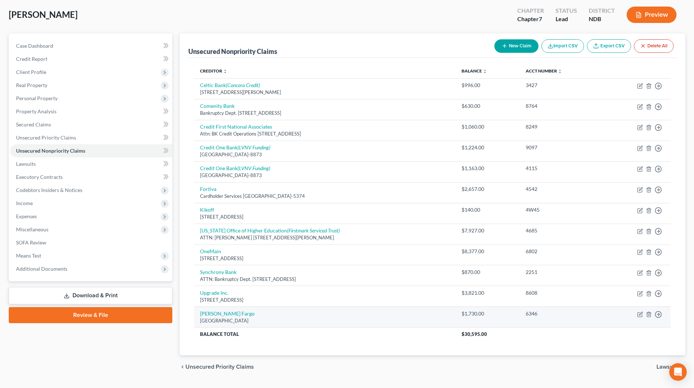
click at [636, 315] on td "Move to D Move to E Move to G Move to Notice Only" at bounding box center [637, 317] width 68 height 21
click at [641, 315] on icon "button" at bounding box center [640, 315] width 6 height 6
select select "28"
select select "2"
select select "0"
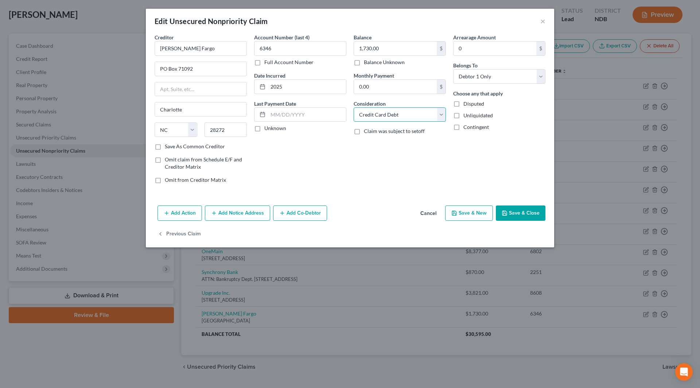
click at [408, 109] on select "Select Cable / Satellite Services Collection Agency Credit Card Debt Debt Couns…" at bounding box center [399, 114] width 92 height 15
select select "14"
click at [353, 107] on select "Select Cable / Satellite Services Collection Agency Credit Card Debt Debt Couns…" at bounding box center [399, 114] width 92 height 15
click at [385, 141] on input "text" at bounding box center [399, 143] width 91 height 14
type input "Line of Credit"
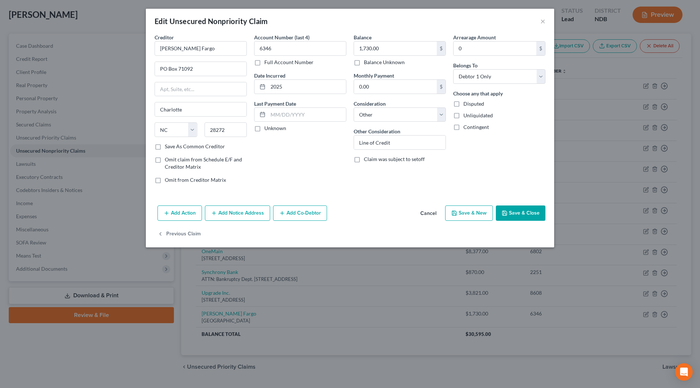
click at [525, 215] on button "Save & Close" at bounding box center [521, 212] width 50 height 15
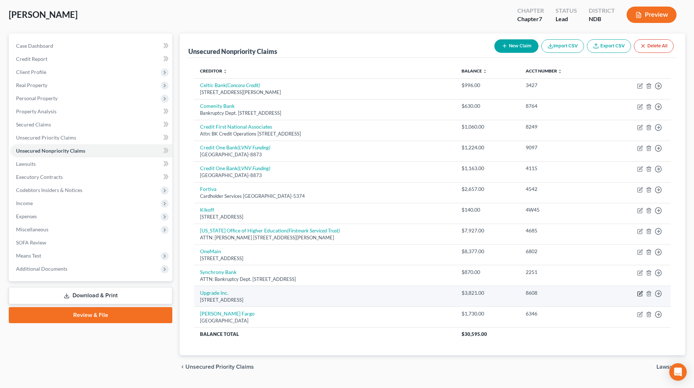
click at [640, 293] on icon "button" at bounding box center [640, 294] width 6 height 6
select select "4"
select select "14"
select select "0"
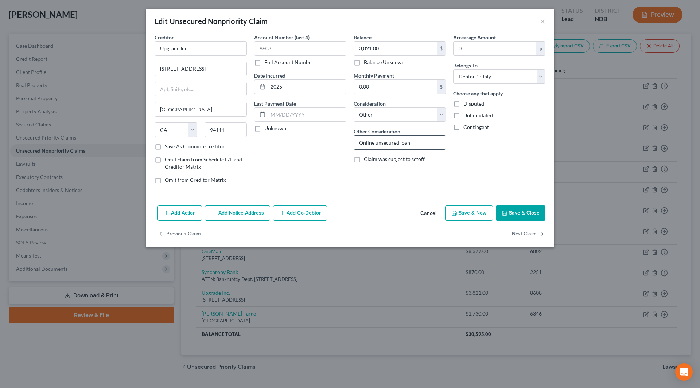
click at [418, 146] on input "Online unsecured loan" at bounding box center [399, 143] width 91 height 14
drag, startPoint x: 376, startPoint y: 143, endPoint x: 387, endPoint y: 143, distance: 11.7
click at [387, 143] on input "Online unsecured loan" at bounding box center [399, 143] width 91 height 14
click at [399, 143] on input "Online unsecured loan" at bounding box center [399, 143] width 91 height 14
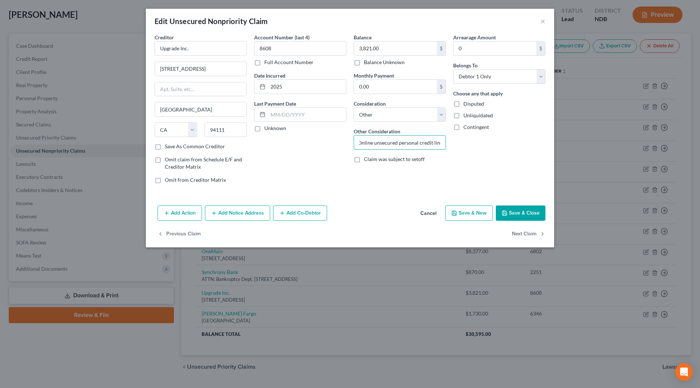
type input "Online unsecured personal credit line"
click at [521, 211] on button "Save & Close" at bounding box center [521, 212] width 50 height 15
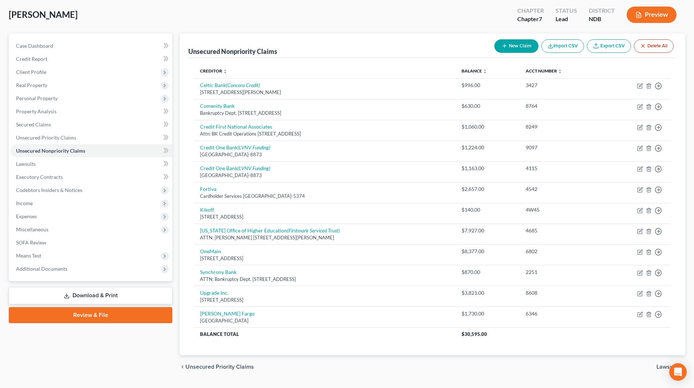
click at [510, 47] on button "New Claim" at bounding box center [516, 45] width 44 height 13
select select "0"
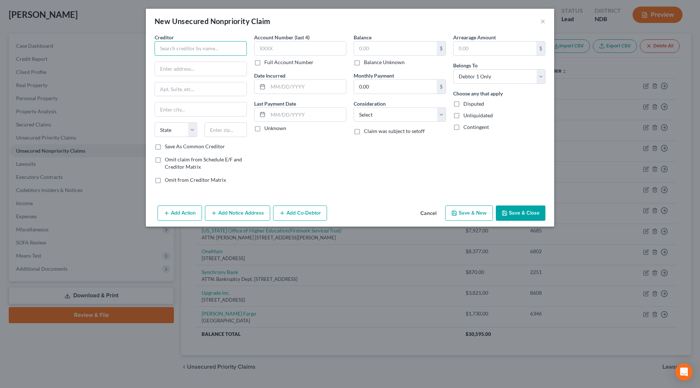
click at [172, 50] on input "text" at bounding box center [200, 48] width 92 height 15
type input "Y"
click at [210, 47] on input "text" at bounding box center [200, 48] width 92 height 15
click at [319, 45] on input "text" at bounding box center [300, 48] width 92 height 15
click at [380, 51] on input "text" at bounding box center [395, 49] width 83 height 14
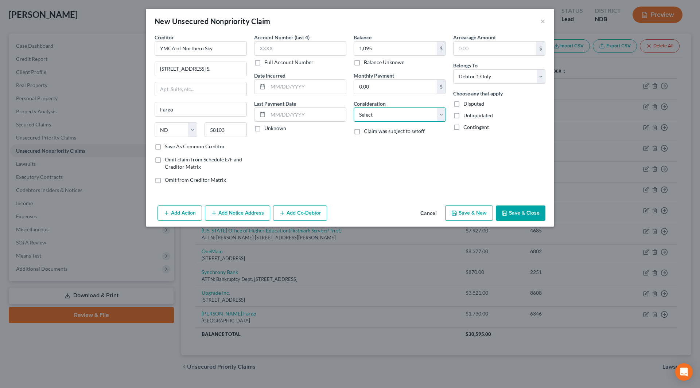
click at [368, 113] on select "Select Cable / Satellite Services Collection Agency Credit Card Debt Debt Couns…" at bounding box center [399, 114] width 92 height 15
click at [353, 107] on select "Select Cable / Satellite Services Collection Agency Credit Card Debt Debt Couns…" at bounding box center [399, 114] width 92 height 15
click at [374, 146] on input "text" at bounding box center [399, 143] width 91 height 14
click at [231, 214] on button "Add Notice Address" at bounding box center [237, 212] width 65 height 15
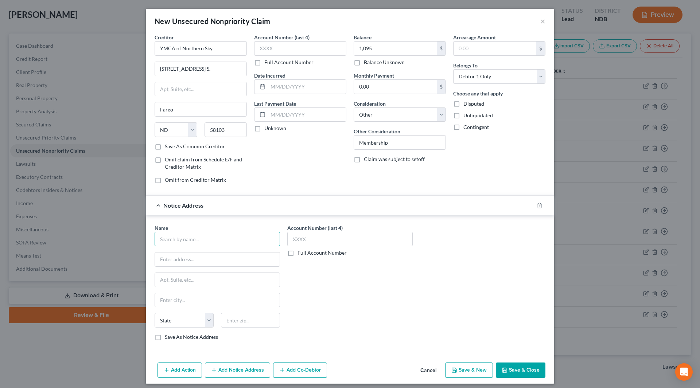
click at [211, 238] on input "text" at bounding box center [216, 239] width 125 height 15
click at [206, 250] on div "Red River Collections" at bounding box center [198, 251] width 76 height 7
click at [510, 369] on button "Save & Close" at bounding box center [521, 370] width 50 height 15
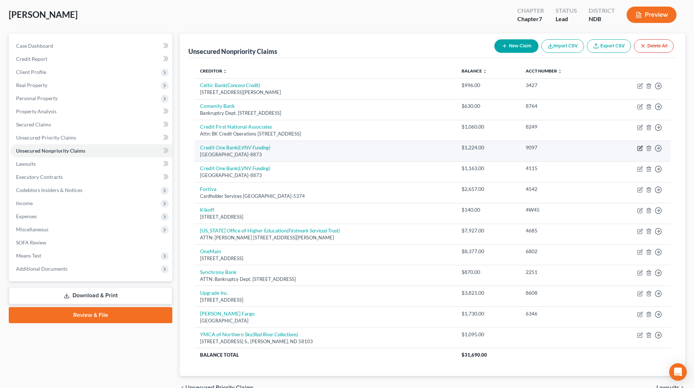
click at [638, 148] on icon "button" at bounding box center [640, 148] width 4 height 4
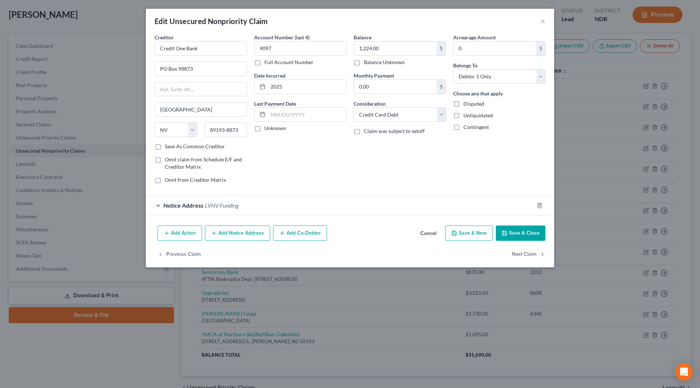
click at [505, 230] on icon "button" at bounding box center [504, 233] width 6 height 6
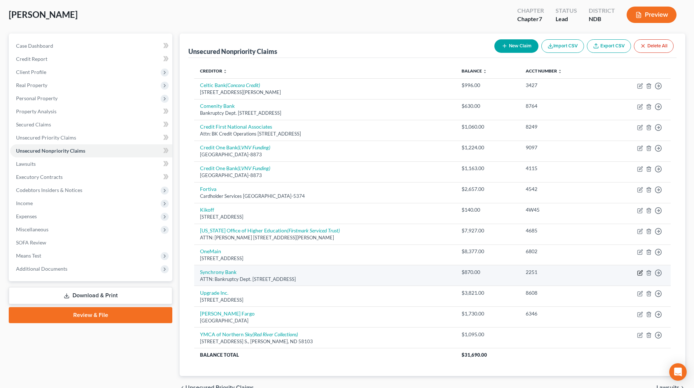
click at [638, 274] on icon "button" at bounding box center [640, 273] width 4 height 4
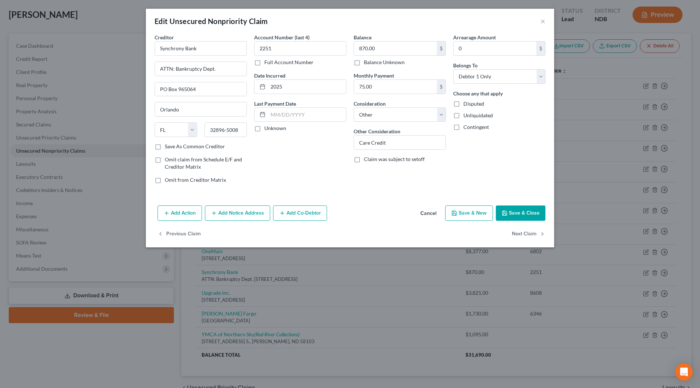
click at [427, 209] on button "Cancel" at bounding box center [428, 213] width 28 height 15
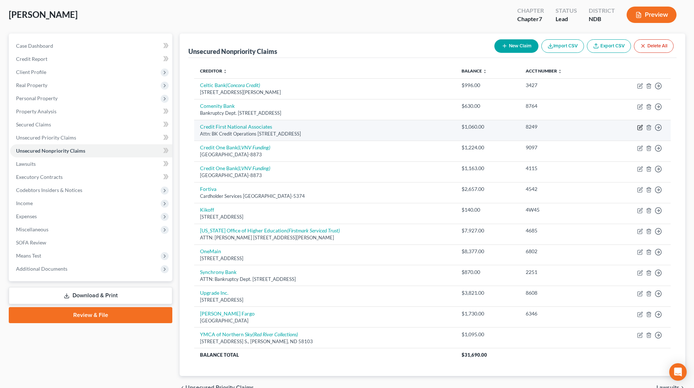
click at [640, 128] on icon "button" at bounding box center [640, 128] width 6 height 6
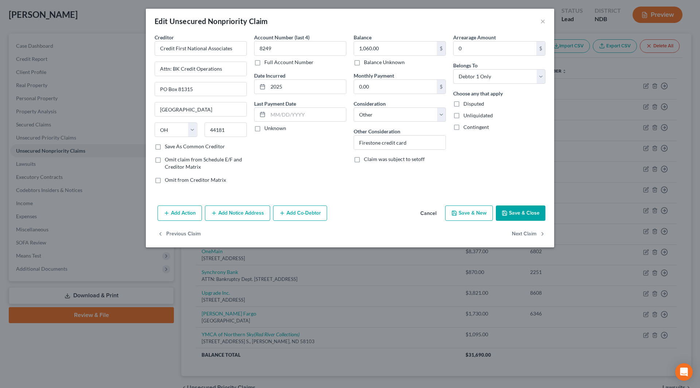
click at [433, 212] on button "Cancel" at bounding box center [428, 213] width 28 height 15
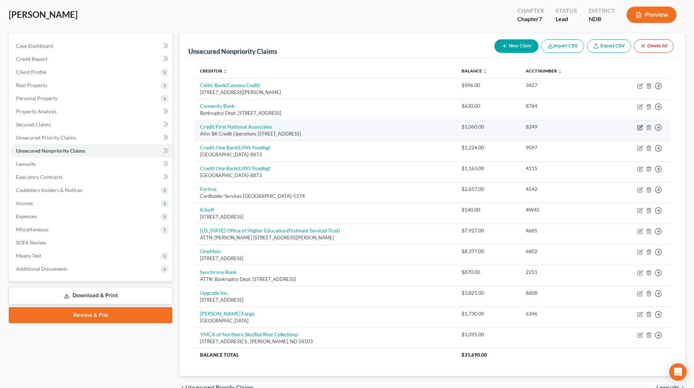
click at [641, 127] on icon "button" at bounding box center [640, 126] width 3 height 3
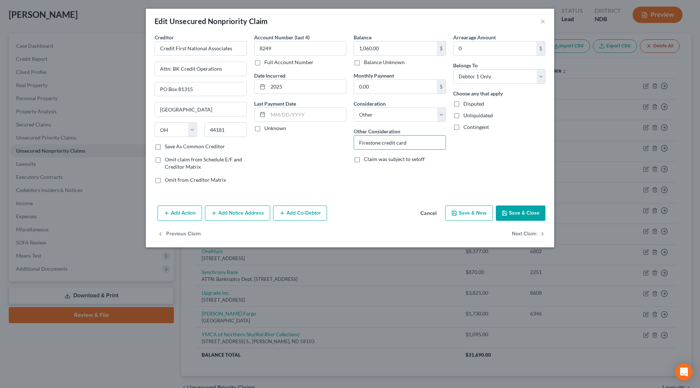
drag, startPoint x: 380, startPoint y: 143, endPoint x: 351, endPoint y: 140, distance: 28.9
click at [351, 140] on div "Balance 1,060.00 $ Balance Unknown Balance Undetermined 1,060.00 $ Balance Unkn…" at bounding box center [399, 112] width 99 height 156
click at [524, 211] on button "Save & Close" at bounding box center [521, 212] width 50 height 15
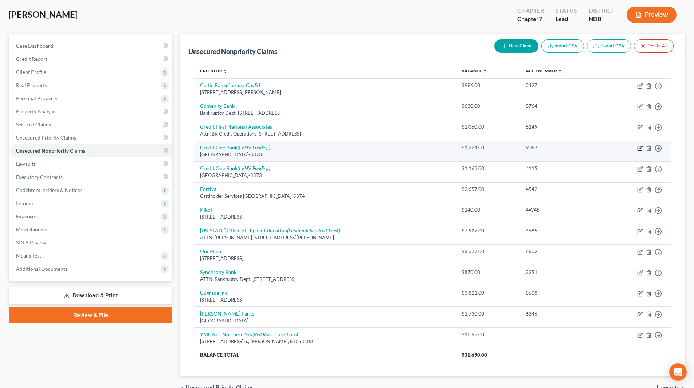
click at [638, 149] on icon "button" at bounding box center [640, 148] width 6 height 6
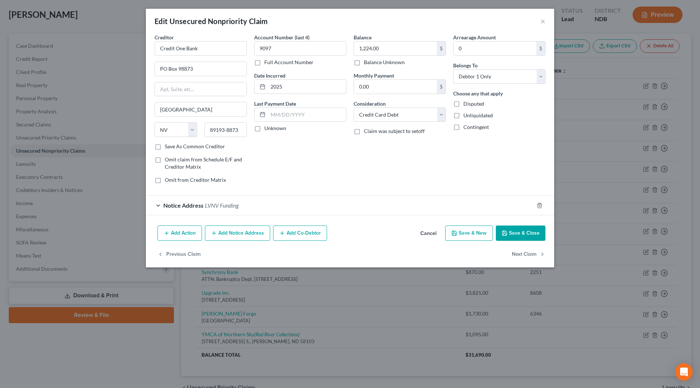
click at [264, 62] on label "Full Account Number" at bounding box center [288, 62] width 49 height 7
click at [267, 62] on input "Full Account Number" at bounding box center [269, 61] width 5 height 5
drag, startPoint x: 285, startPoint y: 50, endPoint x: 251, endPoint y: 50, distance: 33.9
click at [251, 50] on div "Account Number 9097 Full Account Number Date Incurred 2025 Last Payment Date Un…" at bounding box center [299, 112] width 99 height 156
click at [415, 120] on select "Select Cable / Satellite Services Collection Agency Credit Card Debt Debt Couns…" at bounding box center [399, 114] width 92 height 15
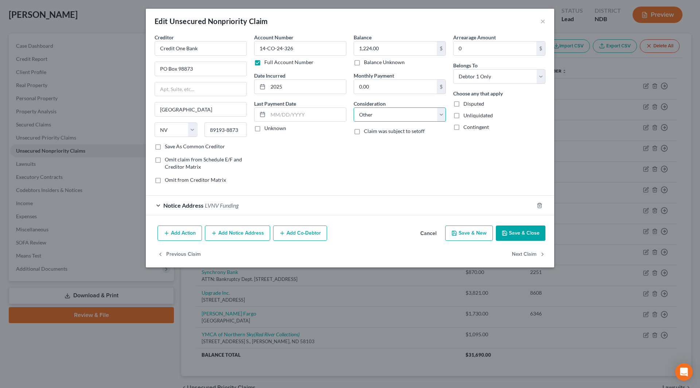
click at [353, 107] on select "Select Cable / Satellite Services Collection Agency Credit Card Debt Debt Couns…" at bounding box center [399, 114] width 92 height 15
click at [434, 113] on select "Select Cable / Satellite Services Collection Agency Credit Card Debt Debt Couns…" at bounding box center [399, 114] width 92 height 15
click at [353, 107] on select "Select Cable / Satellite Services Collection Agency Credit Card Debt Debt Couns…" at bounding box center [399, 114] width 92 height 15
click at [382, 145] on input "text" at bounding box center [399, 143] width 91 height 14
click at [524, 234] on button "Save & Close" at bounding box center [521, 233] width 50 height 15
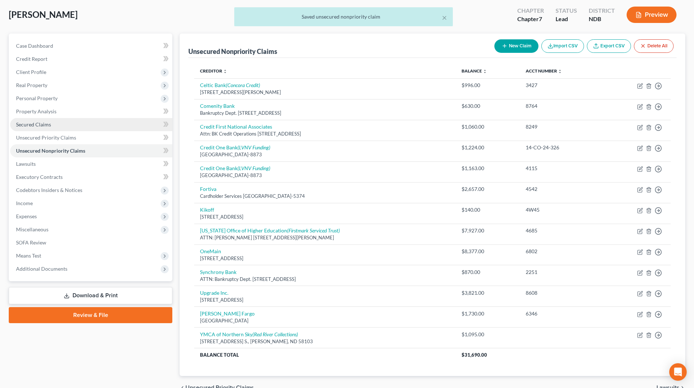
click at [39, 125] on span "Secured Claims" at bounding box center [33, 124] width 35 height 6
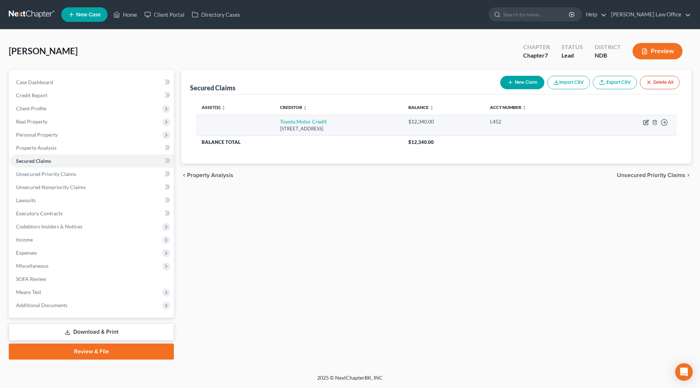
click at [647, 123] on icon "button" at bounding box center [646, 123] width 6 height 6
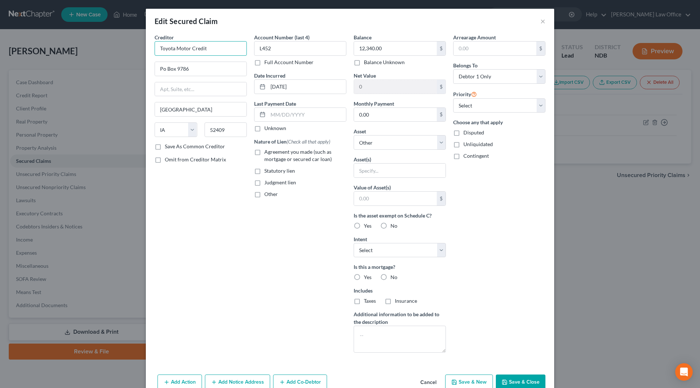
drag, startPoint x: 225, startPoint y: 50, endPoint x: 145, endPoint y: 52, distance: 80.5
click at [146, 52] on div "Creditor * Toyota Motor Credit Po Box 9786 [GEOGRAPHIC_DATA] [US_STATE] AK AR […" at bounding box center [350, 203] width 408 height 338
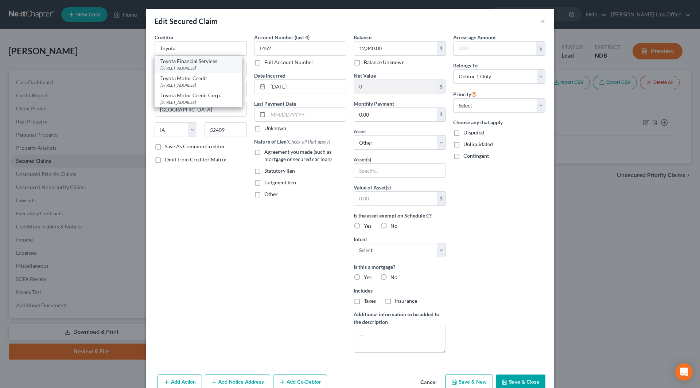
click at [197, 71] on div "[STREET_ADDRESS]" at bounding box center [198, 68] width 76 height 6
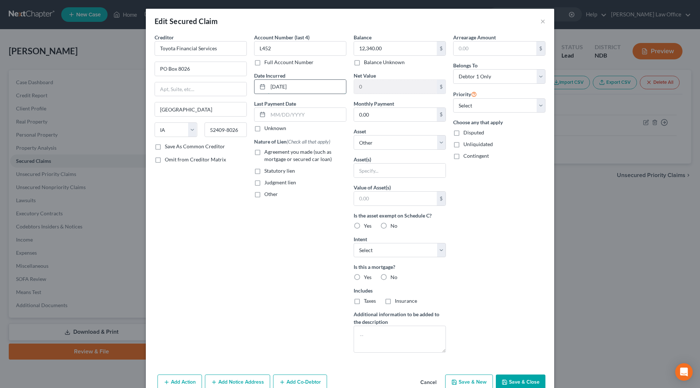
drag, startPoint x: 325, startPoint y: 89, endPoint x: 259, endPoint y: 90, distance: 65.9
click at [259, 90] on div "[DATE]" at bounding box center [300, 86] width 92 height 15
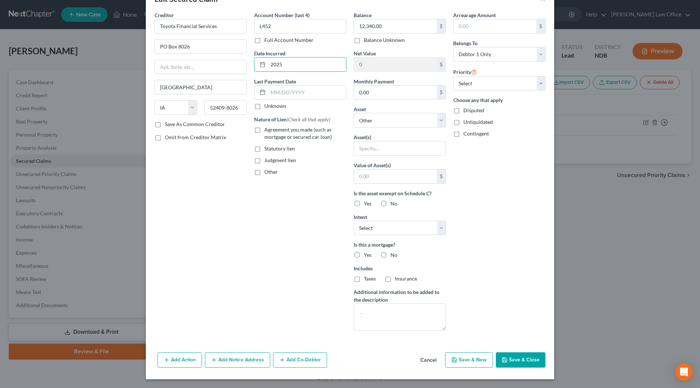
click at [238, 360] on button "Add Notice Address" at bounding box center [237, 359] width 65 height 15
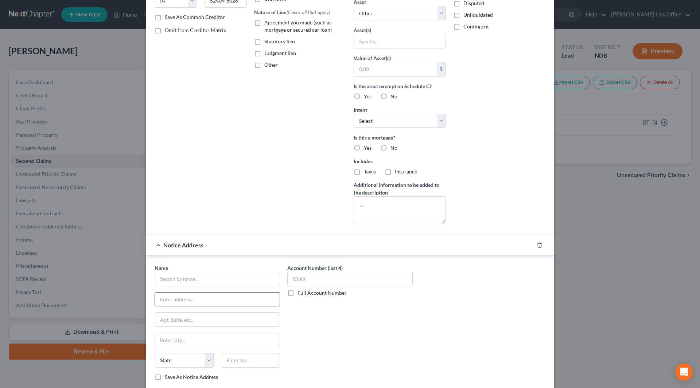
scroll to position [132, 0]
click at [178, 279] on input "text" at bounding box center [216, 277] width 125 height 15
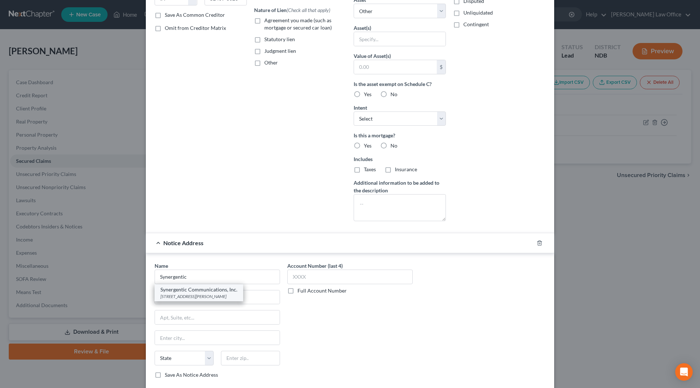
click at [187, 296] on div "[STREET_ADDRESS][PERSON_NAME]" at bounding box center [198, 296] width 77 height 6
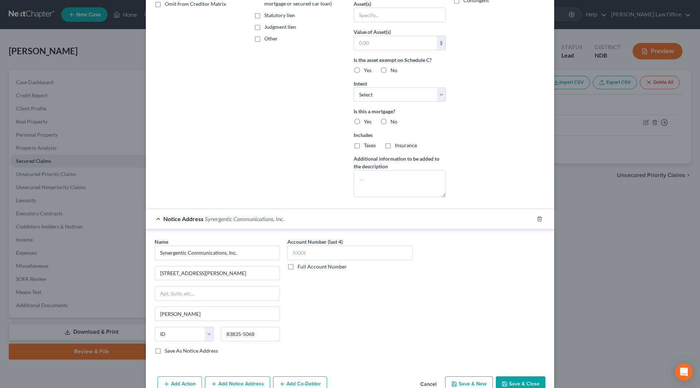
scroll to position [179, 0]
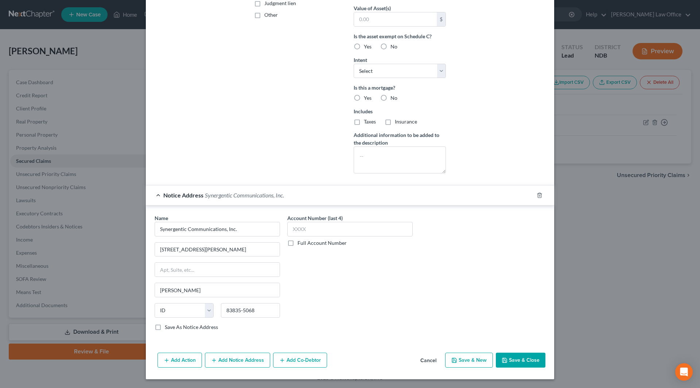
click at [514, 356] on button "Save & Close" at bounding box center [521, 360] width 50 height 15
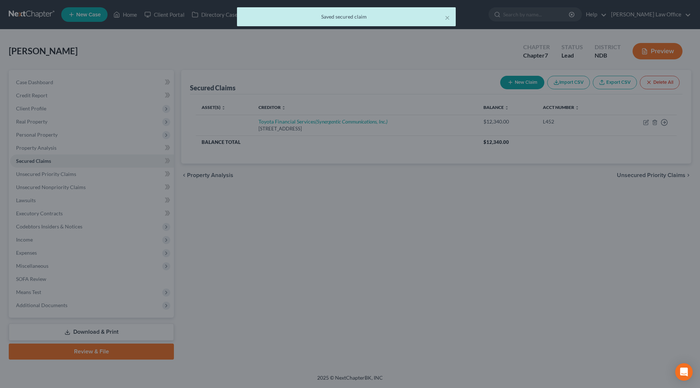
scroll to position [0, 0]
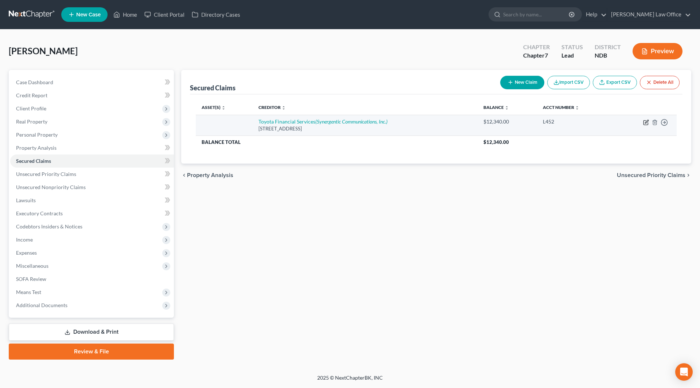
click at [646, 123] on icon "button" at bounding box center [646, 121] width 3 height 3
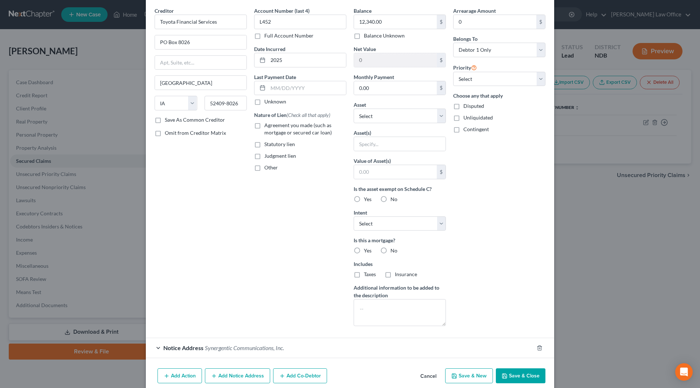
scroll to position [42, 0]
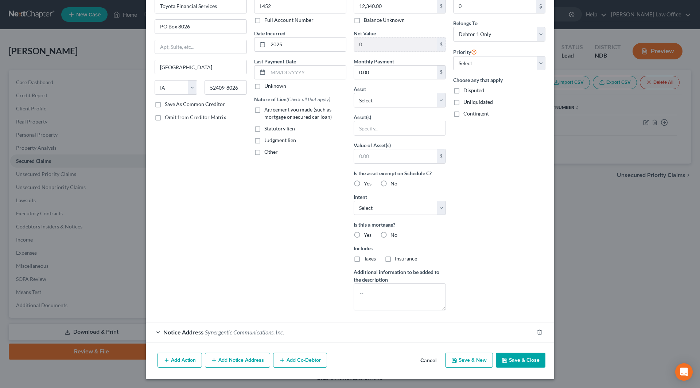
click at [292, 361] on button "Add Co-Debtor" at bounding box center [300, 360] width 54 height 15
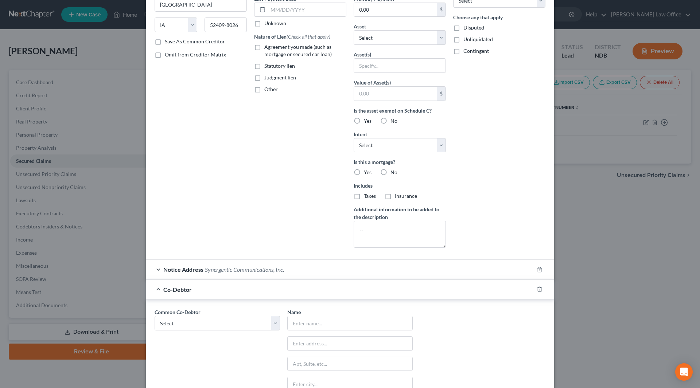
scroll to position [152, 0]
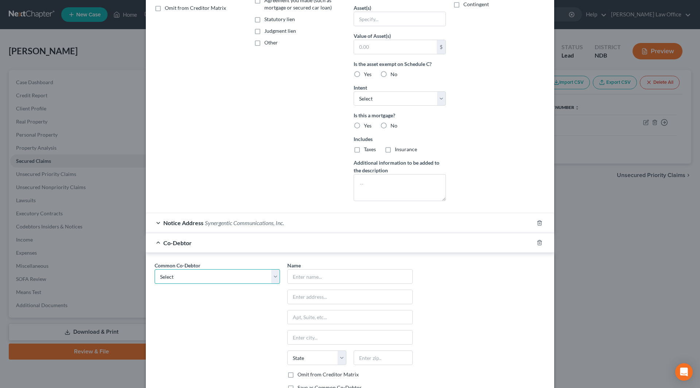
click at [240, 274] on select "Select [PERSON_NAME]" at bounding box center [216, 276] width 125 height 15
click at [154, 269] on select "Select [PERSON_NAME]" at bounding box center [216, 276] width 125 height 15
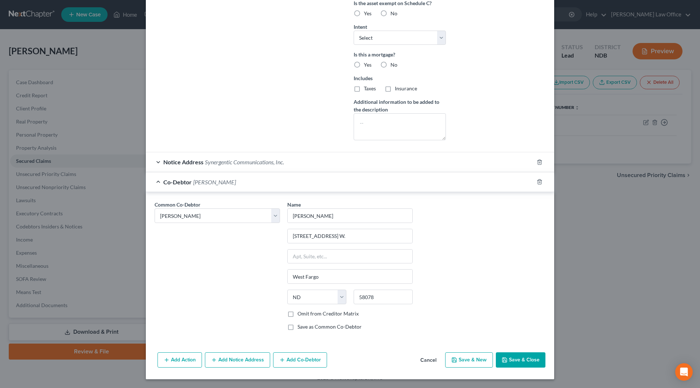
click at [510, 360] on button "Save & Close" at bounding box center [521, 359] width 50 height 15
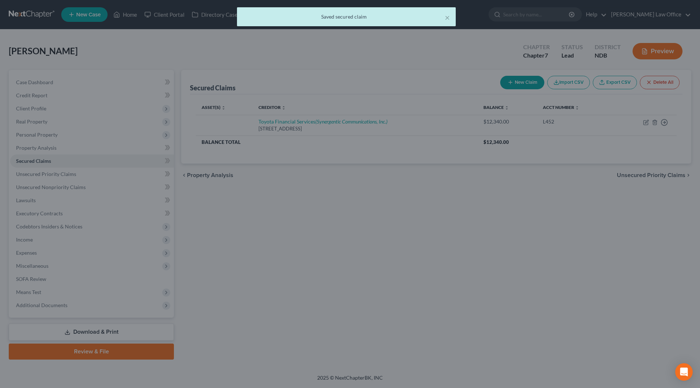
scroll to position [0, 0]
